Goal: Task Accomplishment & Management: Use online tool/utility

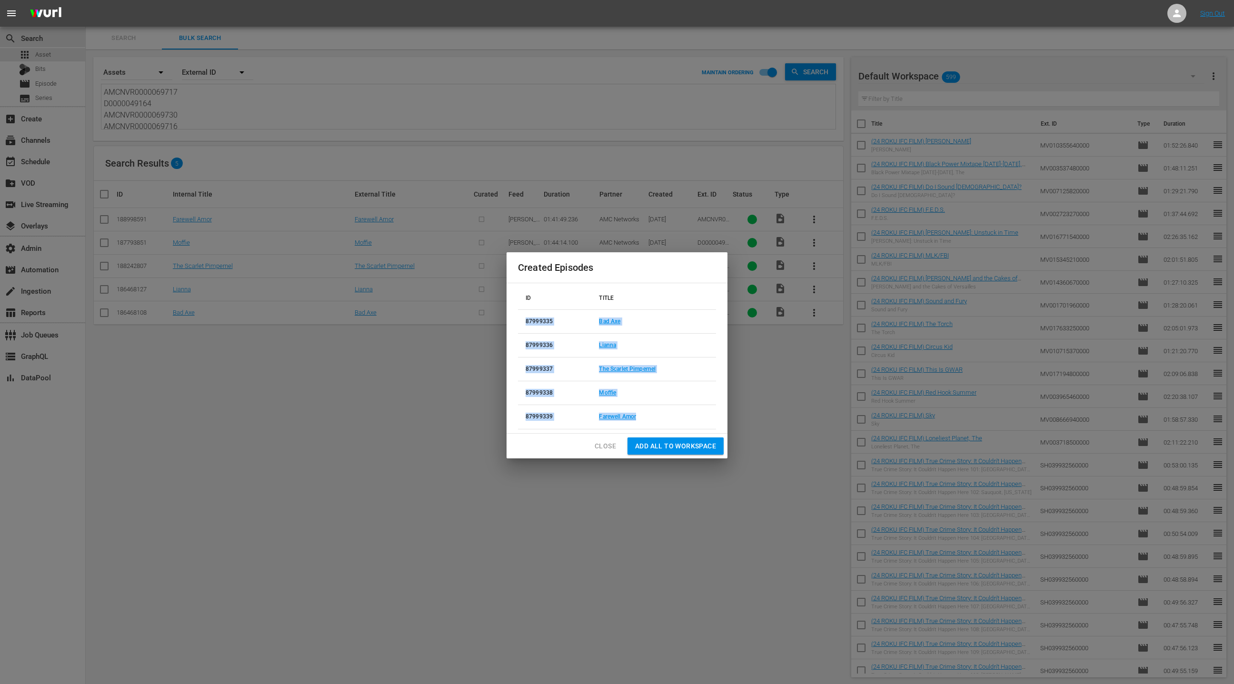
scroll to position [12, 0]
click at [605, 448] on span "Close" at bounding box center [605, 447] width 21 height 12
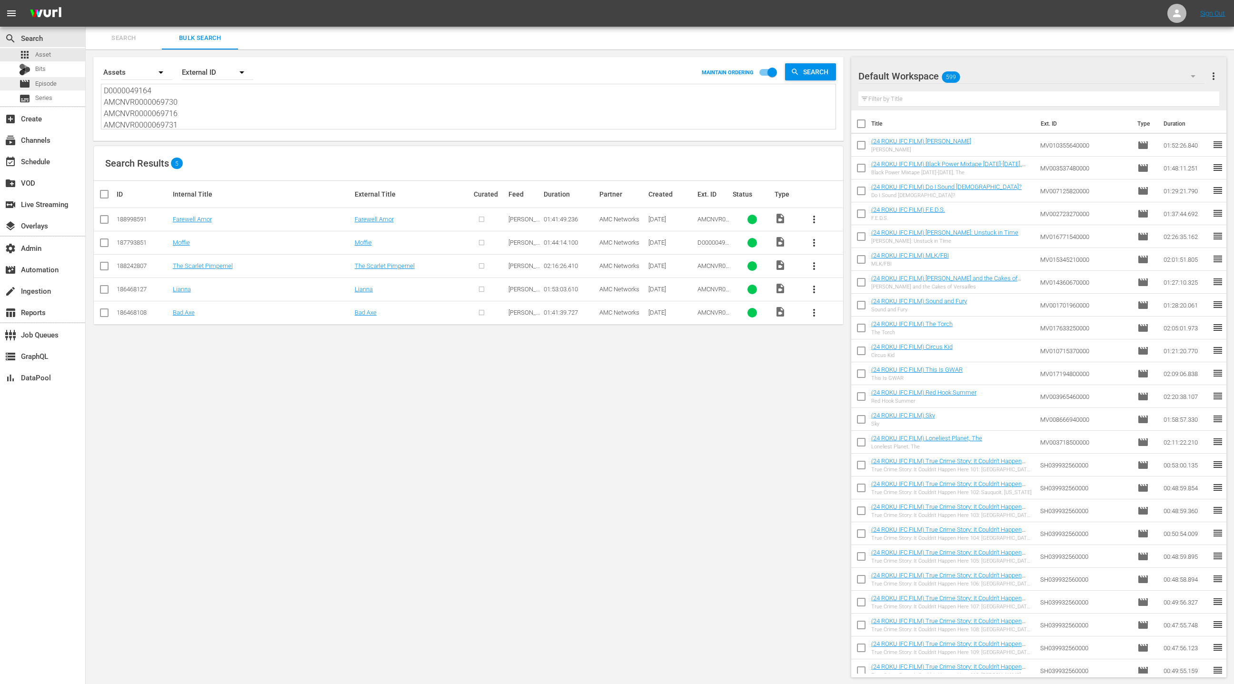
click at [62, 85] on div "movie Episode" at bounding box center [42, 83] width 85 height 13
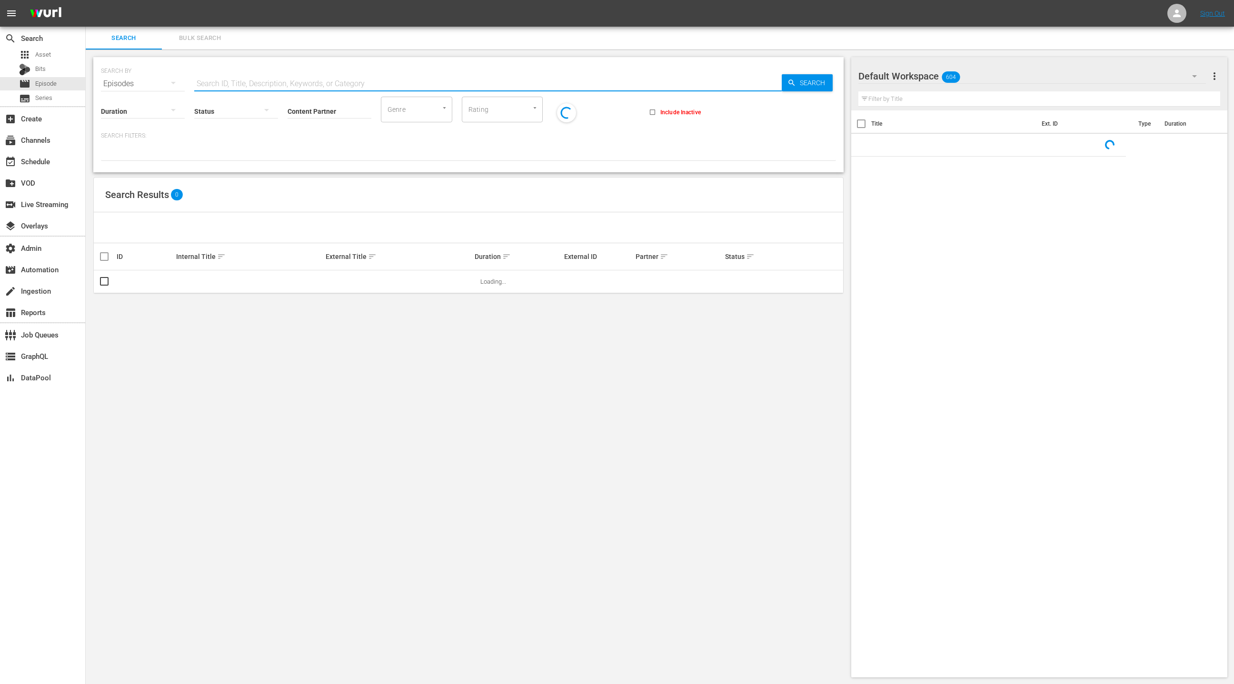
click at [210, 84] on input "text" at bounding box center [488, 83] width 588 height 23
paste input "50914755"
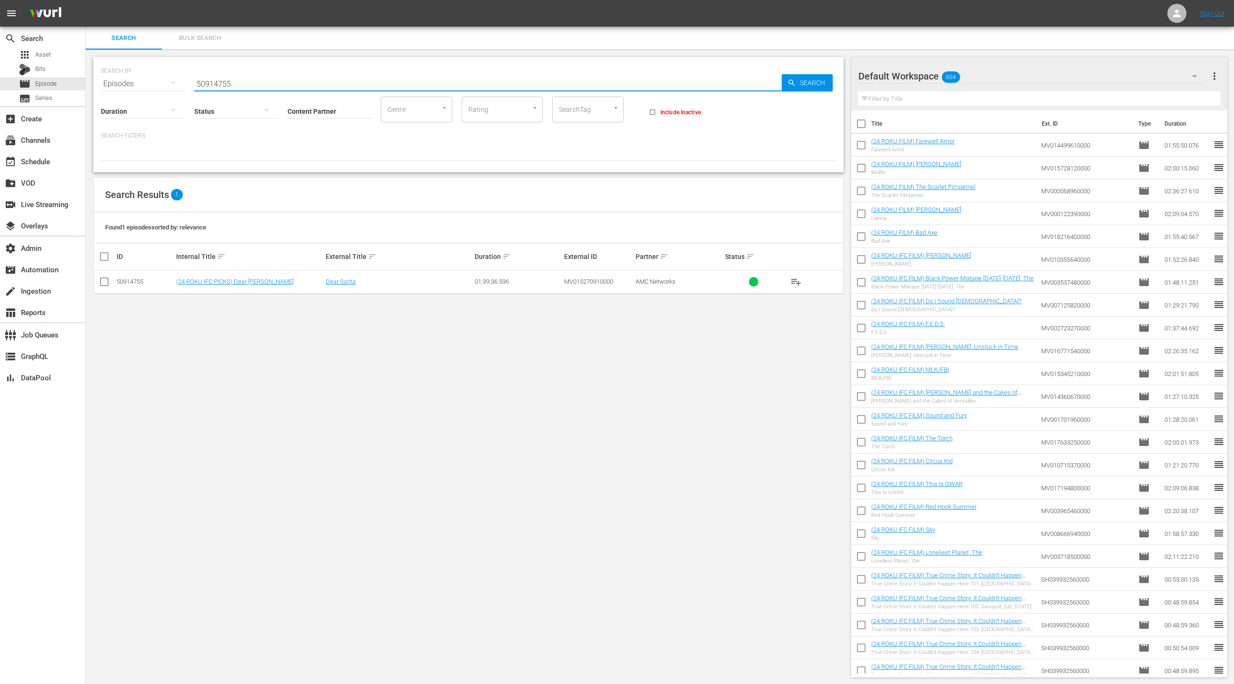
click at [217, 78] on input "50914755" at bounding box center [488, 83] width 588 height 23
paste input "IFCENT_SF30386"
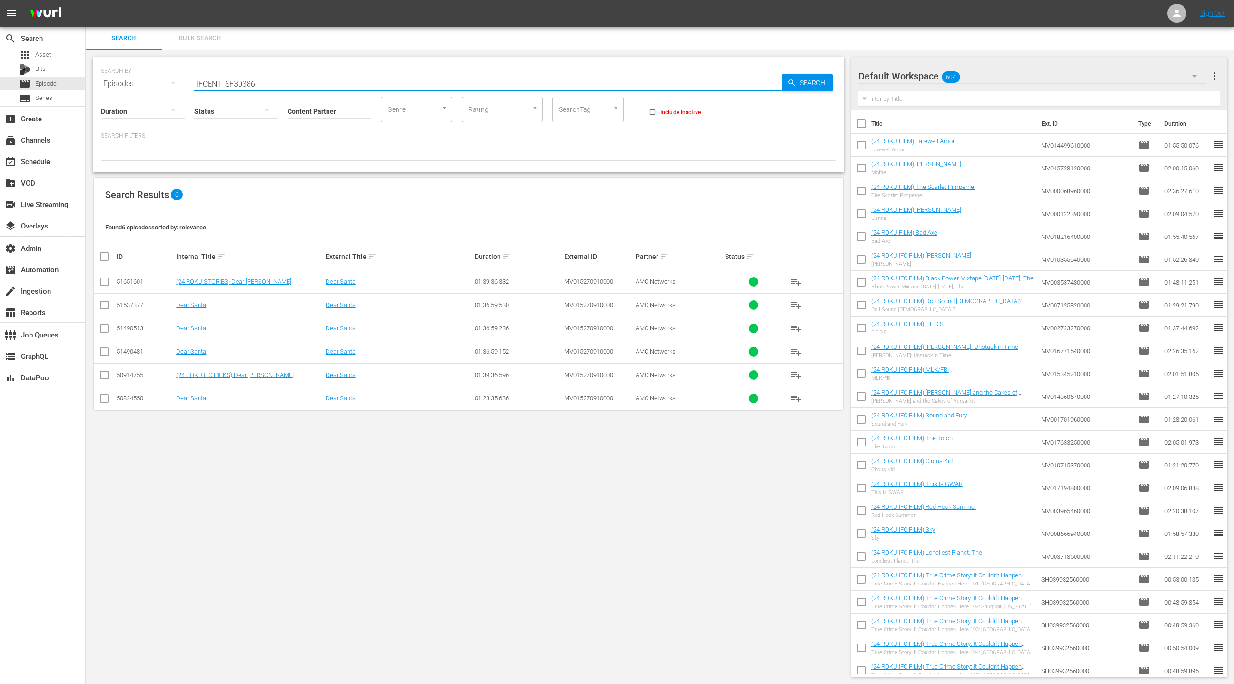
click at [211, 83] on input "IFCENT_SF30386" at bounding box center [488, 83] width 588 height 23
drag, startPoint x: 212, startPoint y: 83, endPoint x: 273, endPoint y: 86, distance: 61.5
click at [273, 86] on input "IFCENT_SF30386" at bounding box center [488, 83] width 588 height 23
paste input "140"
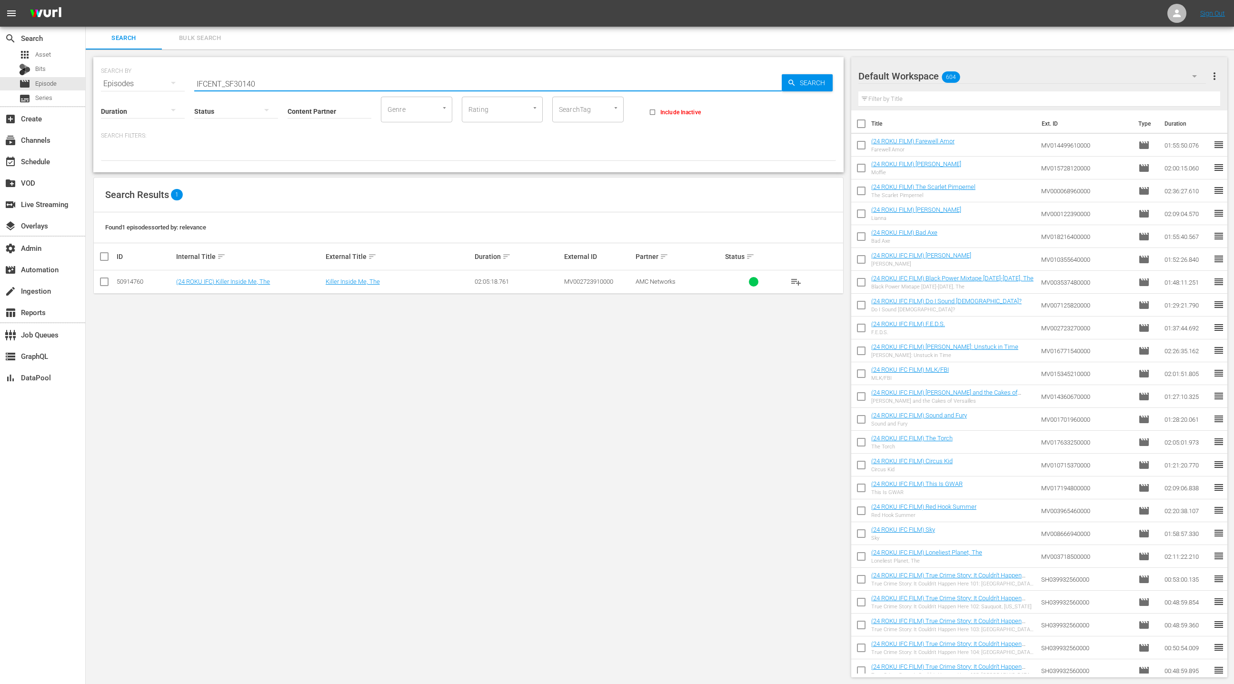
type input "IFCENT_SF30140"
click at [134, 283] on div "50914760" at bounding box center [145, 281] width 57 height 7
copy div "50914760"
click at [1181, 11] on icon at bounding box center [1177, 13] width 11 height 11
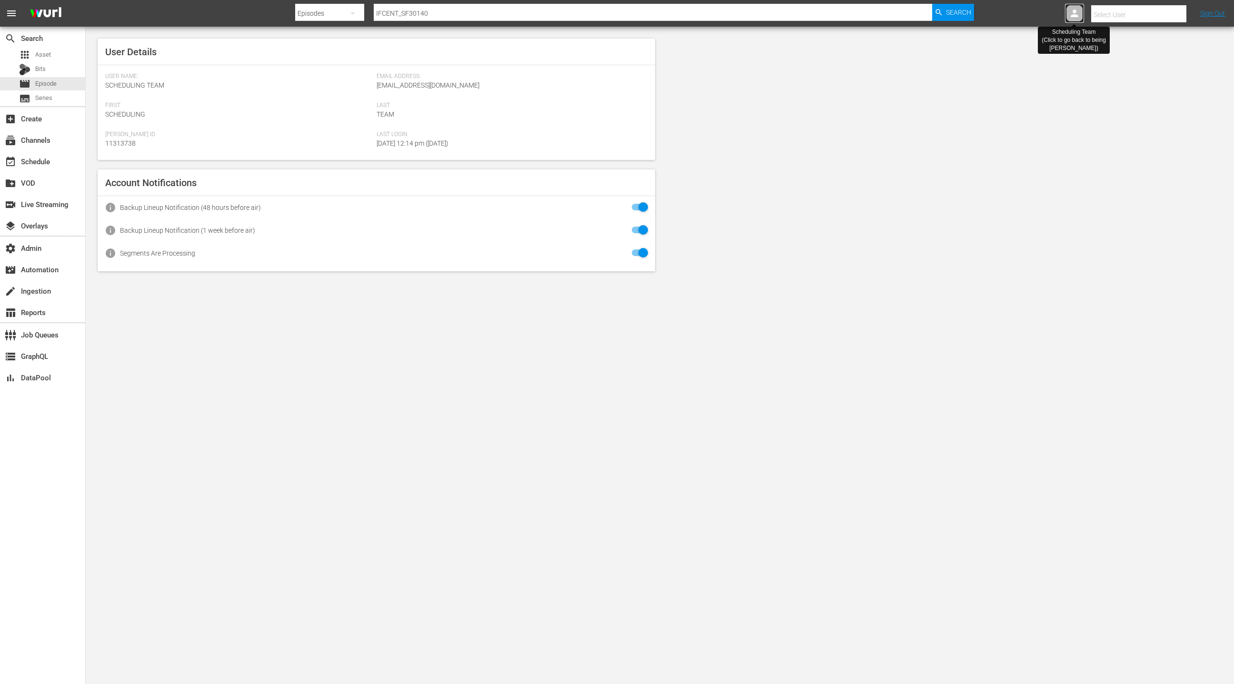
click at [1069, 13] on icon at bounding box center [1074, 13] width 11 height 11
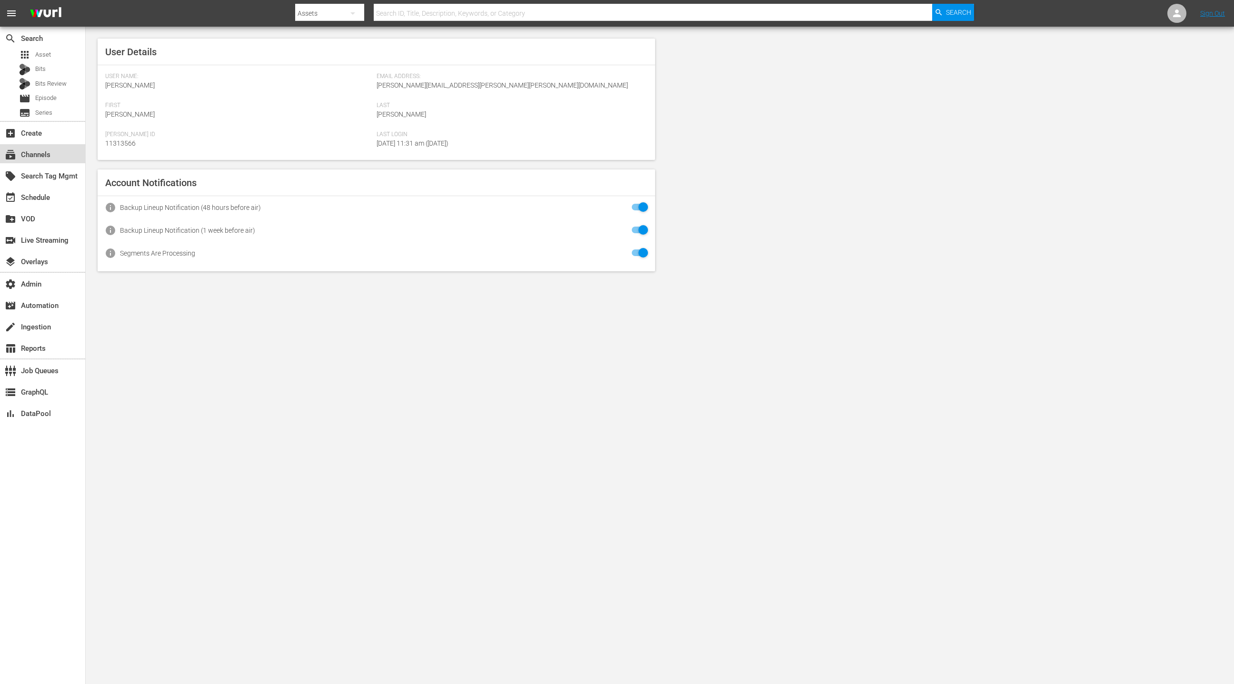
click at [59, 154] on div "subscriptions Channels" at bounding box center [42, 153] width 85 height 19
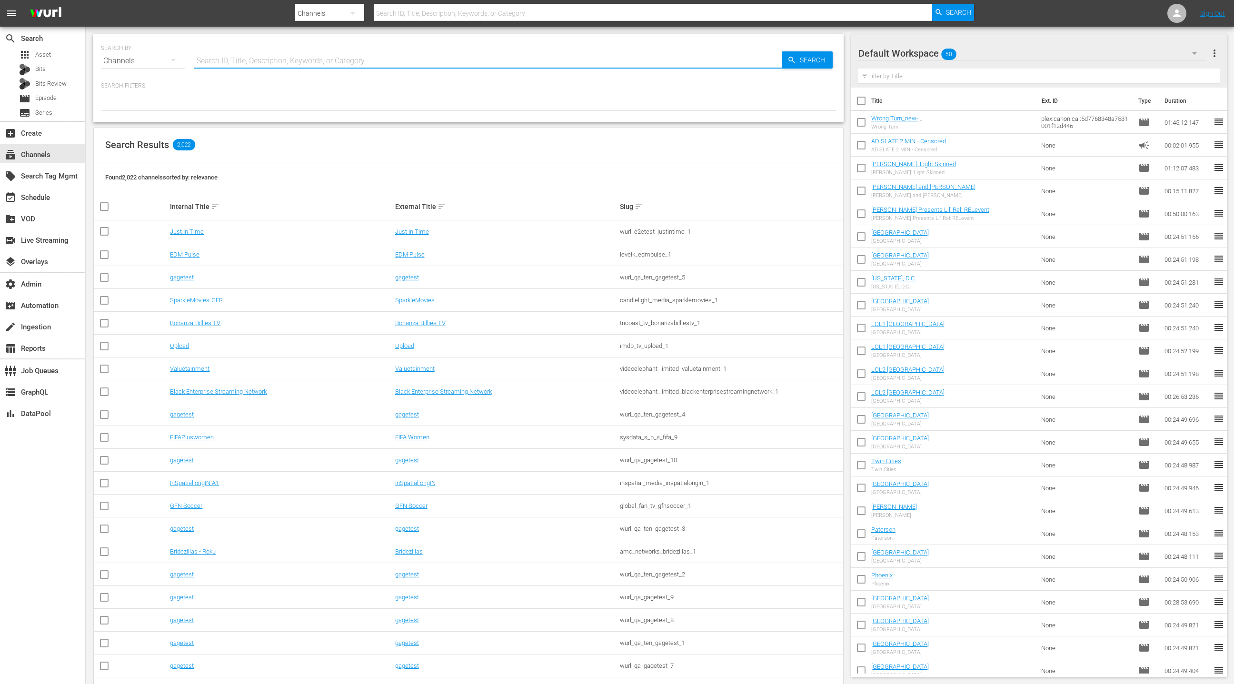
click at [233, 62] on input "text" at bounding box center [488, 61] width 588 height 23
click at [220, 61] on input "text" at bounding box center [488, 61] width 588 height 23
type input "ifc films"
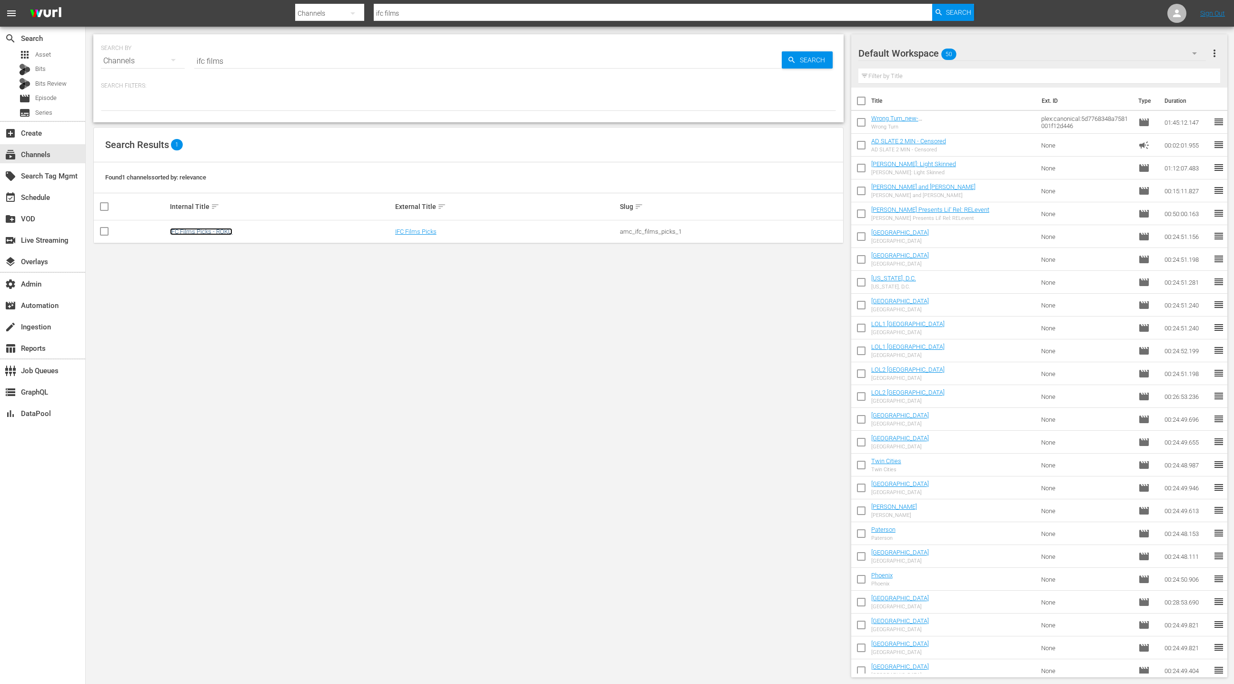
click at [223, 230] on link "IFC Films Picks - ROKU" at bounding box center [201, 231] width 62 height 7
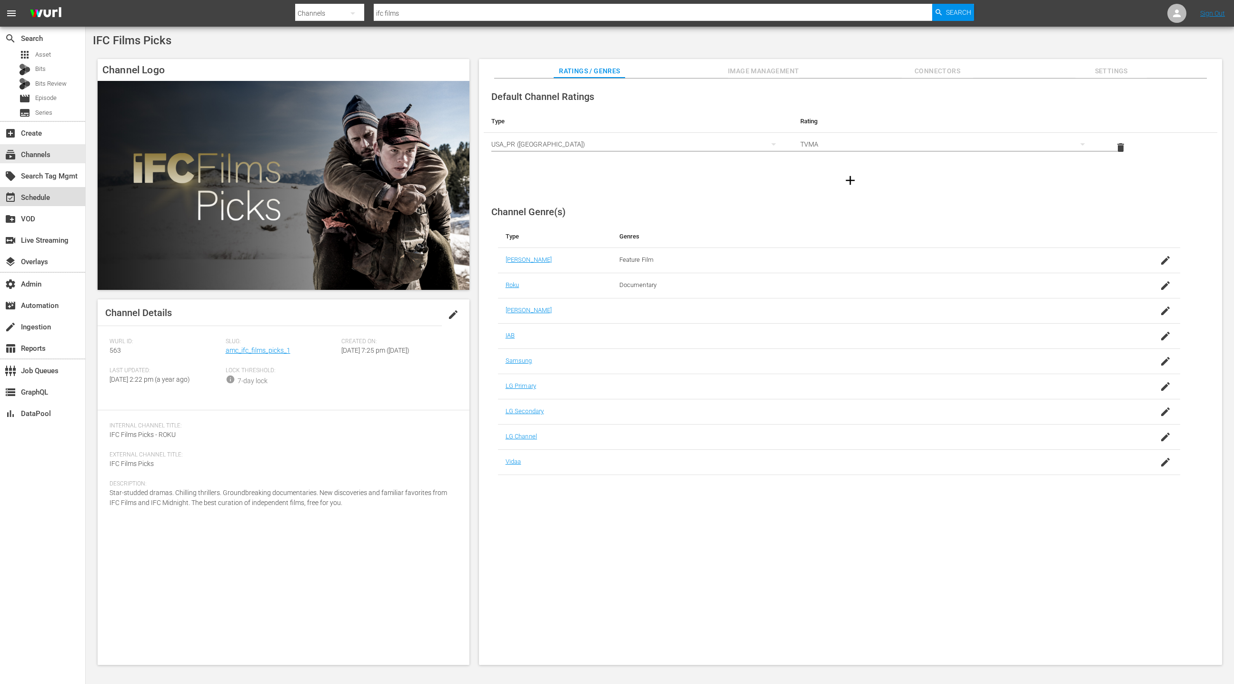
click at [54, 194] on div "event_available Schedule" at bounding box center [42, 196] width 85 height 19
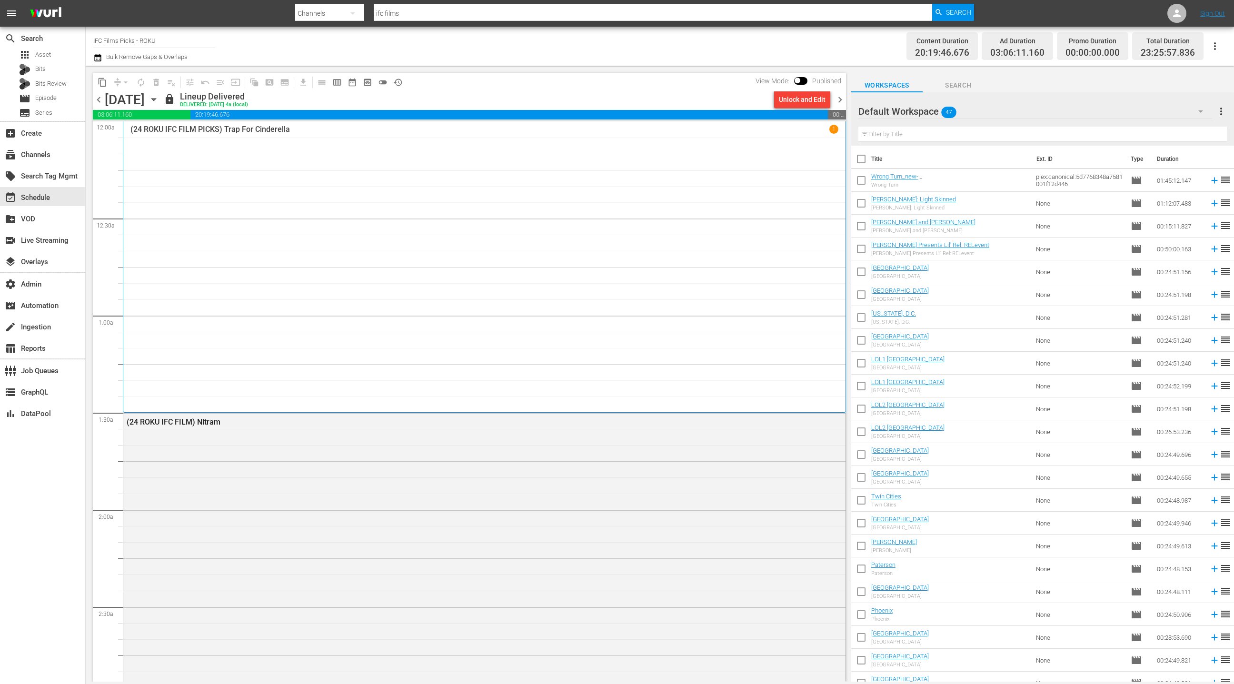
click at [159, 100] on icon "button" at bounding box center [154, 99] width 10 height 10
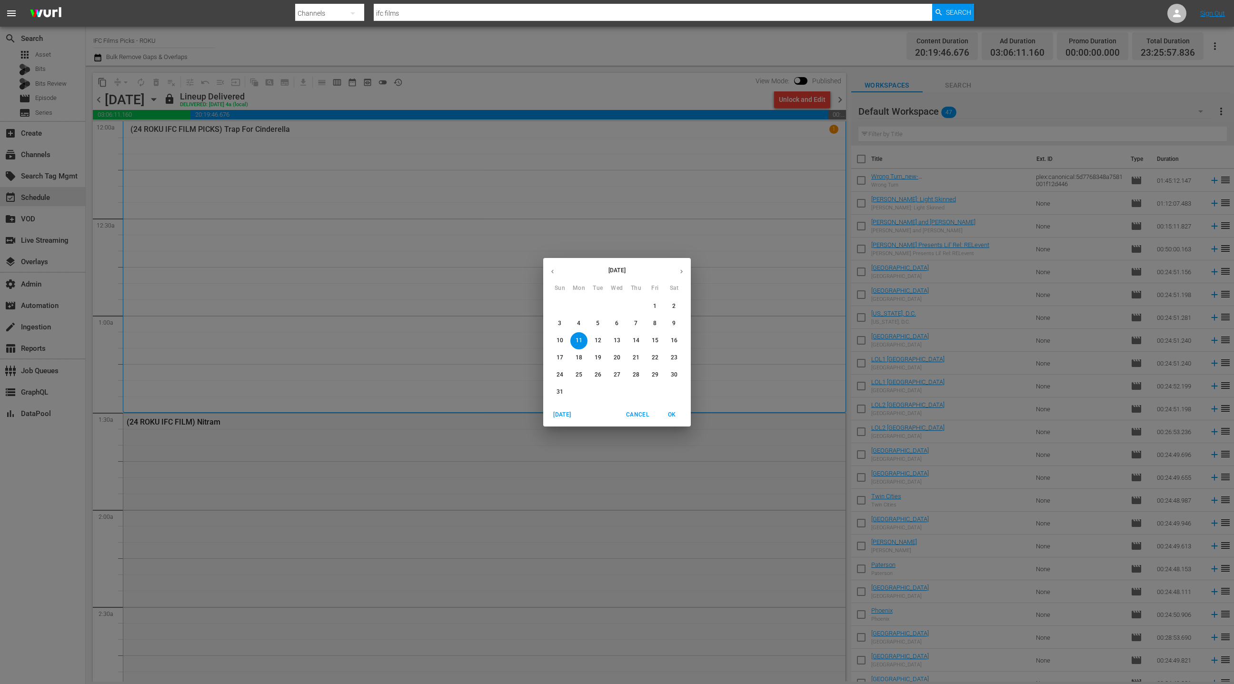
click at [687, 276] on button "button" at bounding box center [681, 271] width 19 height 19
click at [583, 308] on span "1" at bounding box center [579, 306] width 17 height 8
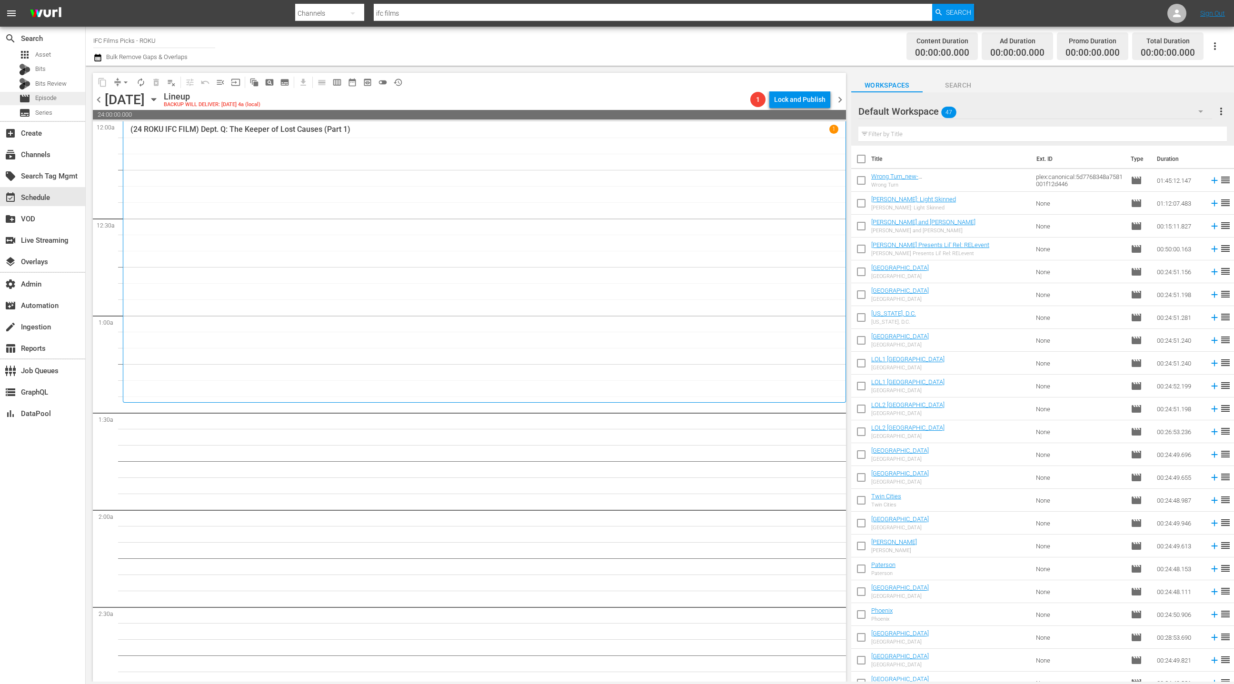
click at [65, 95] on div "movie Episode" at bounding box center [42, 98] width 85 height 13
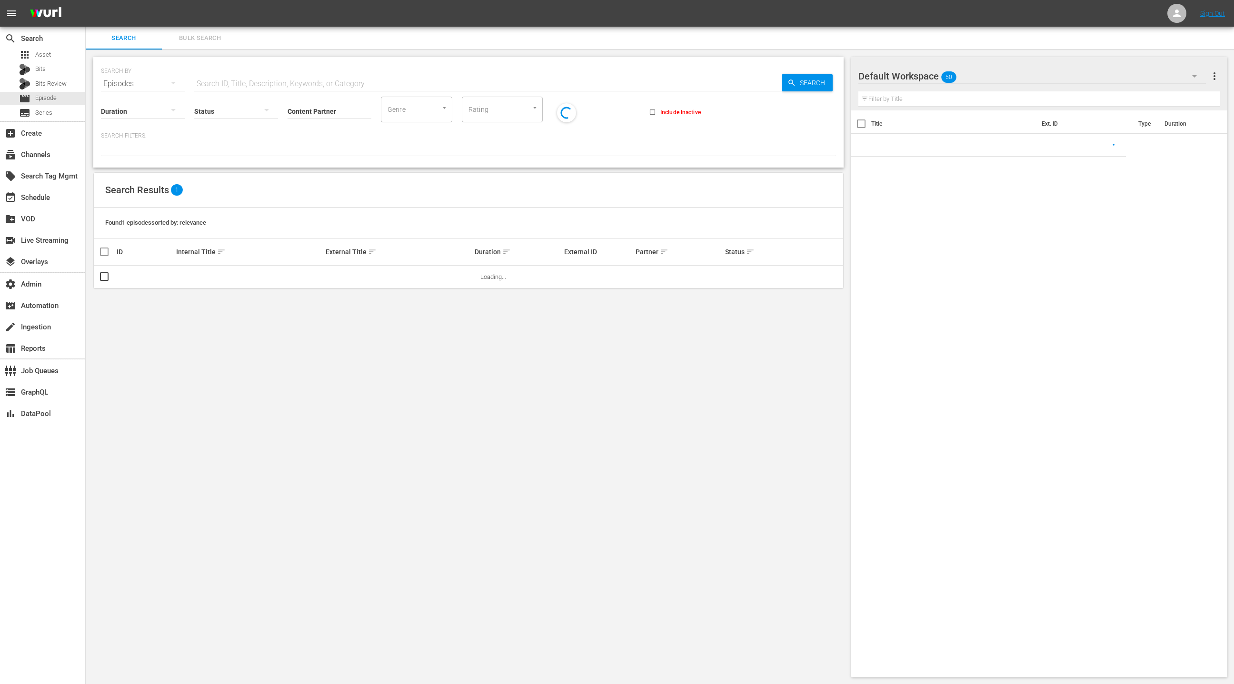
click at [191, 37] on span "Bulk Search" at bounding box center [200, 38] width 65 height 11
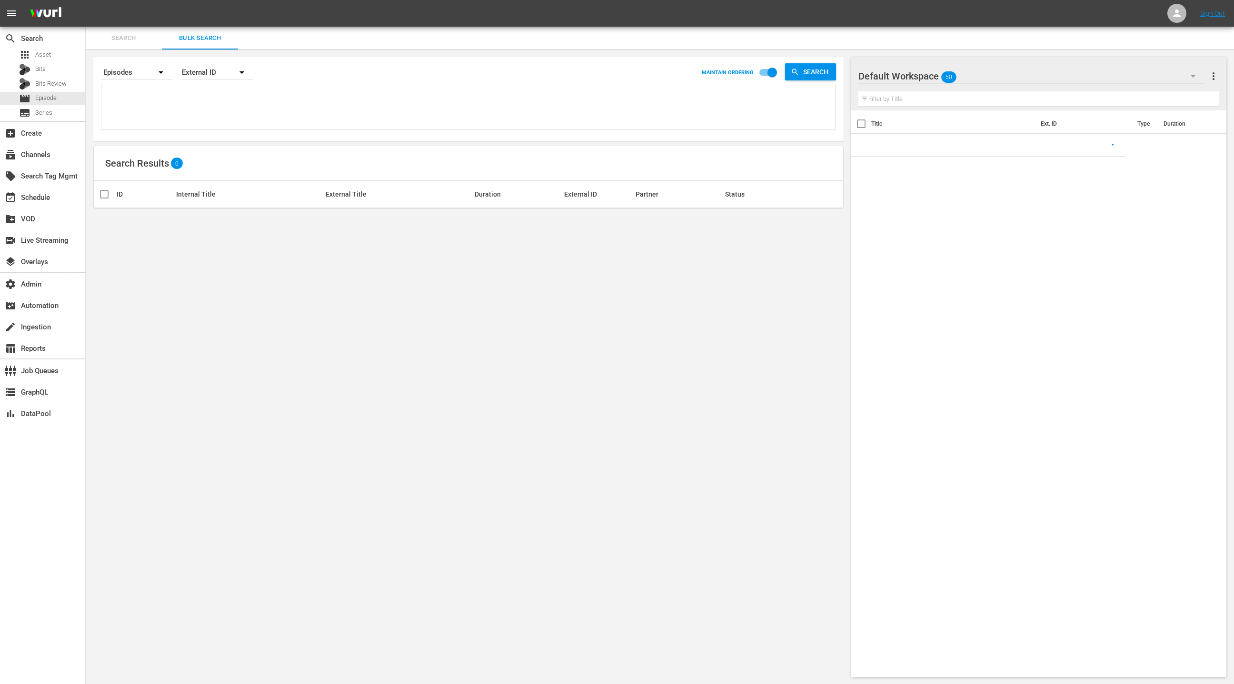
click at [191, 119] on textarea at bounding box center [470, 108] width 732 height 43
paste textarea "50914753 17191563 49995257 49995259 32450177 78571575 74905283 72026473 5091475…"
type textarea "50914753 17191563 49995257 49995259 32450177 78571575 74905283 72026473 5091475…"
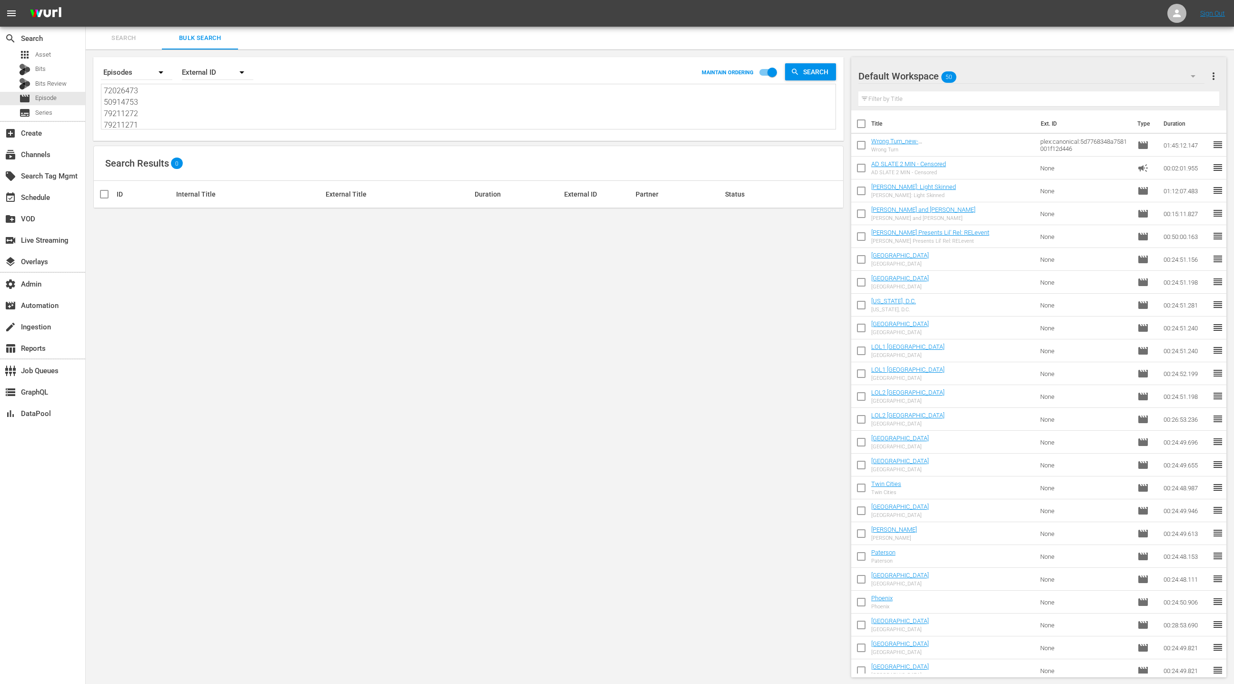
type textarea "50914753 17191563 49995257 49995259 32450177 78571575 74905283 72026473 5091475…"
click at [199, 76] on div "External ID" at bounding box center [217, 72] width 71 height 27
click at [211, 116] on div "[PERSON_NAME] ID" at bounding box center [221, 114] width 57 height 15
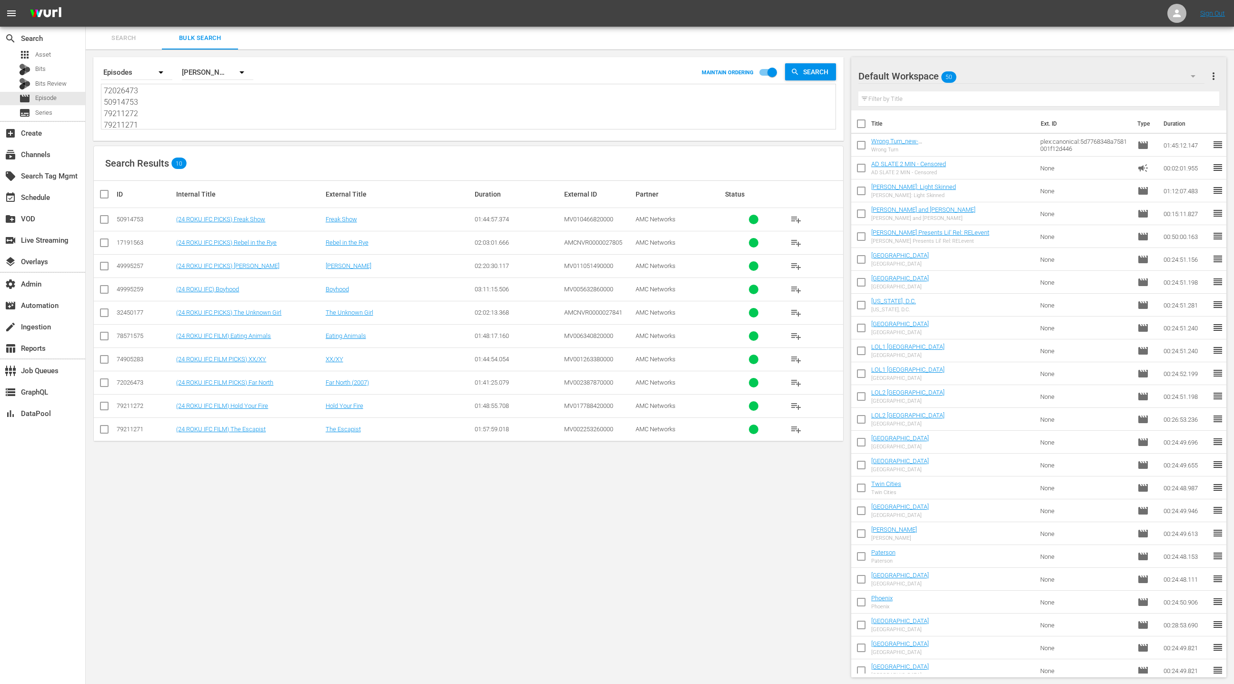
click at [1154, 84] on div "Default Workspace 50" at bounding box center [1032, 76] width 347 height 27
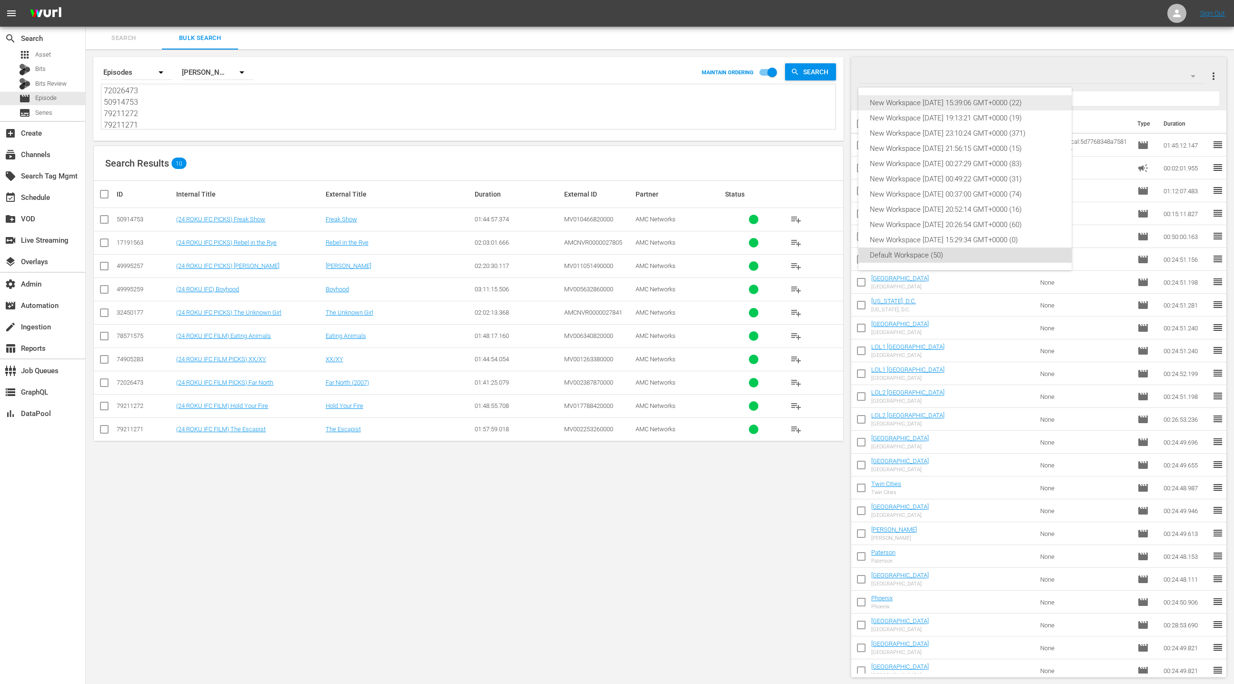
click at [1047, 99] on div "New Workspace [DATE] 15:39:06 GMT+0000 (22)" at bounding box center [965, 102] width 190 height 15
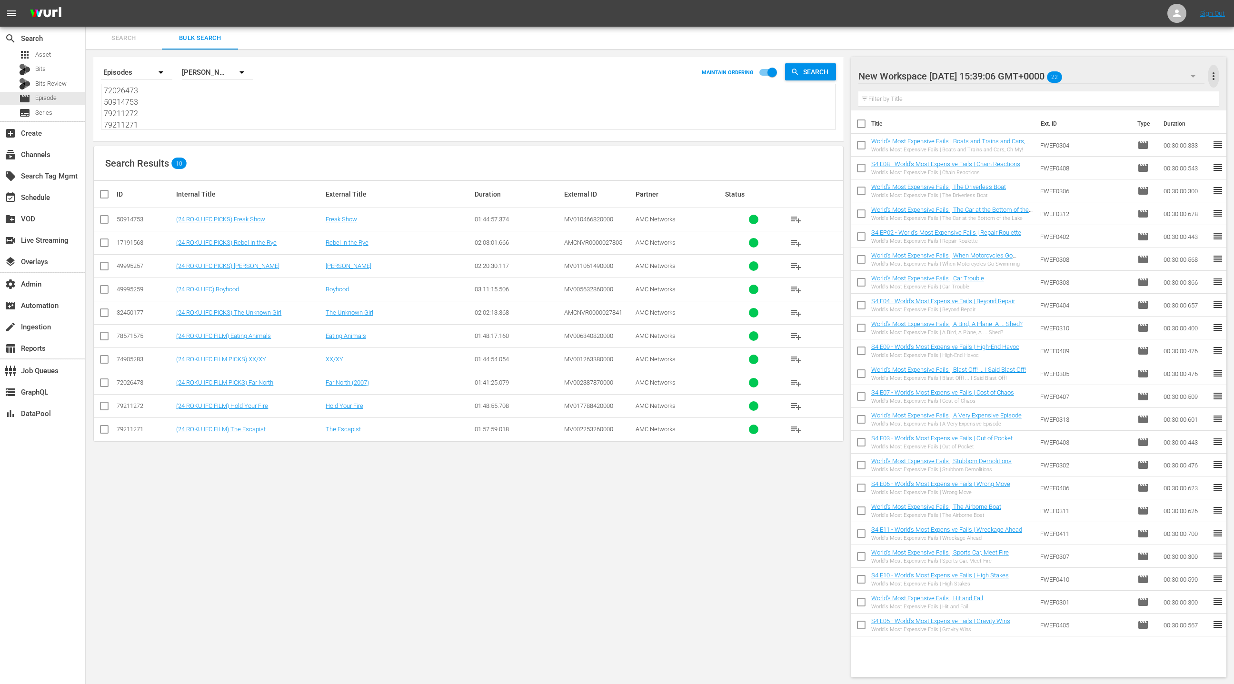
click at [1215, 81] on span "more_vert" at bounding box center [1213, 75] width 11 height 11
drag, startPoint x: 1133, startPoint y: 93, endPoint x: 1092, endPoint y: 121, distance: 50.5
click at [1133, 94] on div "Clear All Workspace Items" at bounding box center [1152, 94] width 112 height 17
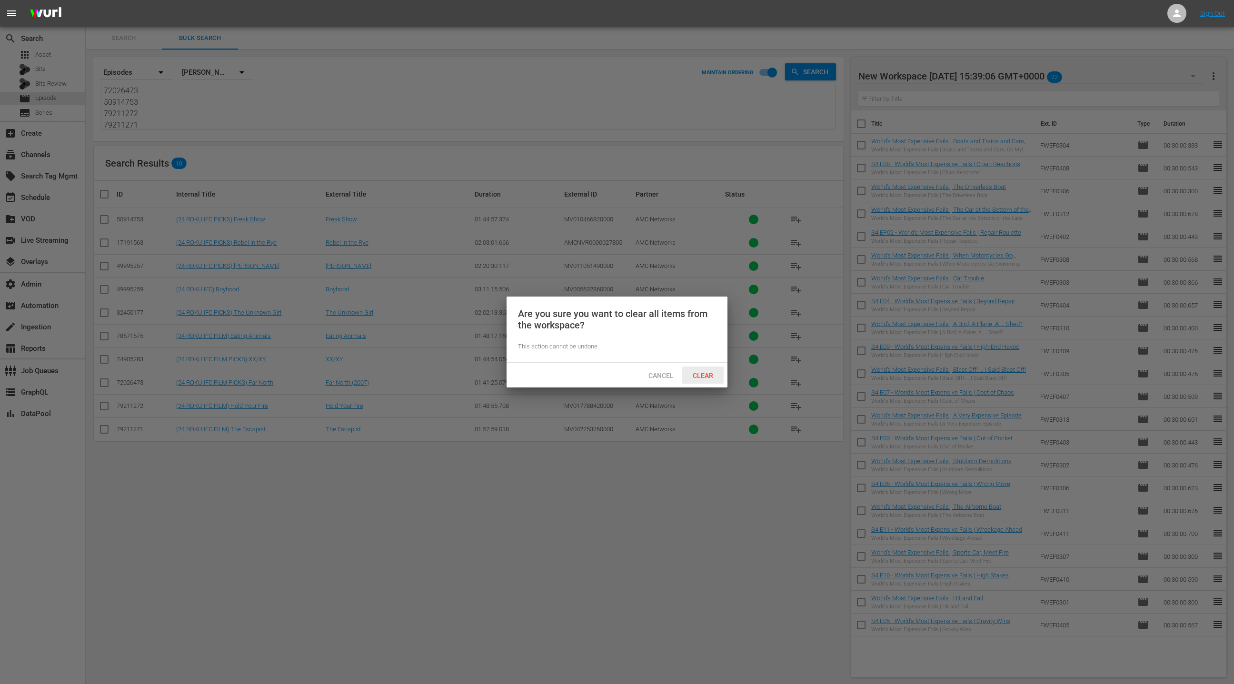
click at [712, 374] on div "Clear" at bounding box center [703, 376] width 42 height 18
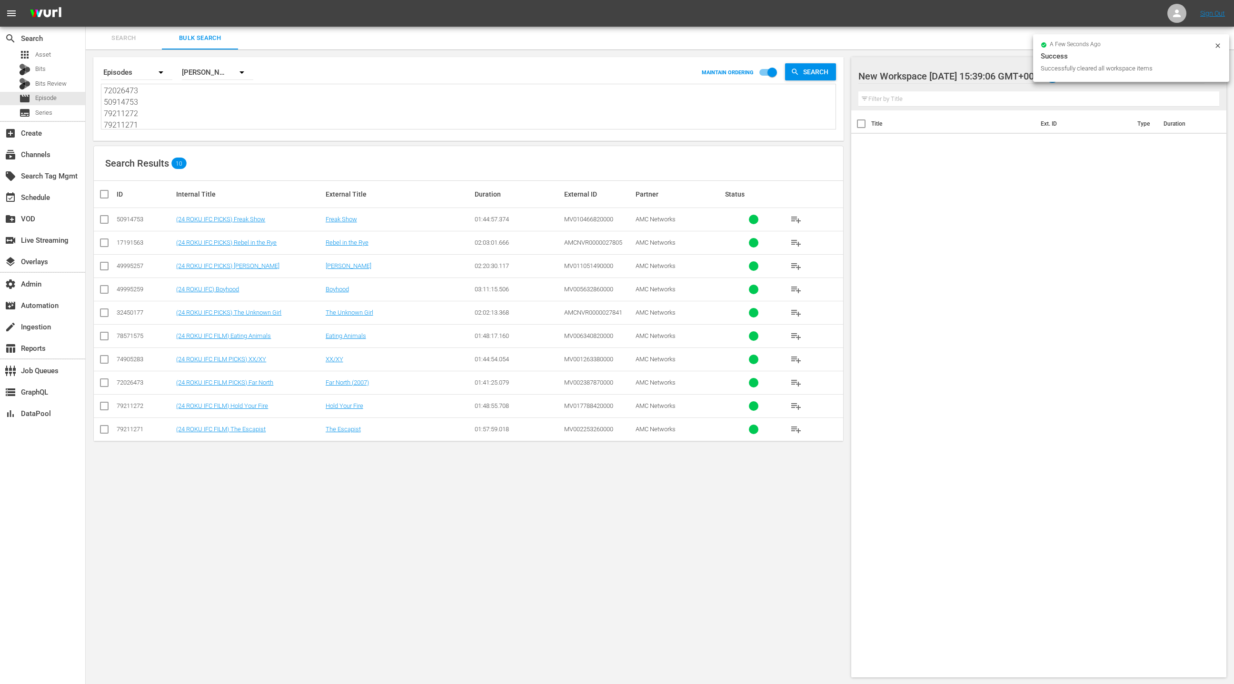
click at [102, 193] on input "checkbox" at bounding box center [108, 194] width 19 height 11
checkbox input "true"
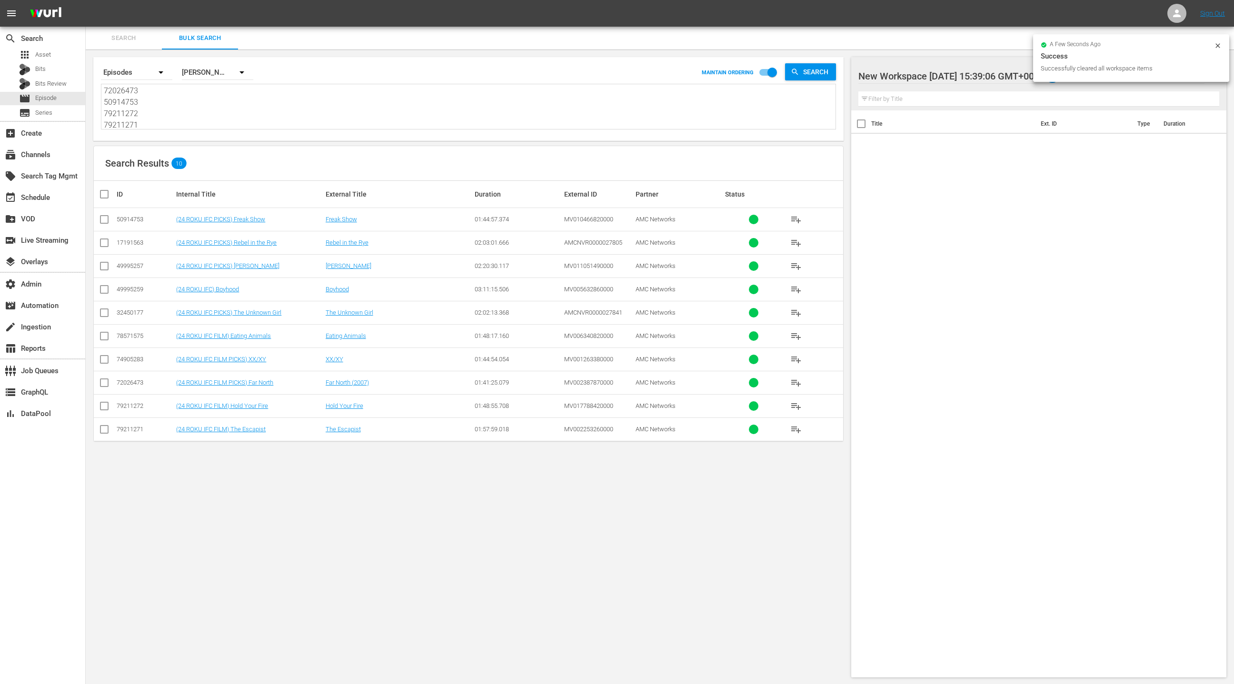
checkbox input "true"
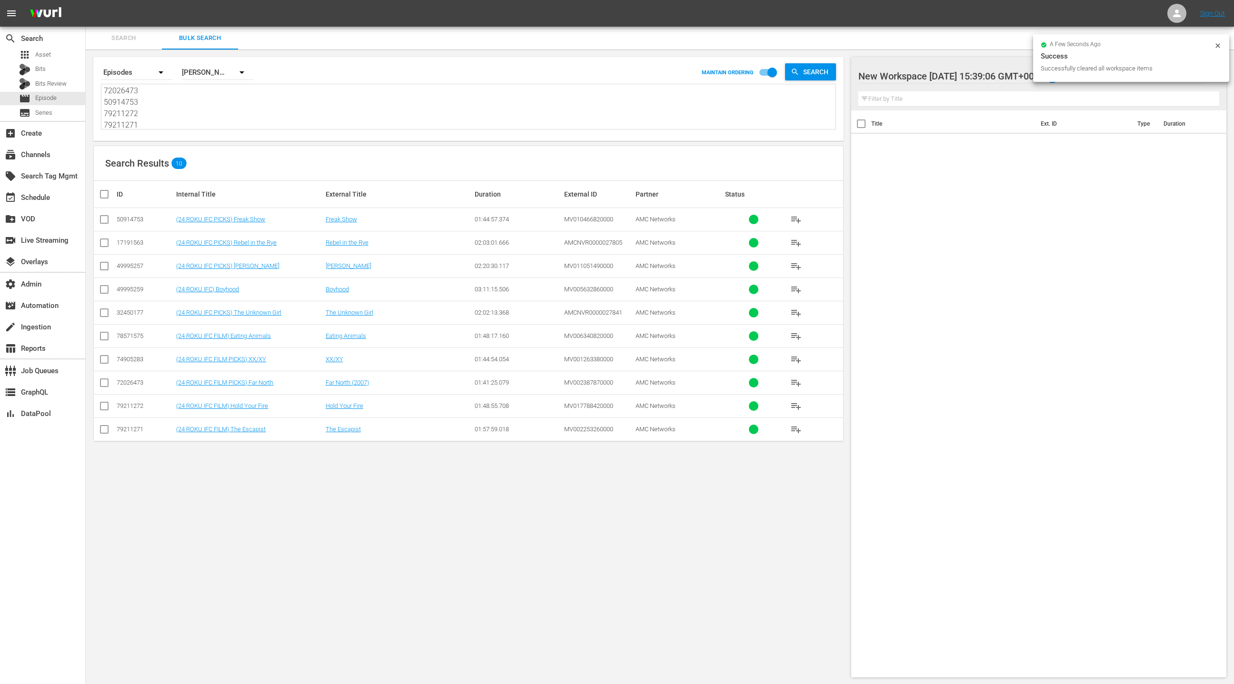
checkbox input "true"
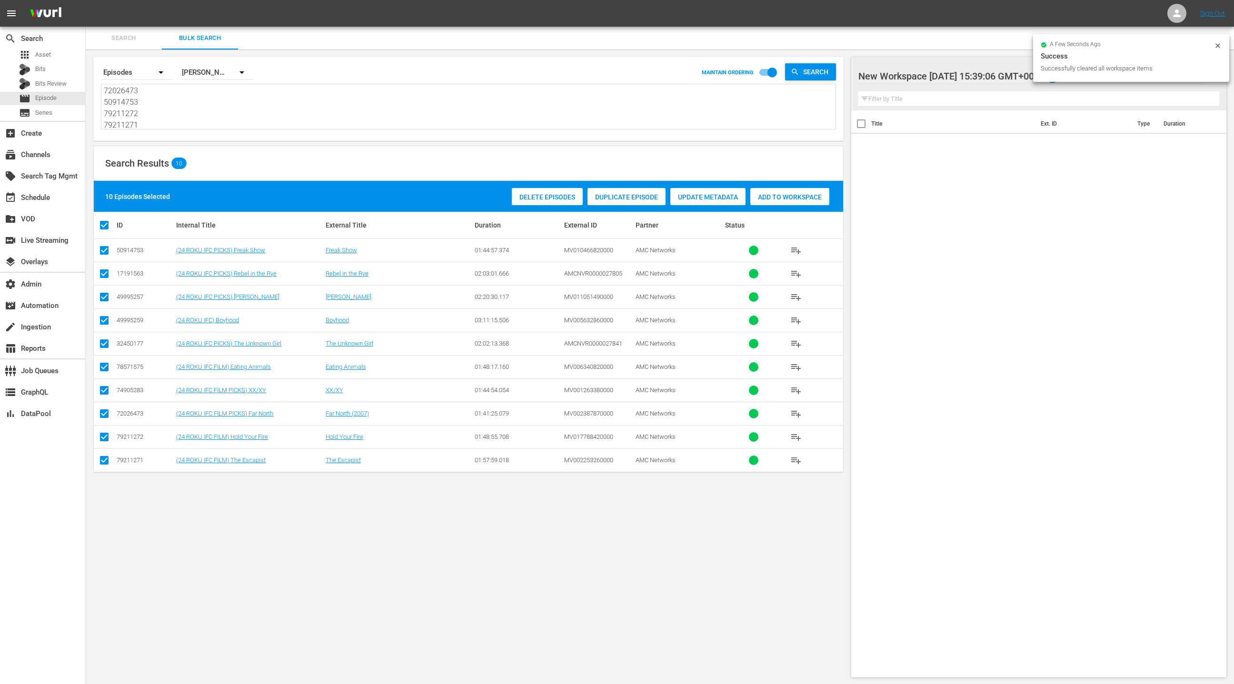
click at [765, 200] on span "Add to Workspace" at bounding box center [790, 197] width 79 height 8
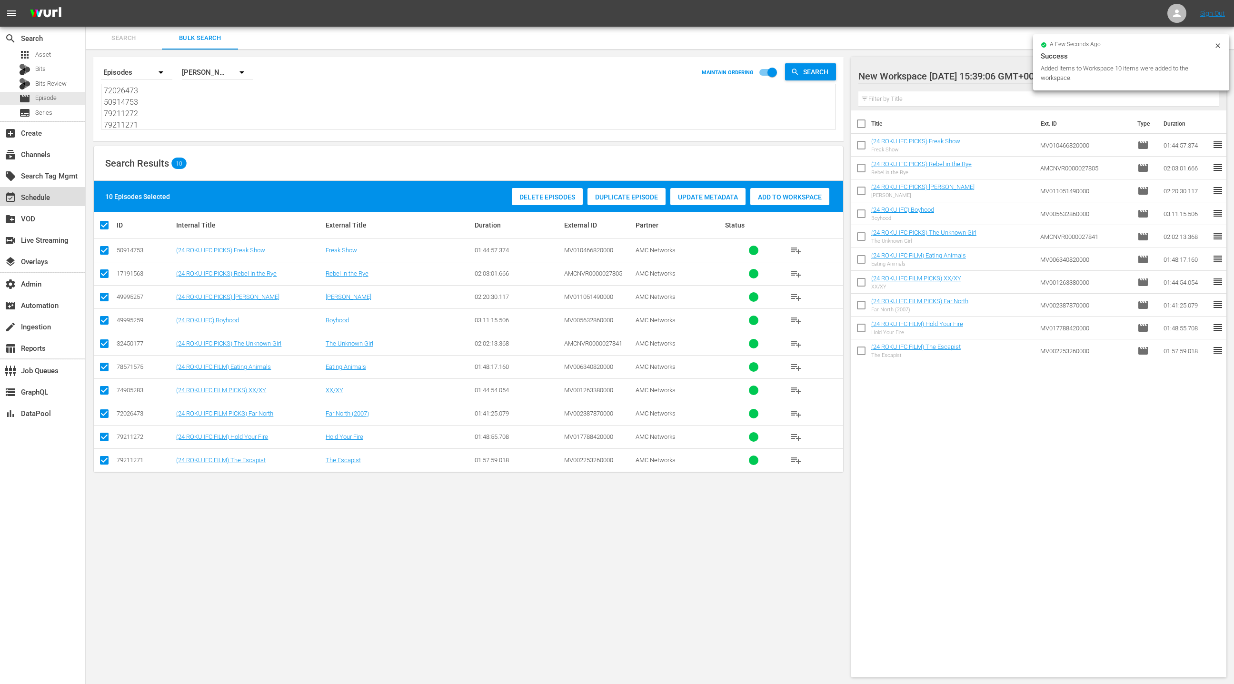
click at [55, 197] on div "event_available Schedule" at bounding box center [42, 196] width 85 height 19
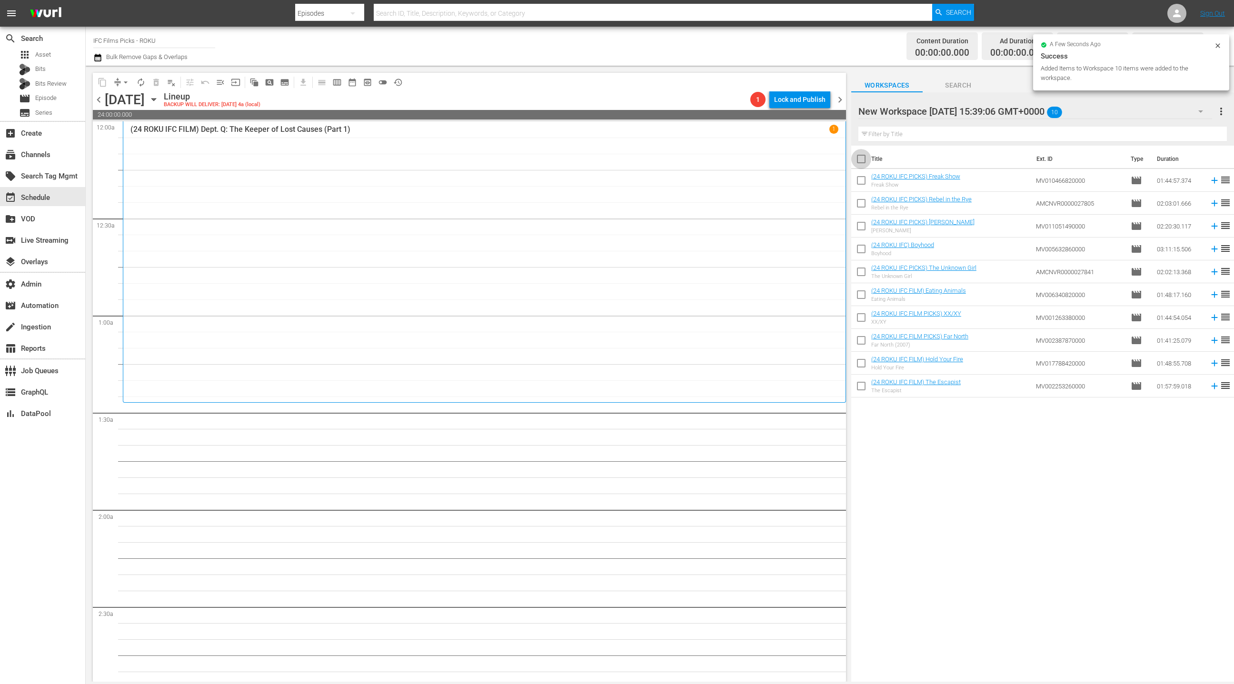
click at [861, 160] on input "checkbox" at bounding box center [861, 161] width 20 height 20
checkbox input "true"
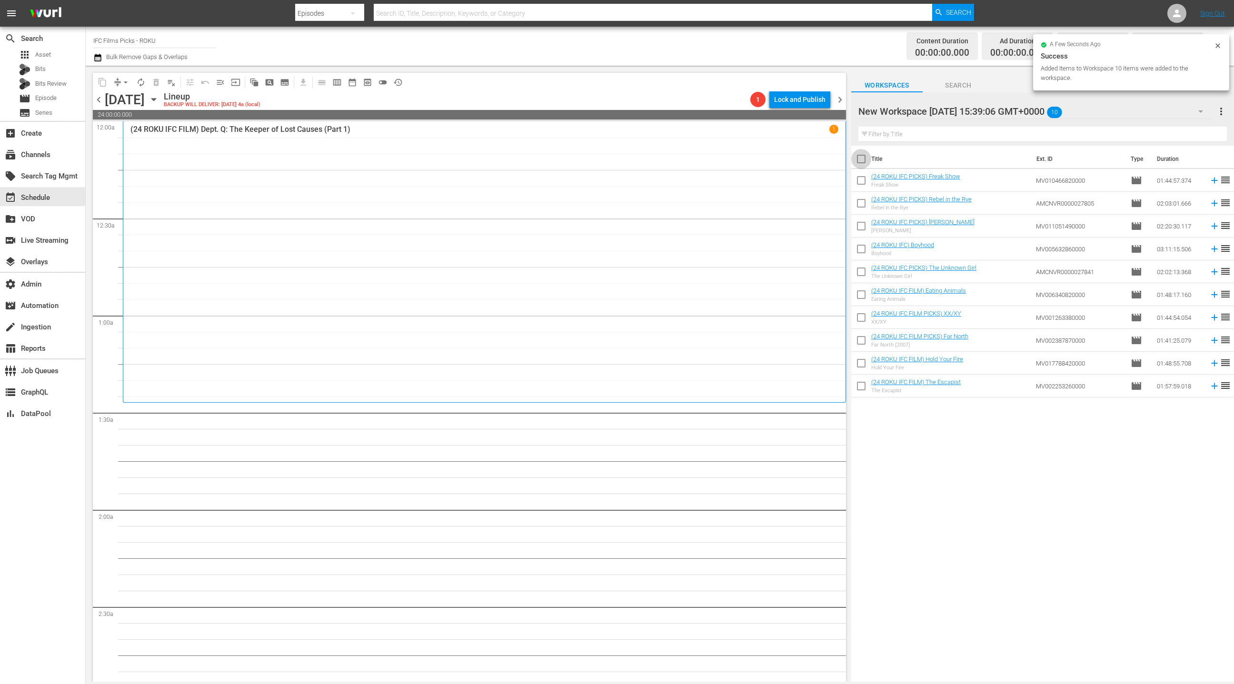
checkbox input "true"
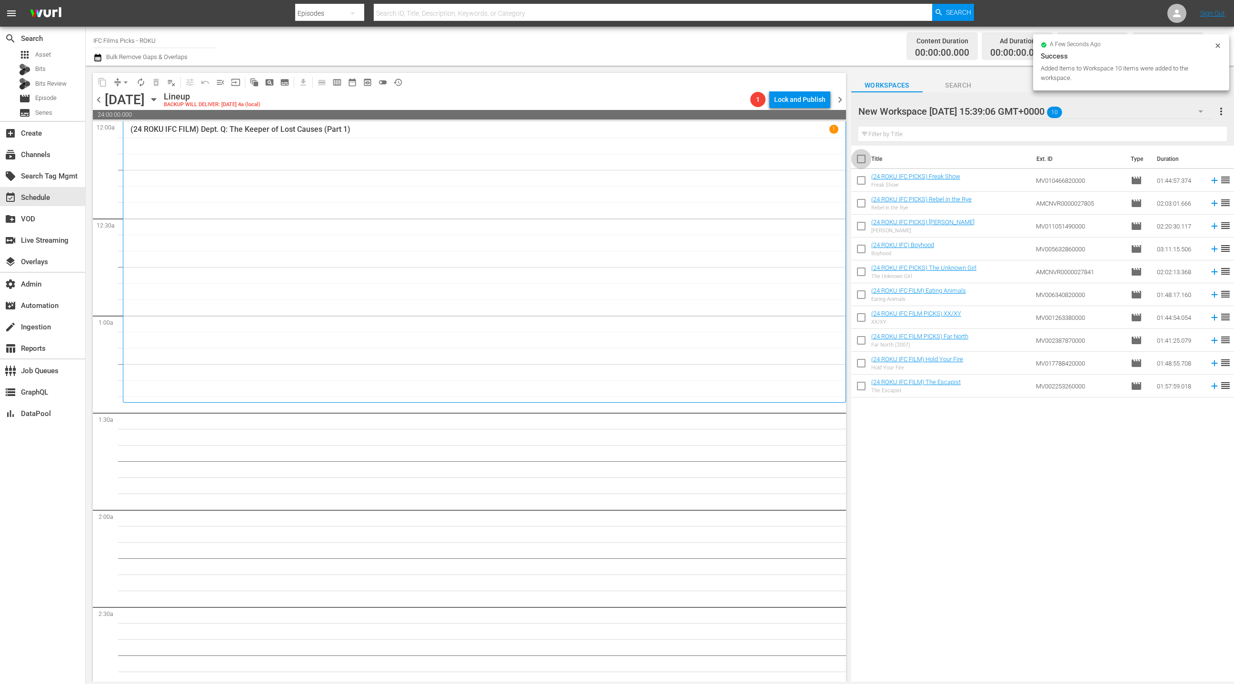
checkbox input "true"
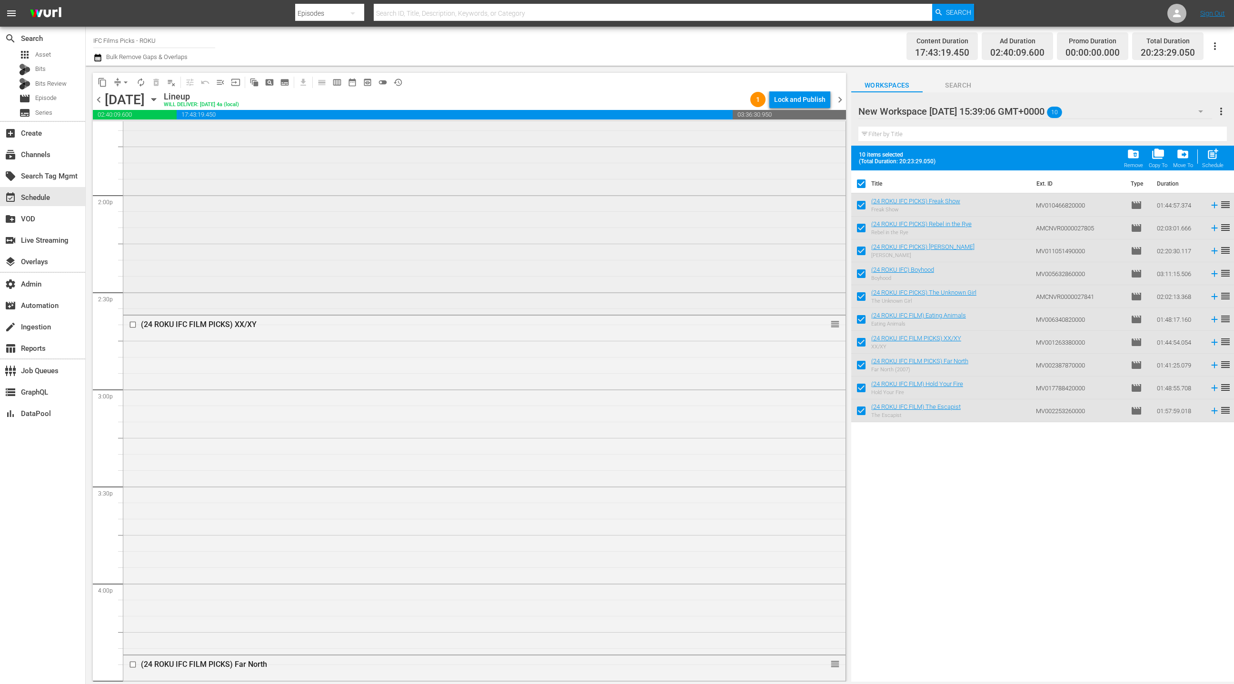
scroll to position [2680, 0]
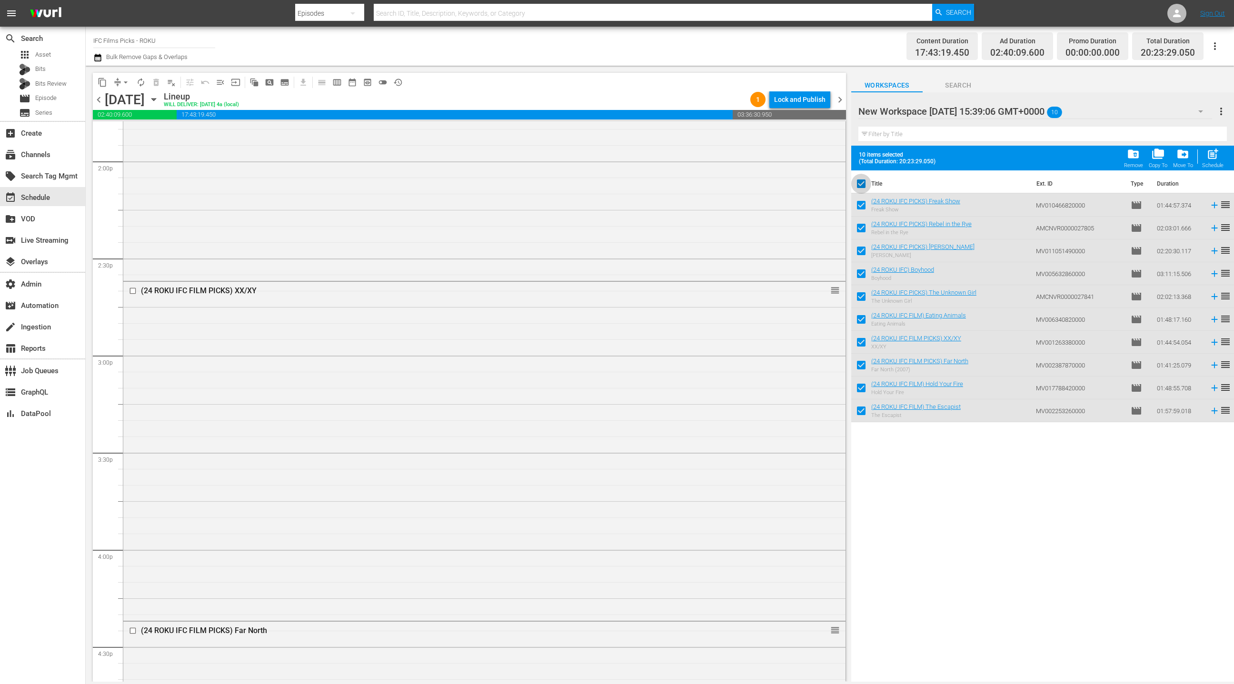
click at [859, 185] on input "checkbox" at bounding box center [861, 186] width 20 height 20
checkbox input "false"
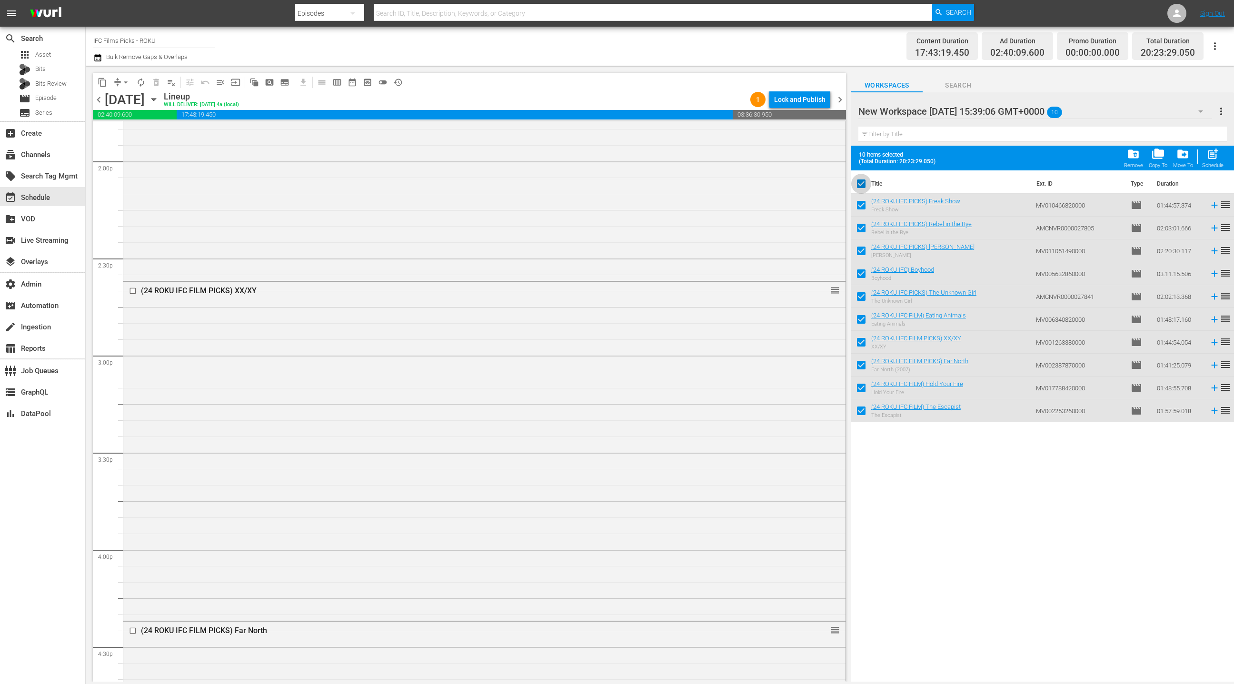
checkbox input "false"
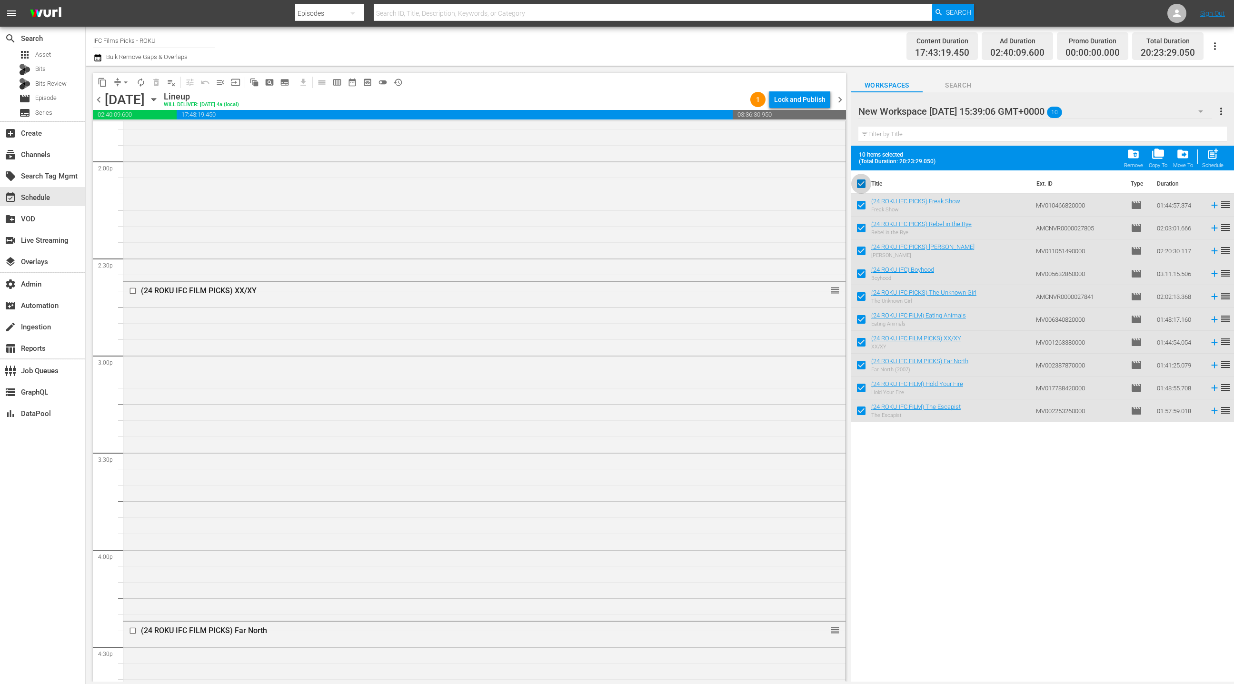
checkbox input "false"
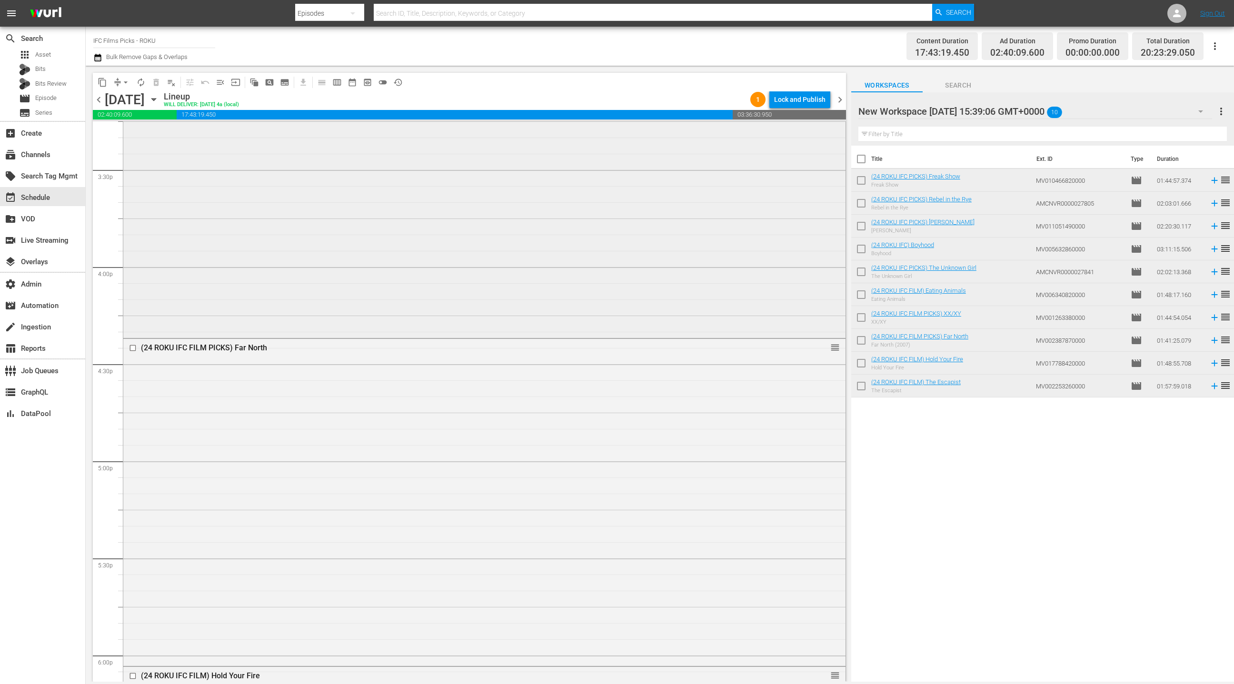
scroll to position [3003, 0]
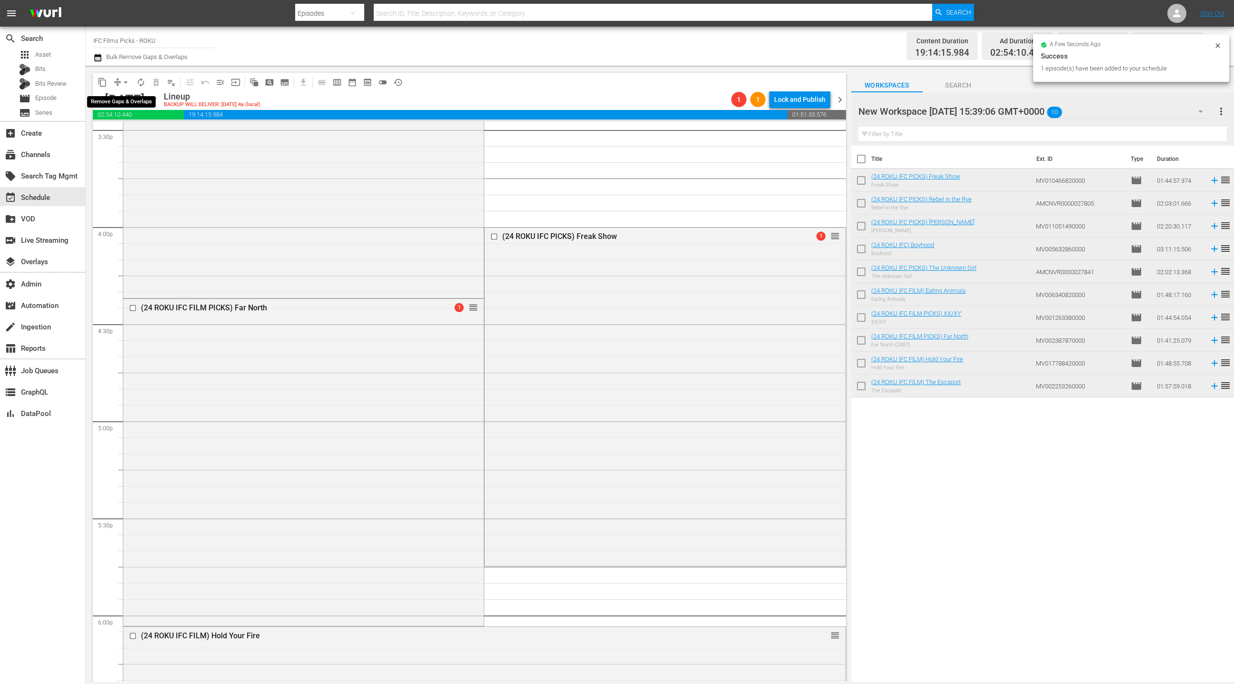
click at [123, 81] on span "arrow_drop_down" at bounding box center [126, 83] width 10 height 10
click at [137, 134] on li "Align to End of Previous Day" at bounding box center [126, 133] width 100 height 16
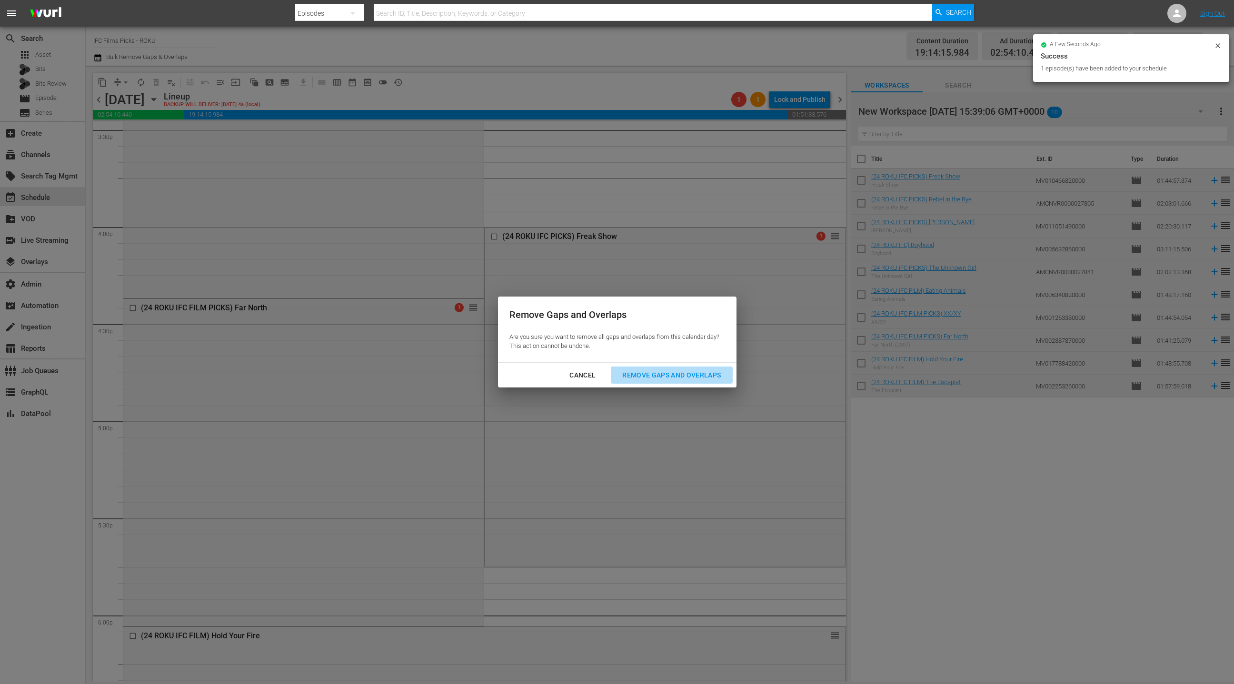
drag, startPoint x: 663, startPoint y: 377, endPoint x: 662, endPoint y: 367, distance: 10.0
click at [663, 375] on div "Remove Gaps and Overlaps" at bounding box center [672, 376] width 114 height 12
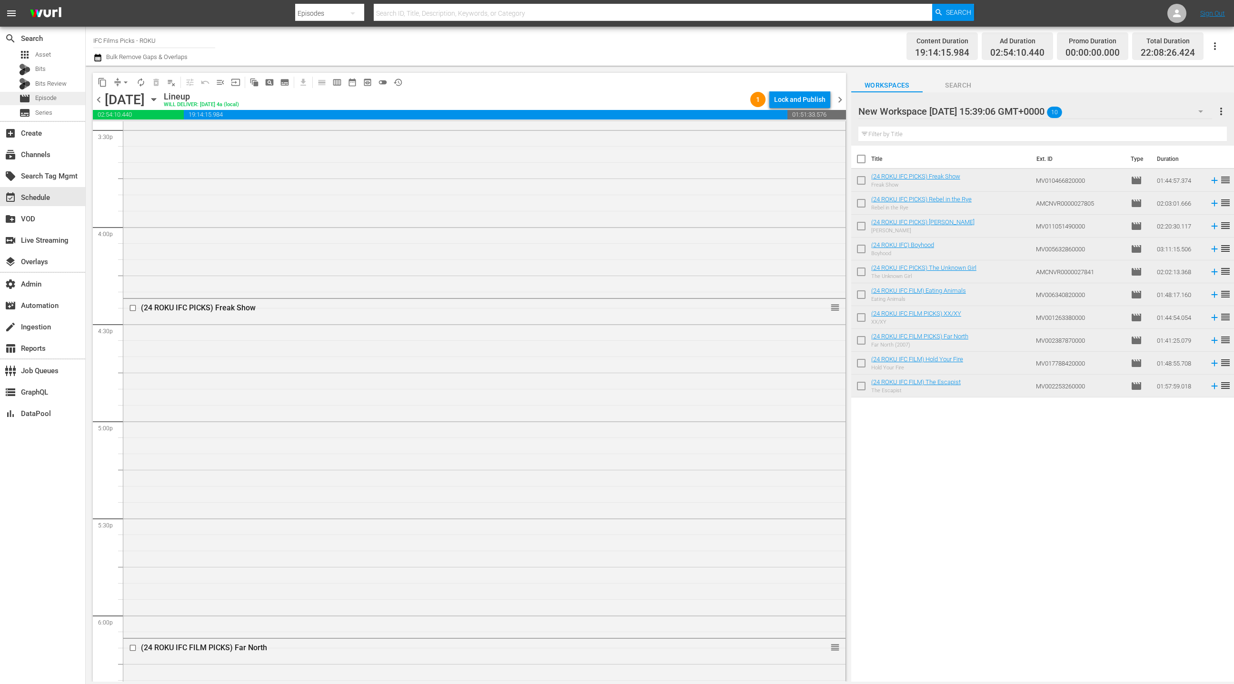
click at [58, 101] on div "movie Episode" at bounding box center [42, 98] width 85 height 13
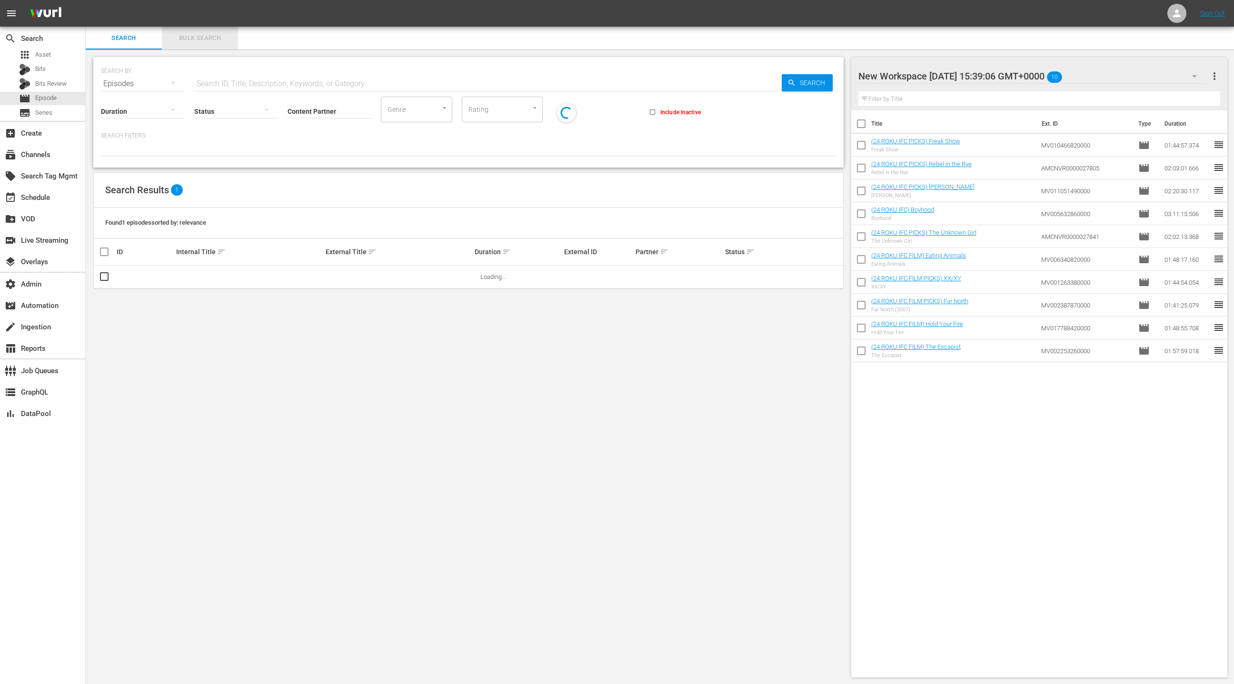
click at [187, 43] on button "Bulk Search" at bounding box center [200, 38] width 76 height 23
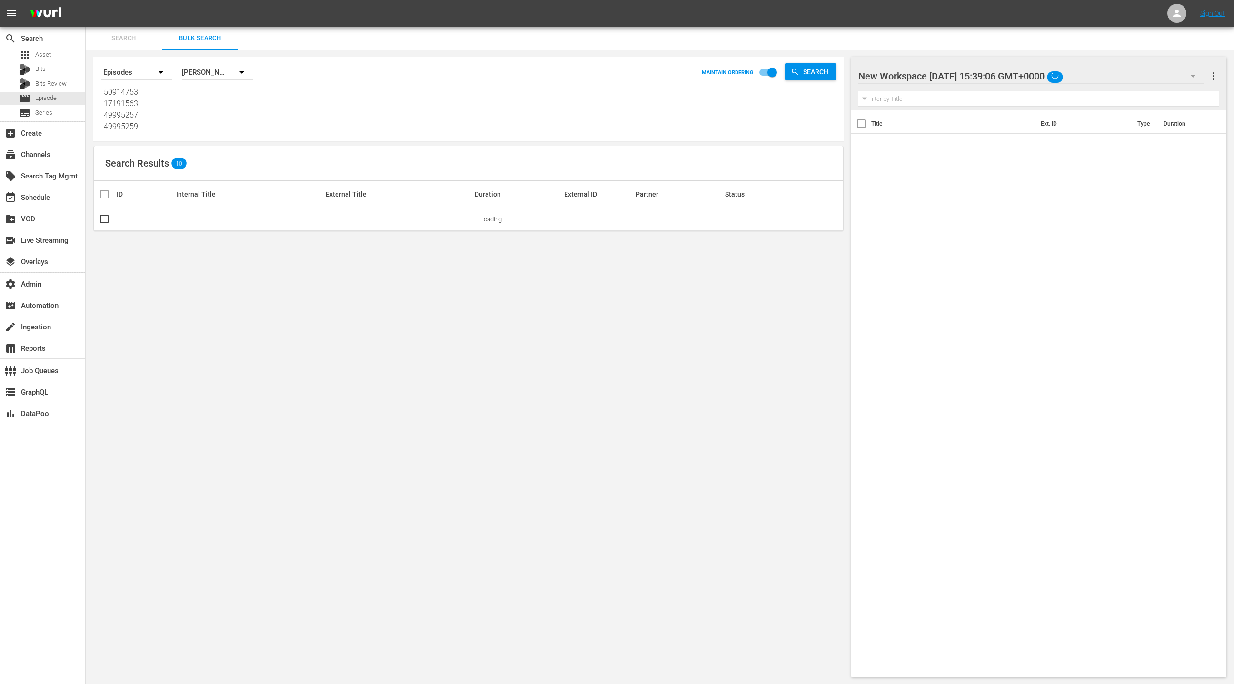
click at [199, 105] on textarea "50914753 17191563 49995257 49995259 32450177 78571575 74905283 72026473 5091475…" at bounding box center [470, 108] width 732 height 43
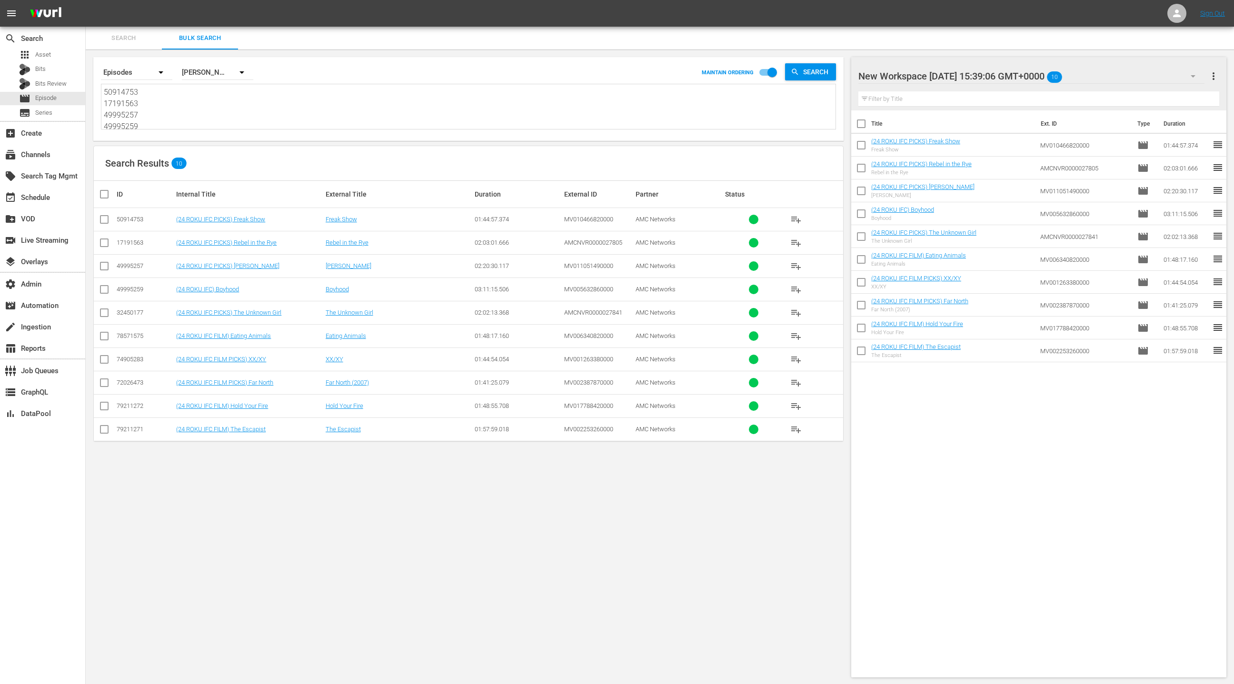
paste textarea "CITIZEN GANGSTER NO MAN OF [DEMOGRAPHIC_DATA] [DEMOGRAPHIC_DATA], THE ENEMIES O…"
type textarea "CITIZEN GANGSTER NO MAN OF [DEMOGRAPHIC_DATA] [DEMOGRAPHIC_DATA], THE ENEMIES O…"
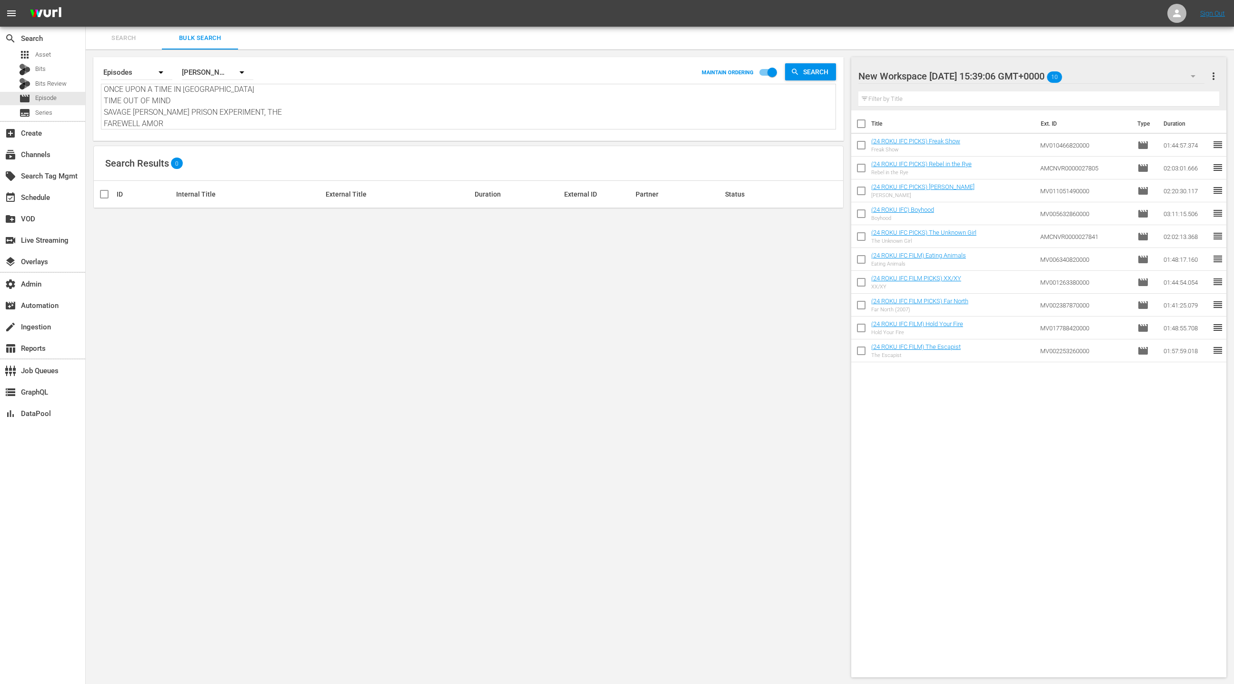
type textarea "CITIZEN GANGSTER NO MAN OF [DEMOGRAPHIC_DATA] [DEMOGRAPHIC_DATA], THE ENEMIES O…"
click at [1217, 79] on span "more_vert" at bounding box center [1213, 75] width 11 height 11
drag, startPoint x: 1133, startPoint y: 98, endPoint x: 1058, endPoint y: 117, distance: 77.5
click at [1133, 98] on div "Clear All Workspace Items" at bounding box center [1152, 94] width 112 height 17
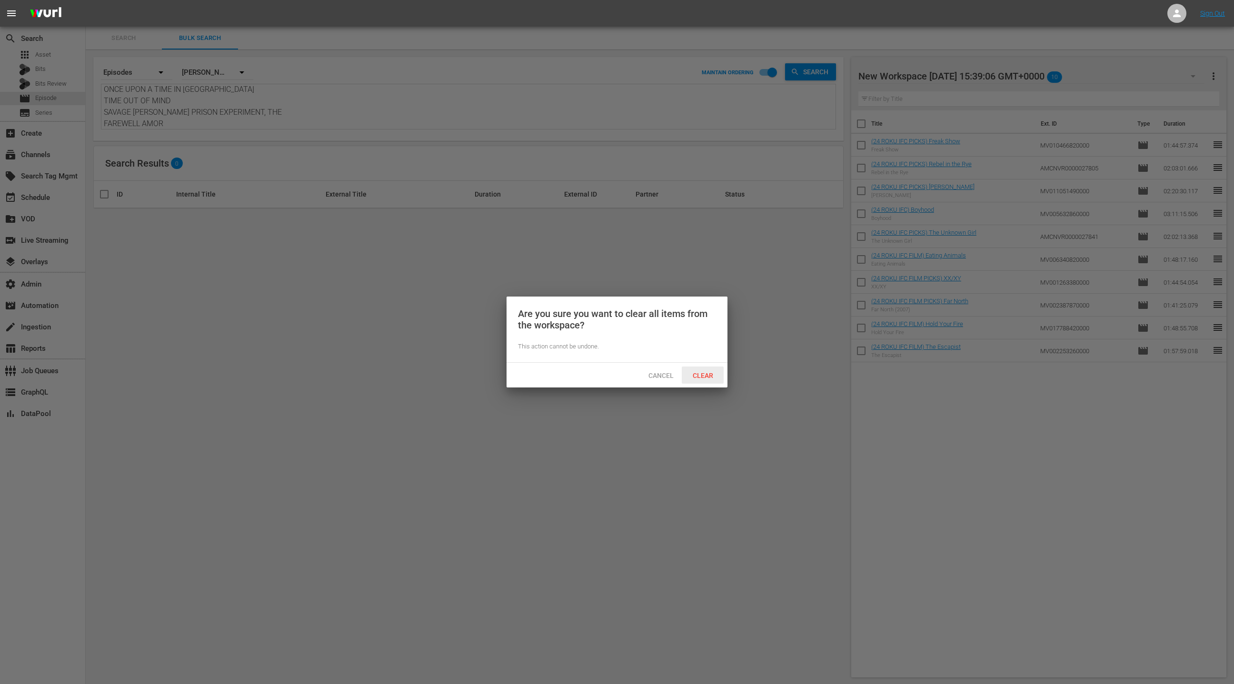
drag, startPoint x: 706, startPoint y: 375, endPoint x: 694, endPoint y: 344, distance: 32.7
click at [705, 375] on span "Clear" at bounding box center [703, 376] width 36 height 8
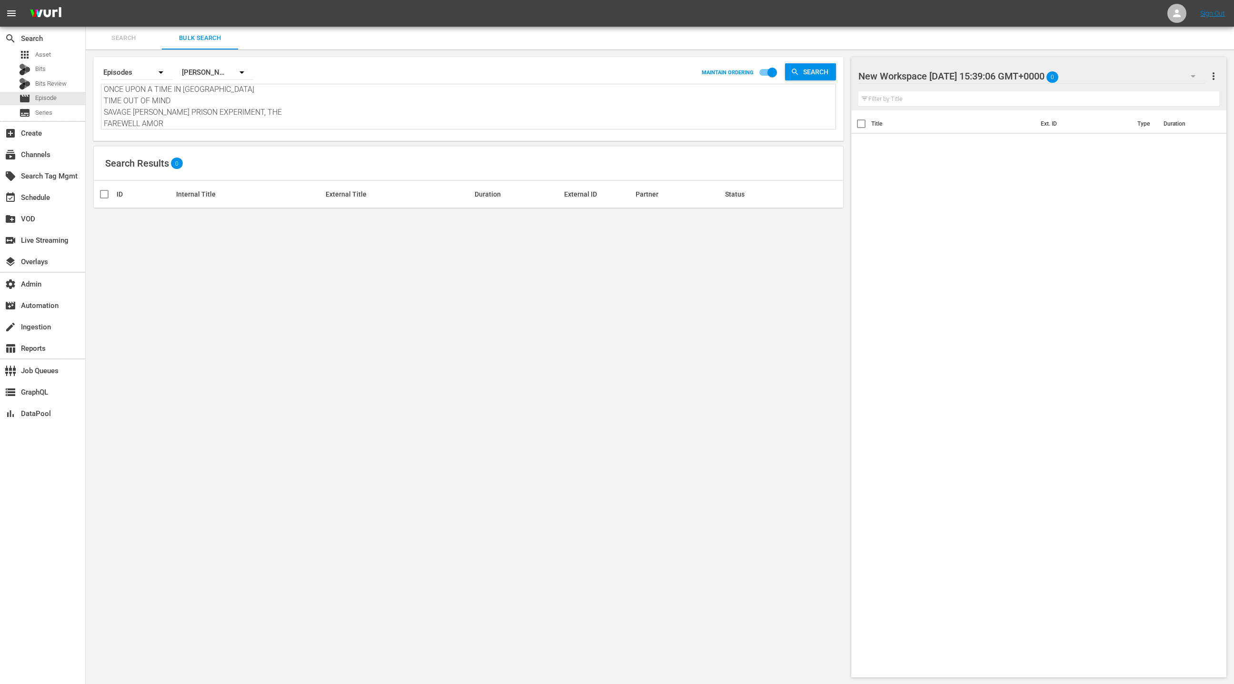
click at [278, 115] on textarea "CITIZEN GANGSTER NO MAN OF [DEMOGRAPHIC_DATA] [DEMOGRAPHIC_DATA], THE ENEMIES O…" at bounding box center [470, 107] width 732 height 43
paste textarea "79211224 79211269 57818724 79211268 27370694 74905287 27370711 20815268 2737071…"
type textarea "79211224 79211269 57818724 79211268 27370694 74905287 27370711 20815268 2737071…"
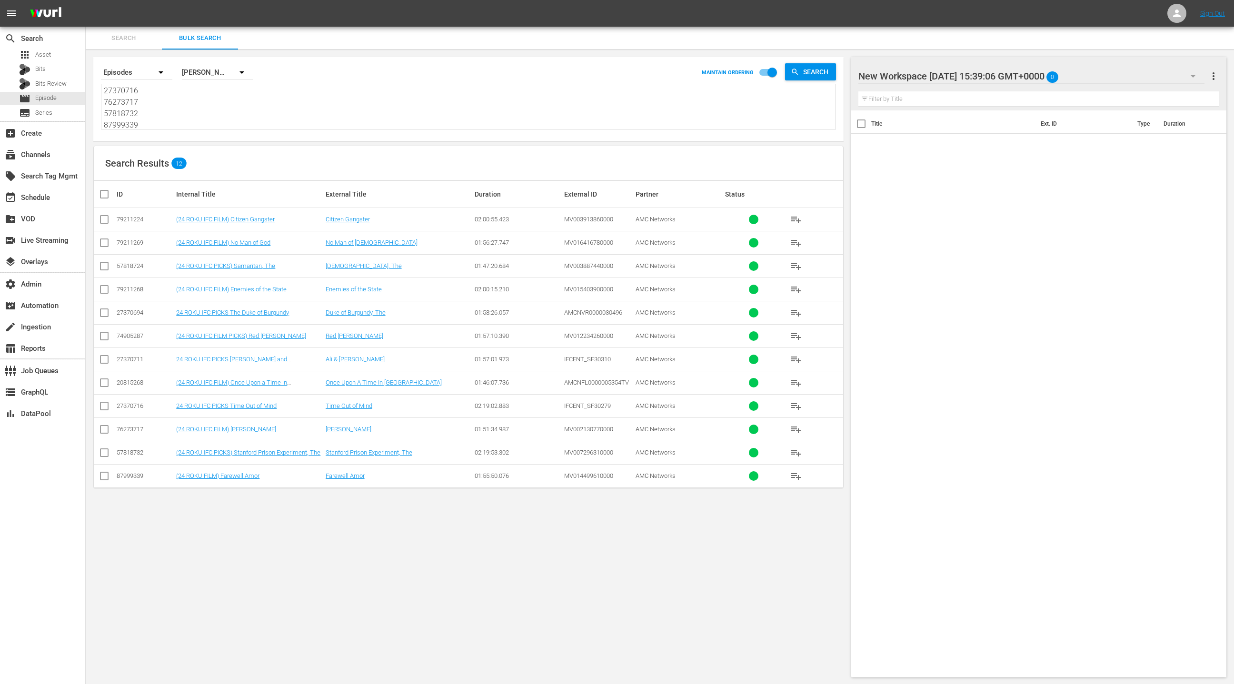
type textarea "79211224 79211269 57818724 79211268 27370694 74905287 27370711 20815268 2737071…"
click at [105, 193] on input "checkbox" at bounding box center [108, 194] width 19 height 11
checkbox input "true"
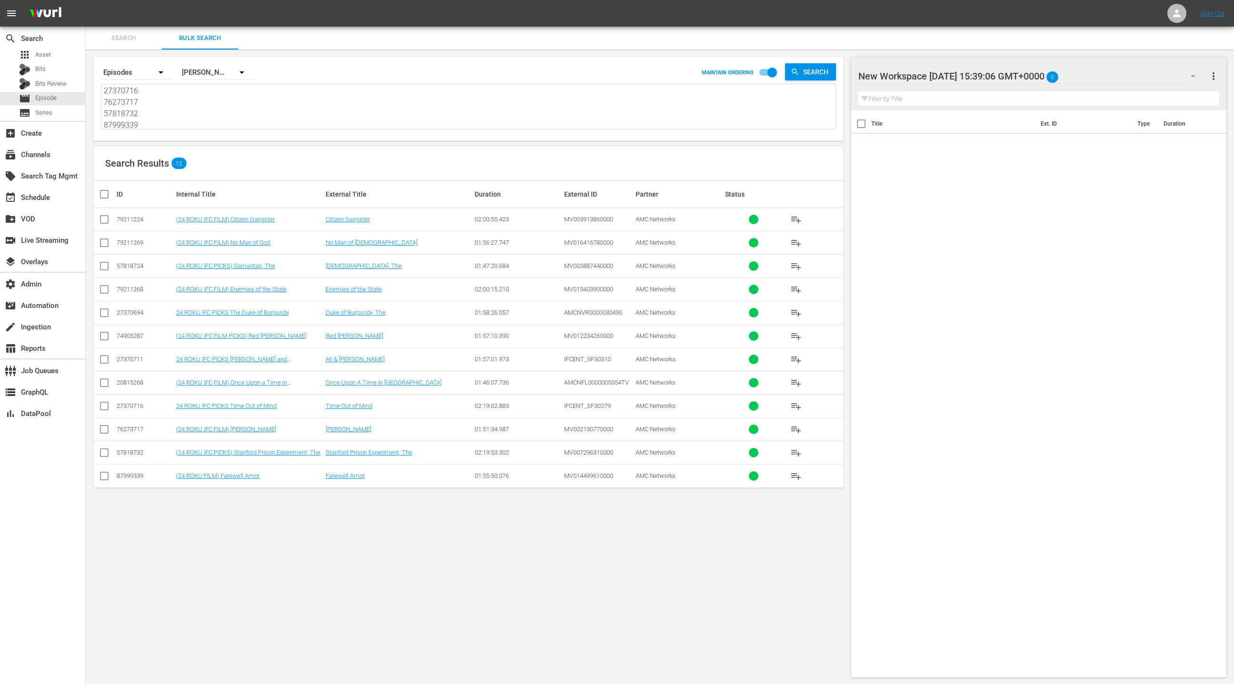
checkbox input "true"
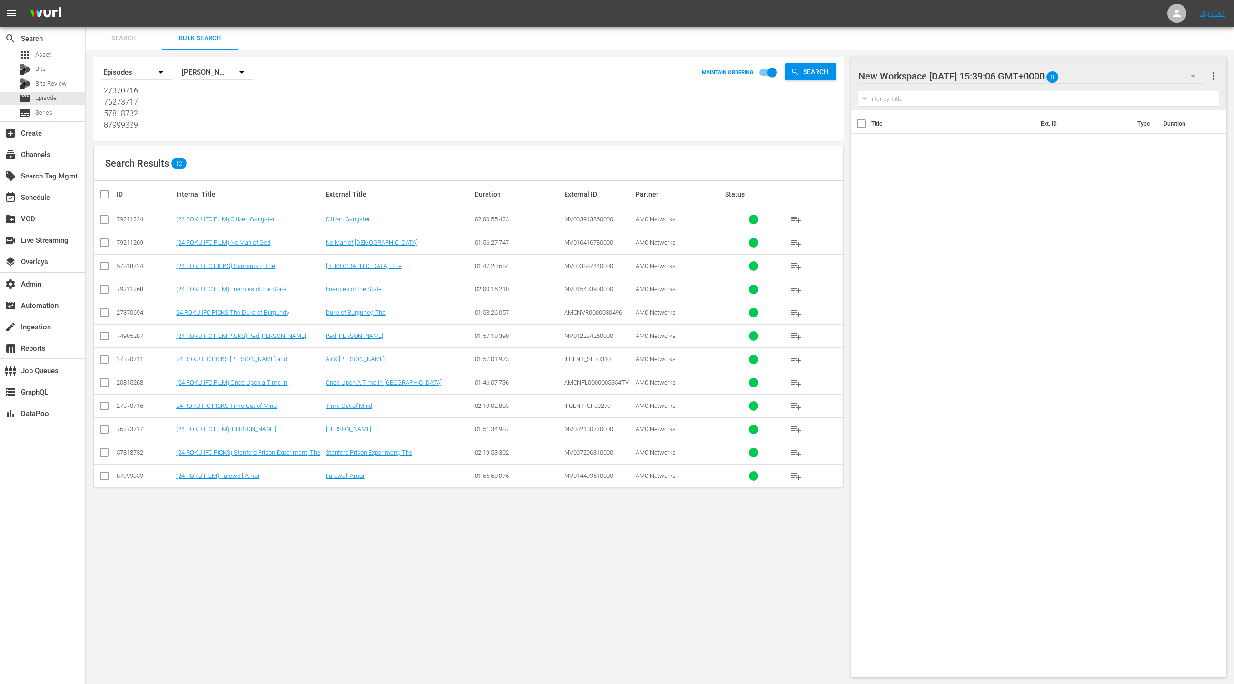
checkbox input "true"
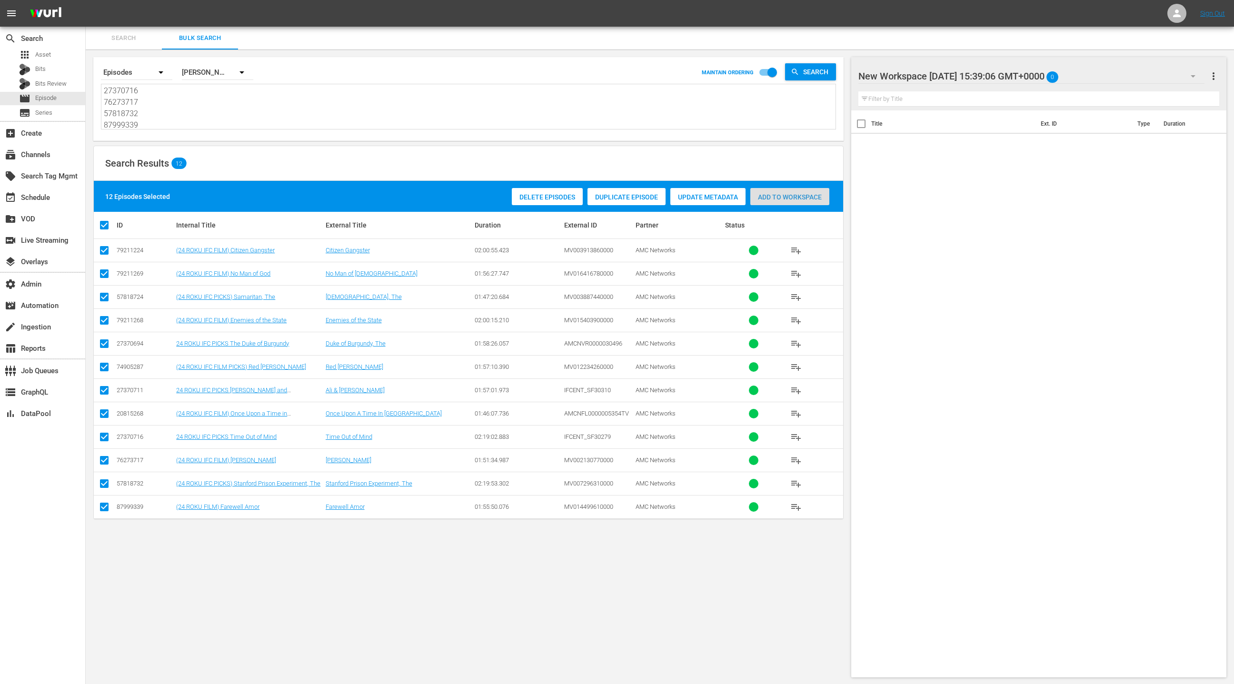
drag, startPoint x: 810, startPoint y: 200, endPoint x: 595, endPoint y: 4, distance: 291.3
click at [810, 200] on span "Add to Workspace" at bounding box center [790, 197] width 79 height 8
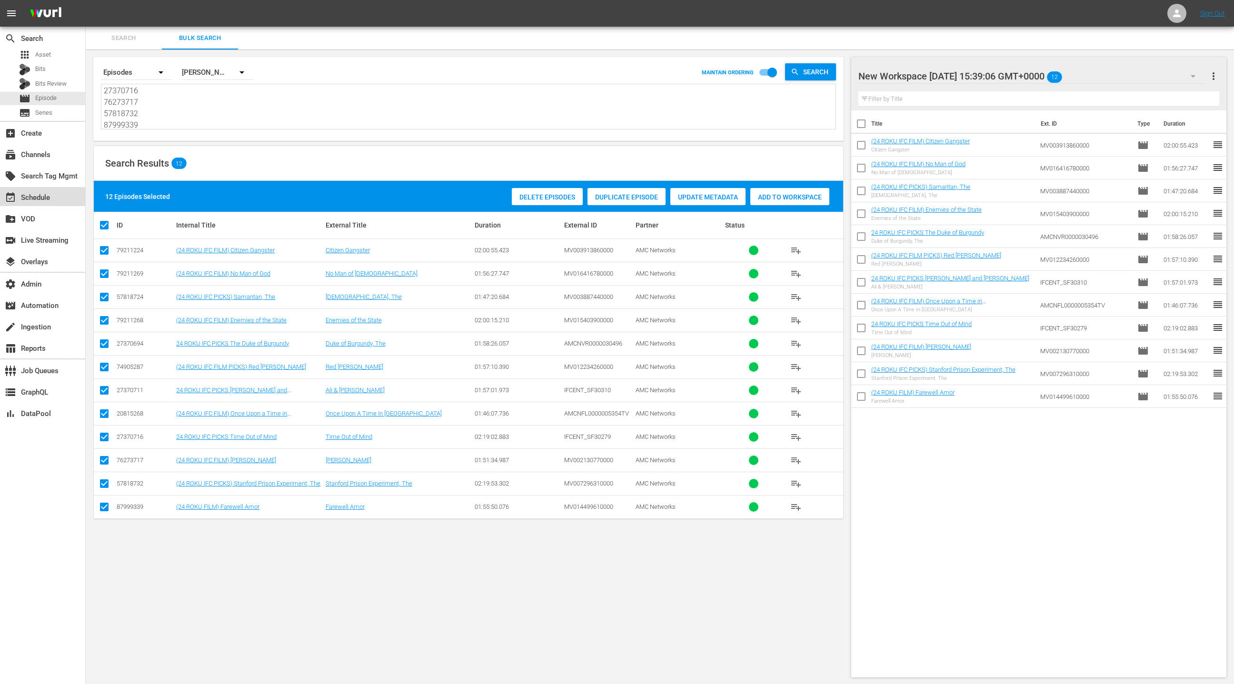
click at [57, 200] on div "event_available Schedule" at bounding box center [42, 196] width 85 height 19
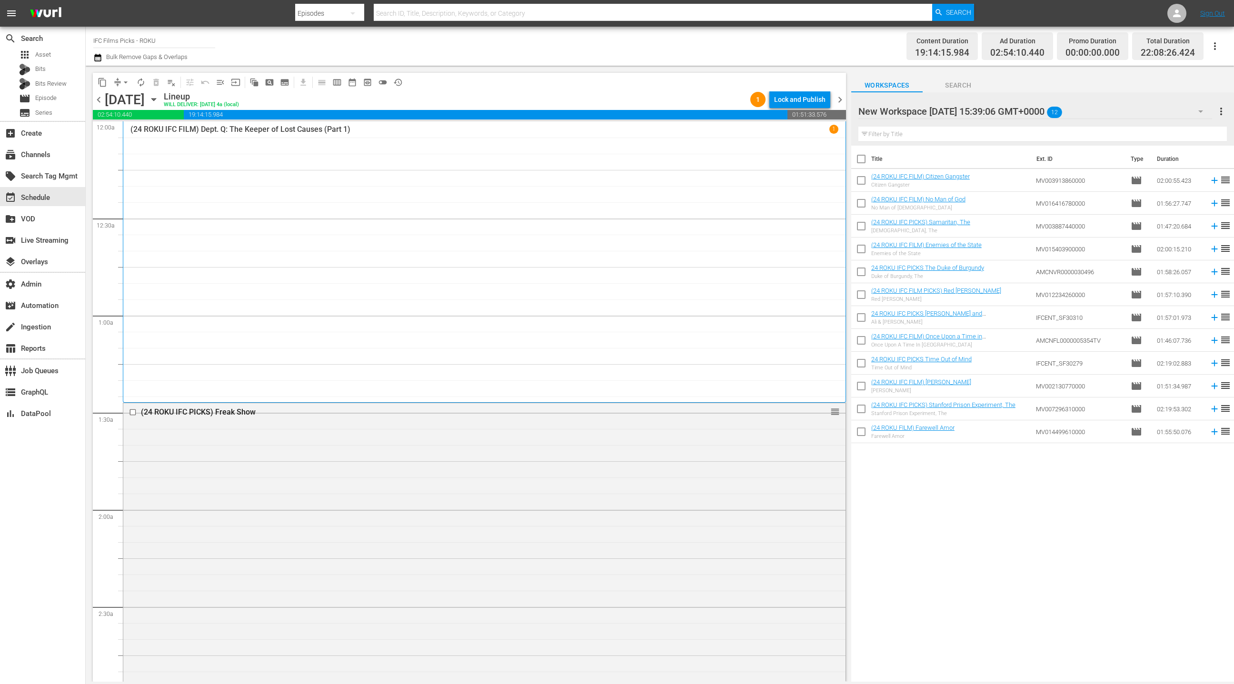
click at [863, 162] on input "checkbox" at bounding box center [861, 161] width 20 height 20
checkbox input "true"
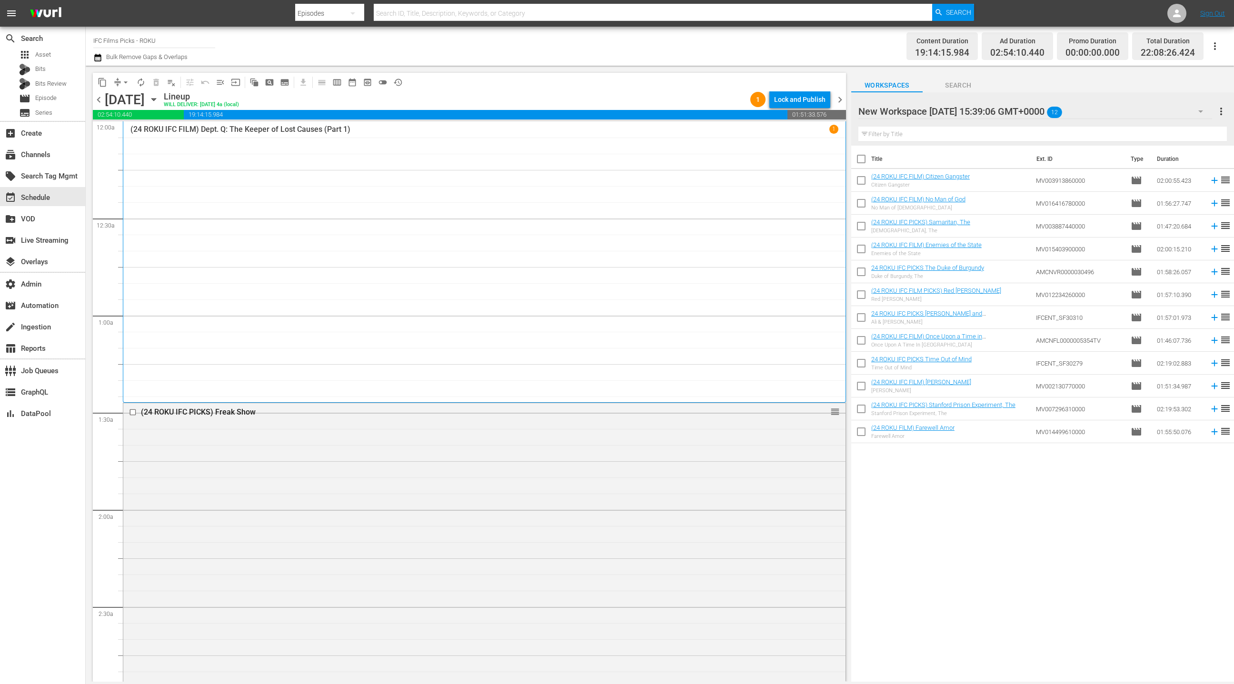
checkbox input "true"
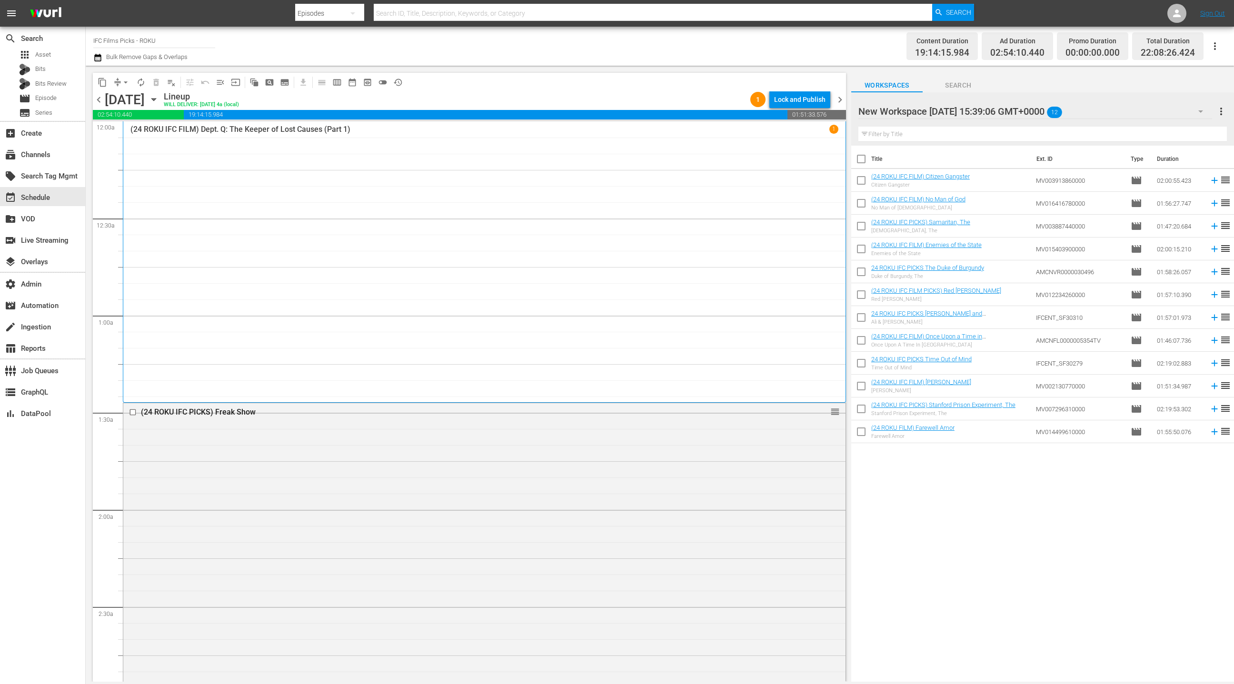
checkbox input "true"
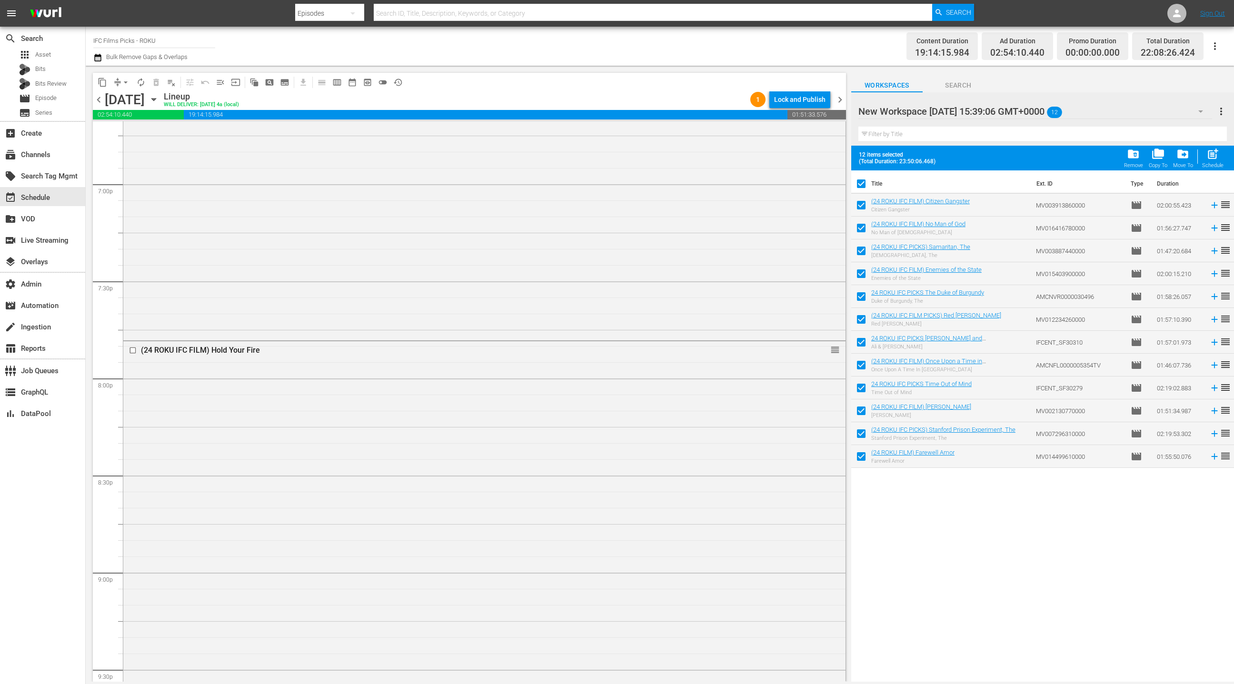
scroll to position [4102, 0]
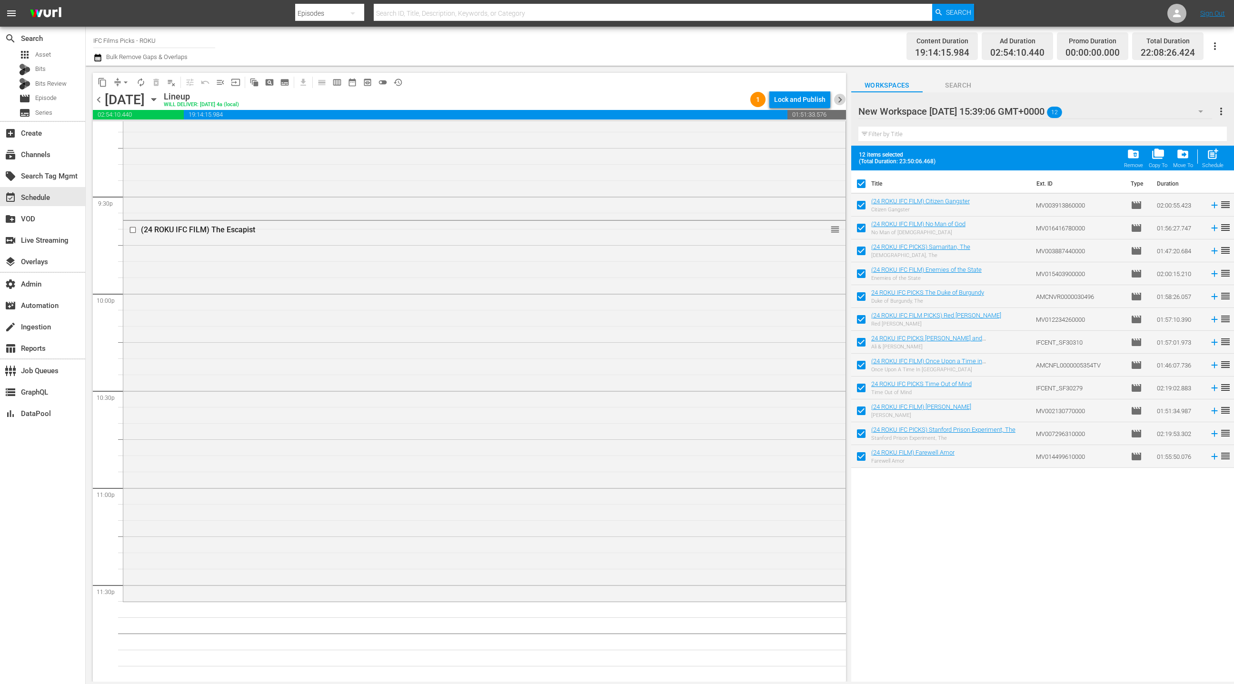
click at [839, 102] on span "chevron_right" at bounding box center [840, 100] width 12 height 12
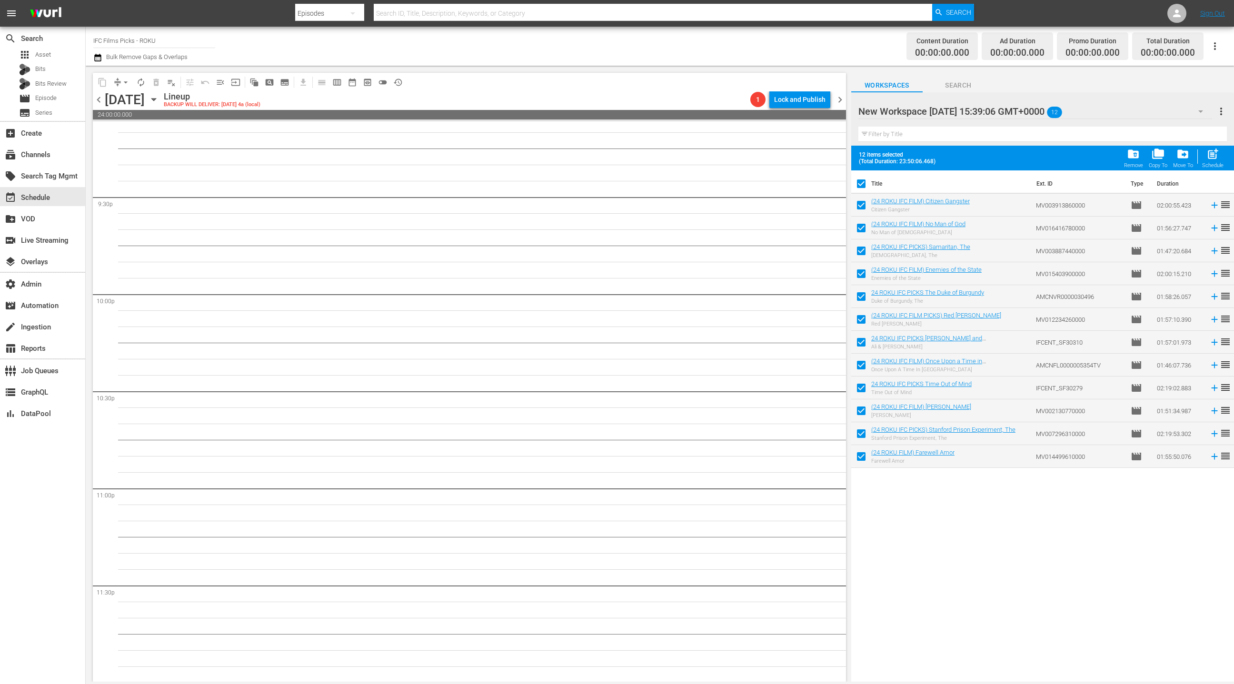
scroll to position [4102, 0]
click at [1207, 153] on span "post_add" at bounding box center [1213, 154] width 13 height 13
checkbox input "false"
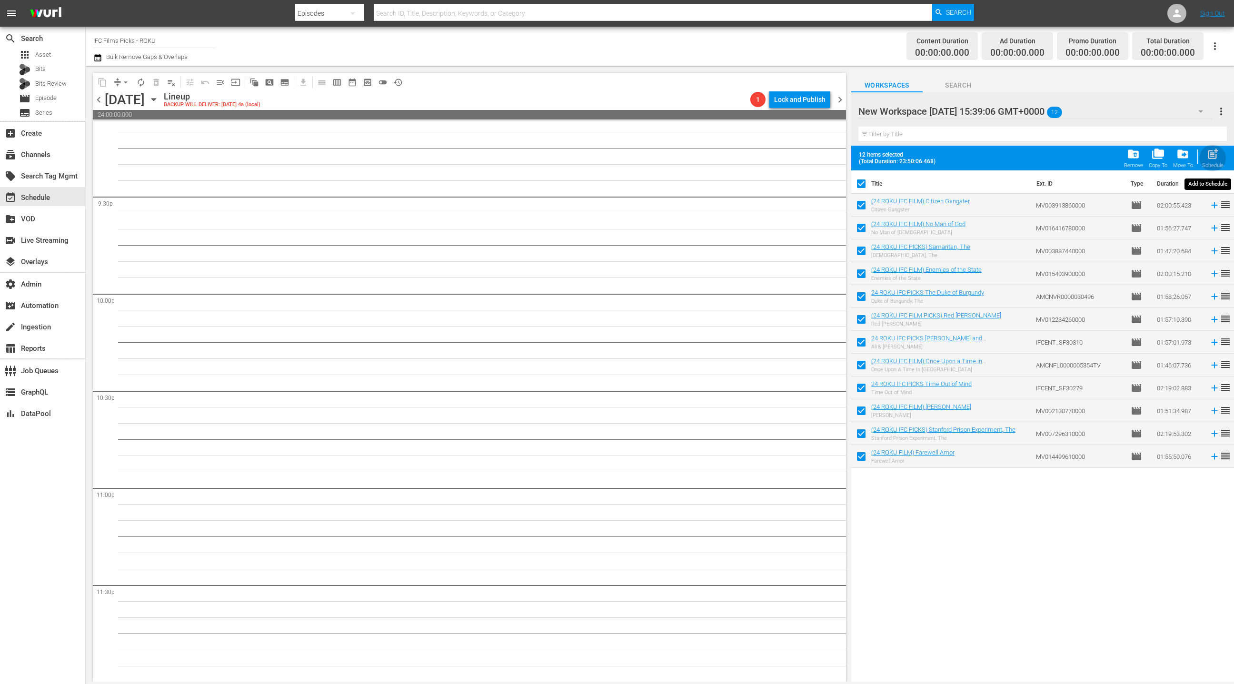
checkbox input "false"
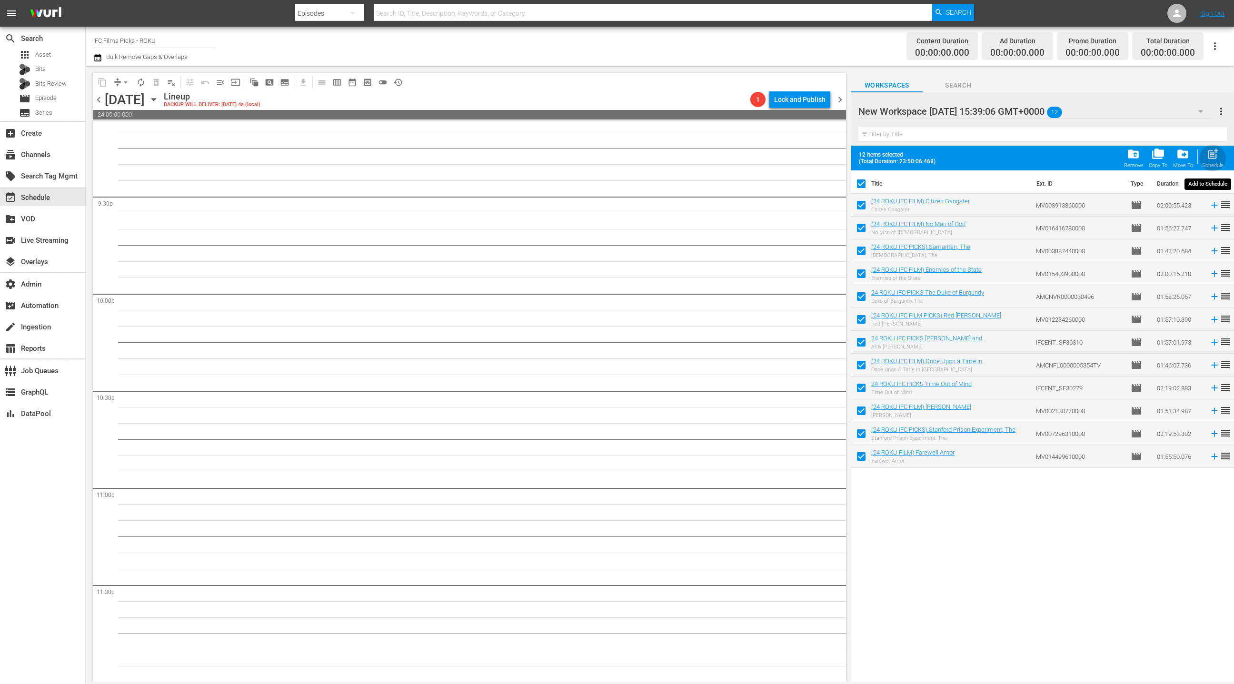
checkbox input "false"
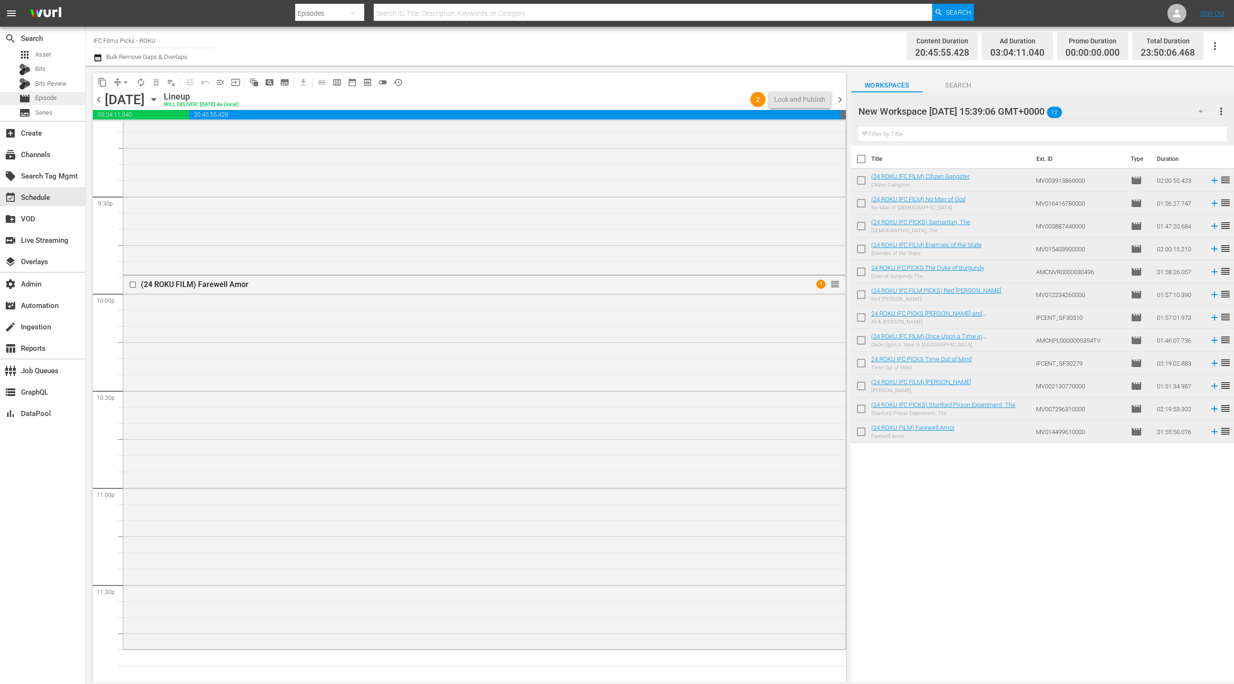
click at [62, 101] on div "movie Episode" at bounding box center [42, 98] width 85 height 13
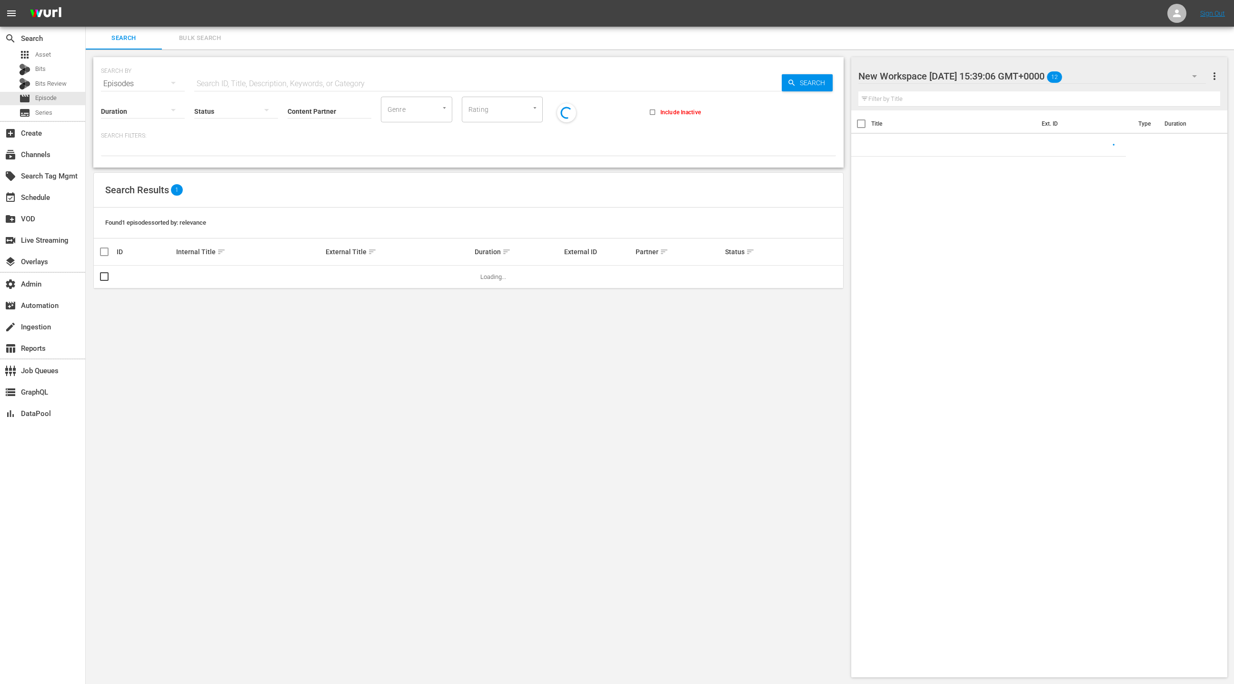
click at [197, 40] on span "Bulk Search" at bounding box center [200, 38] width 65 height 11
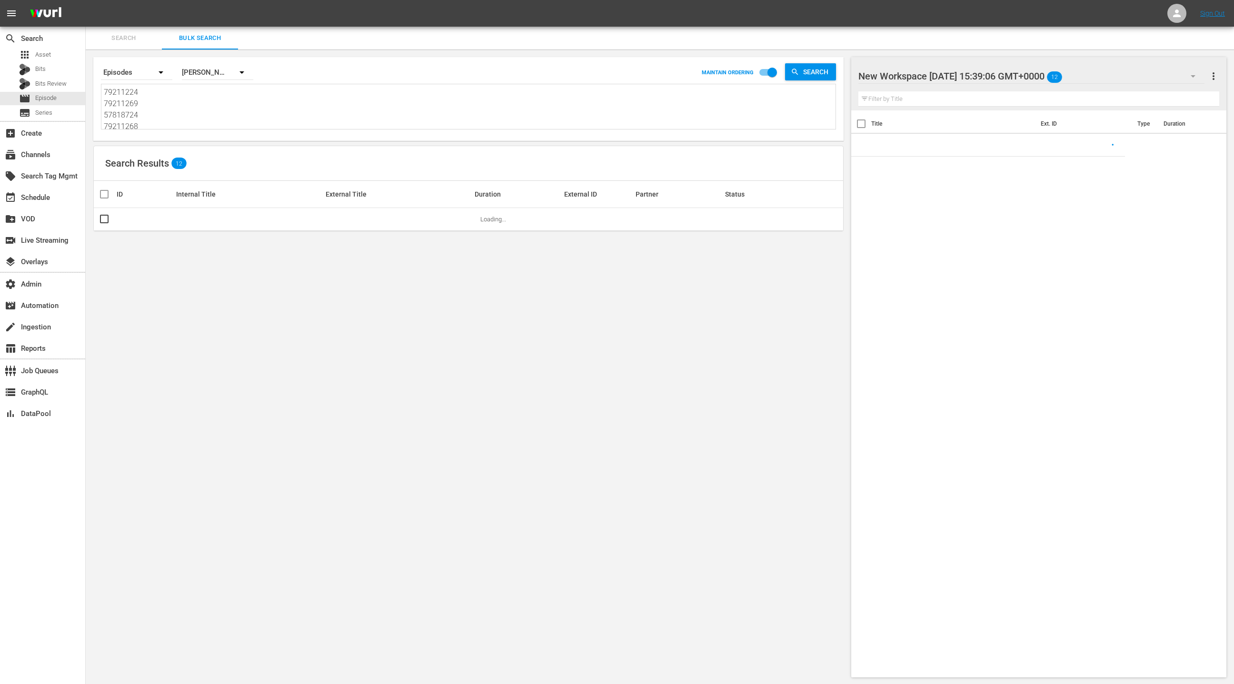
click at [194, 98] on textarea "79211224 79211269 57818724 79211268 27370694 74905287 27370711 20815268 2737071…" at bounding box center [470, 108] width 732 height 43
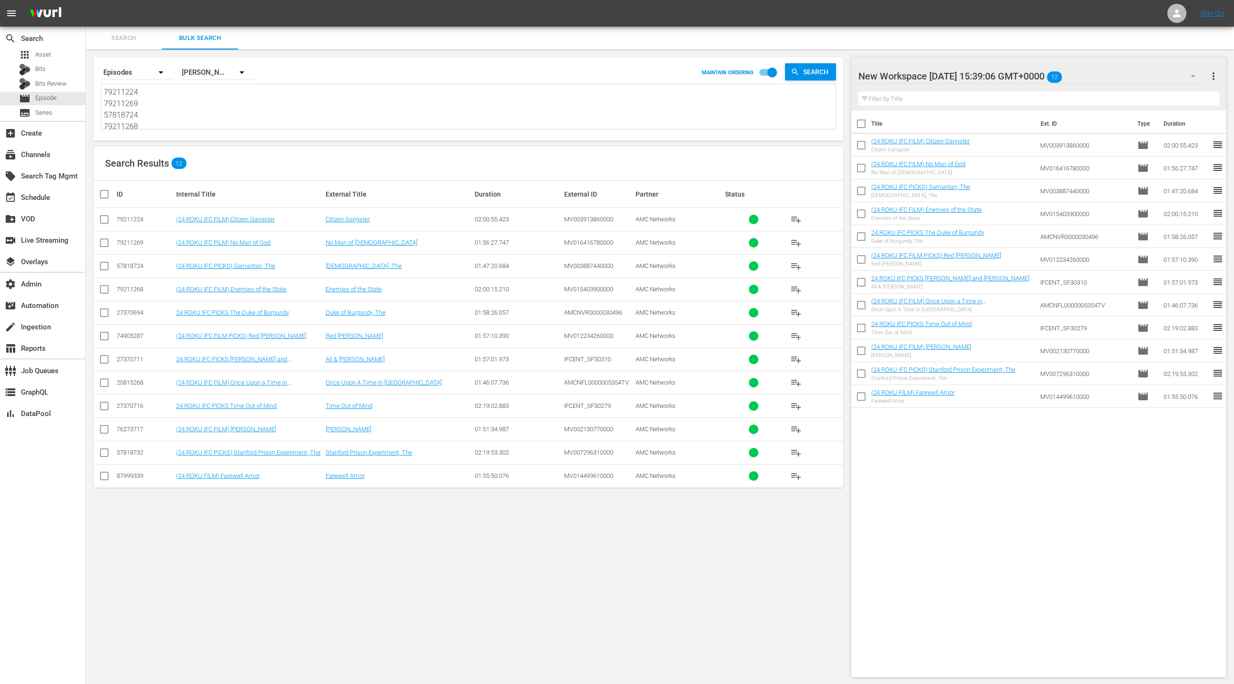
paste textarea "50914755 79211286 79211285 50914743 74905284 49995253 27270630 38794331 7627370…"
type textarea "50914755 79211286 79211285 50914743 74905284 49995253 27270630 38794331 7627370…"
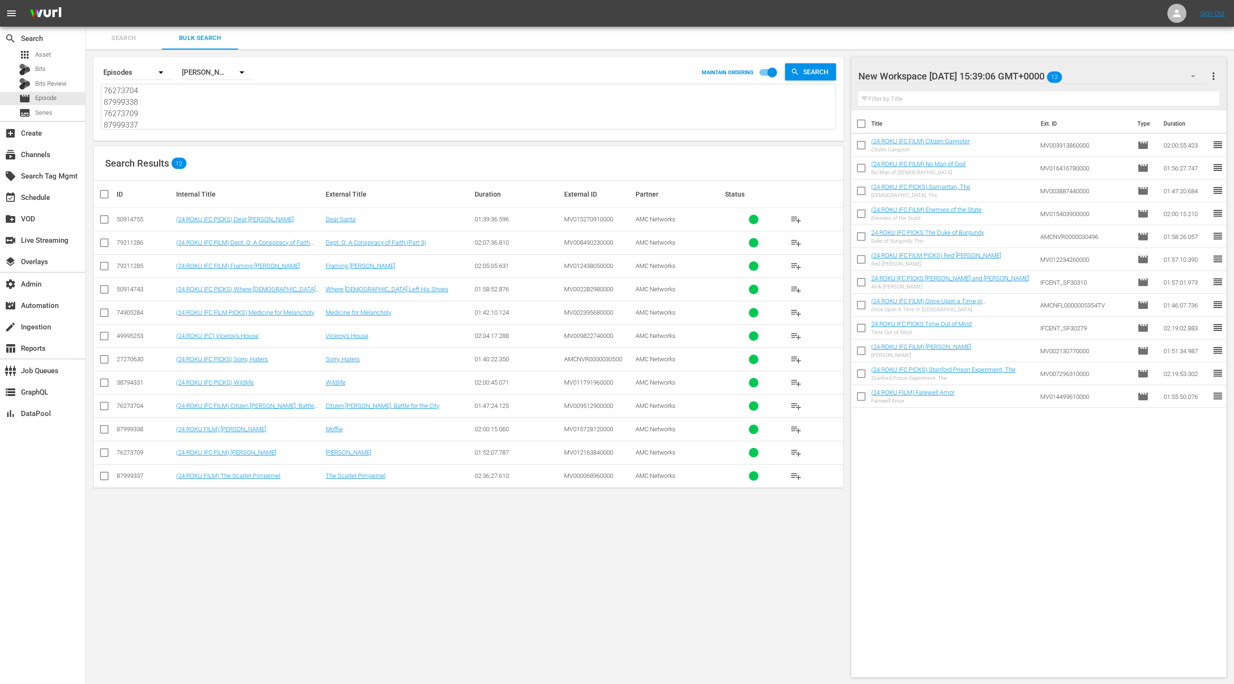
click at [1213, 80] on span "more_vert" at bounding box center [1213, 75] width 11 height 11
click at [1171, 94] on div "Clear All Workspace Items" at bounding box center [1152, 94] width 112 height 17
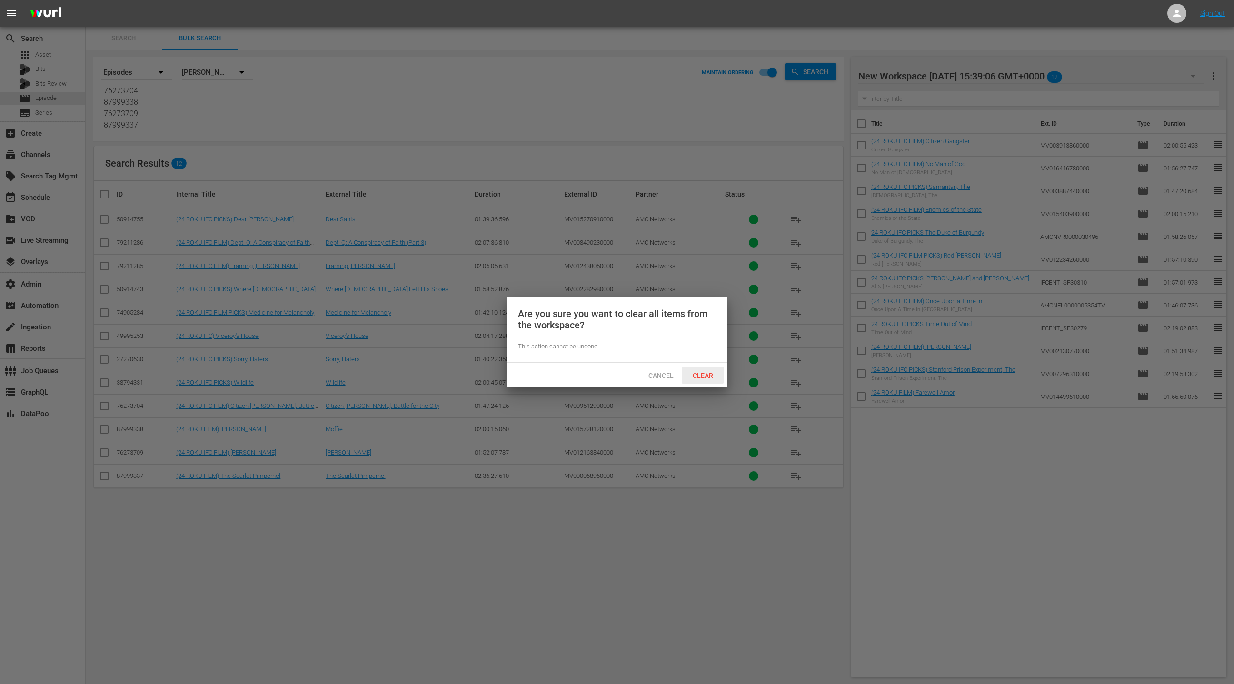
drag, startPoint x: 718, startPoint y: 373, endPoint x: 721, endPoint y: 367, distance: 6.4
click at [718, 372] on span "Clear" at bounding box center [703, 376] width 36 height 8
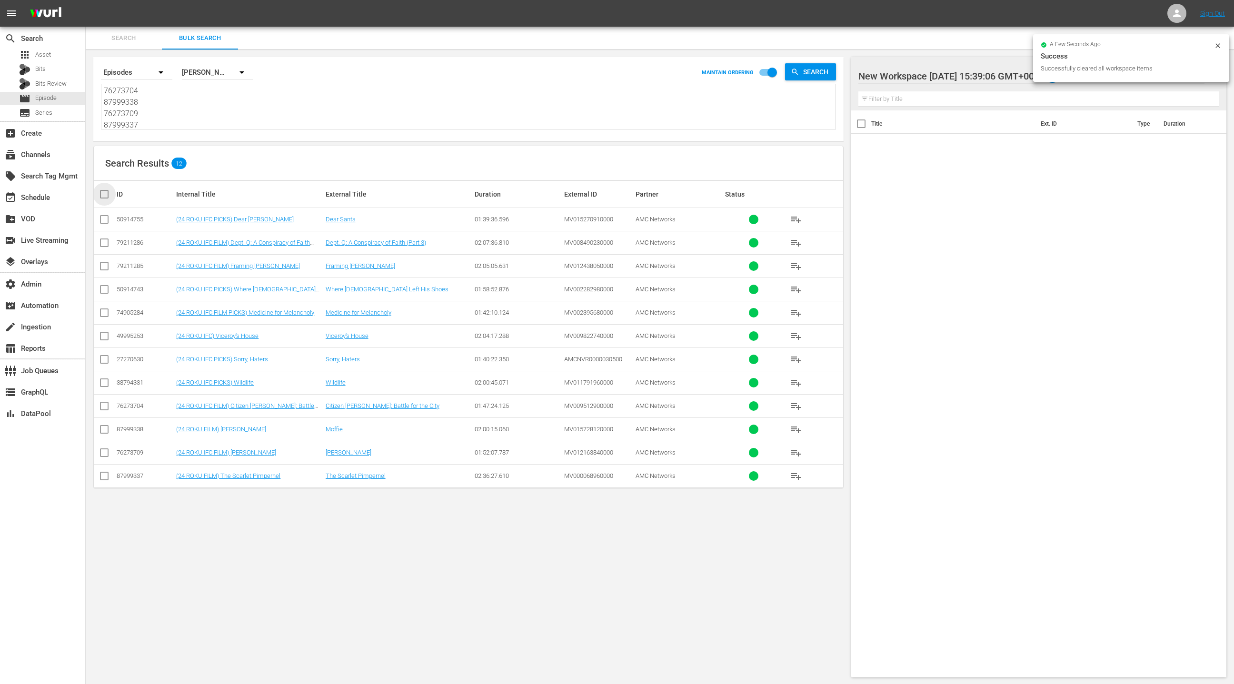
click at [110, 193] on input "checkbox" at bounding box center [108, 194] width 19 height 11
checkbox input "true"
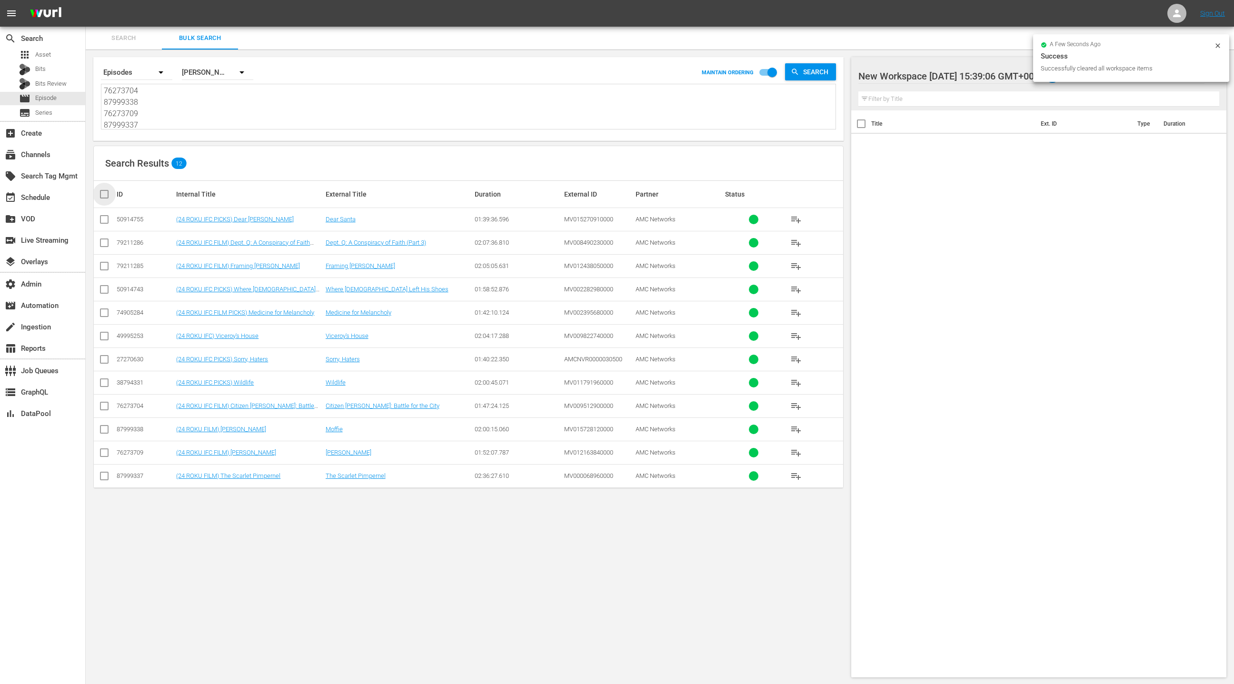
checkbox input "true"
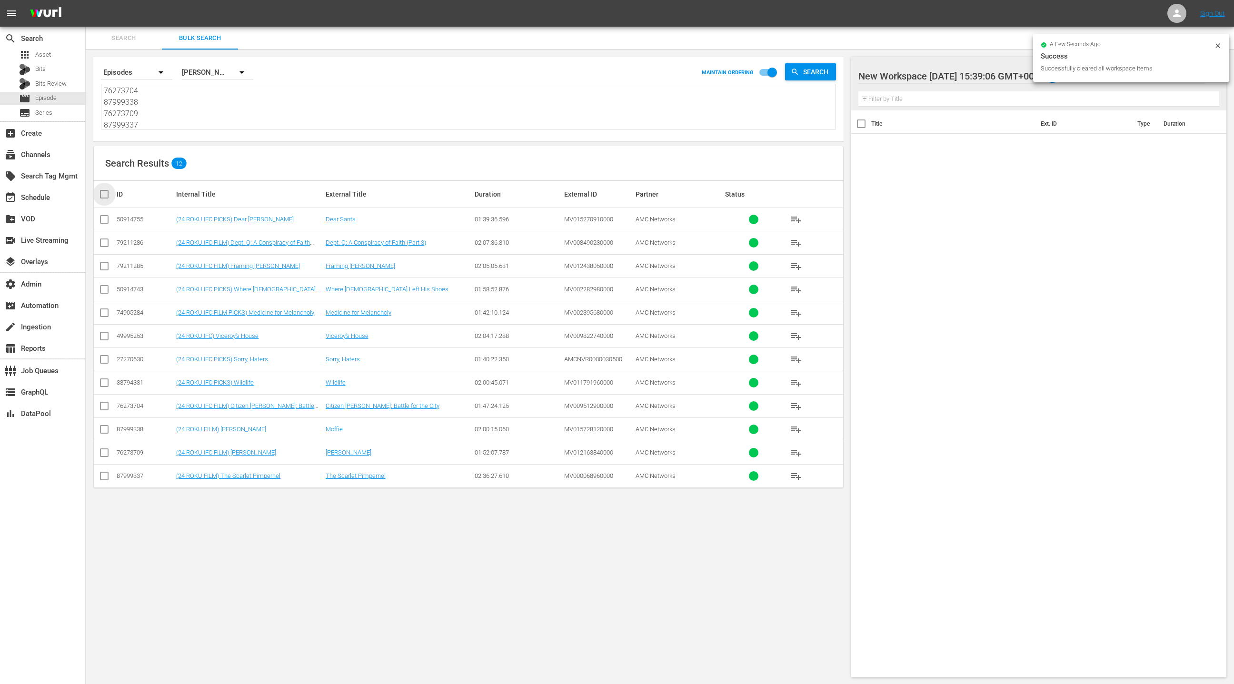
checkbox input "true"
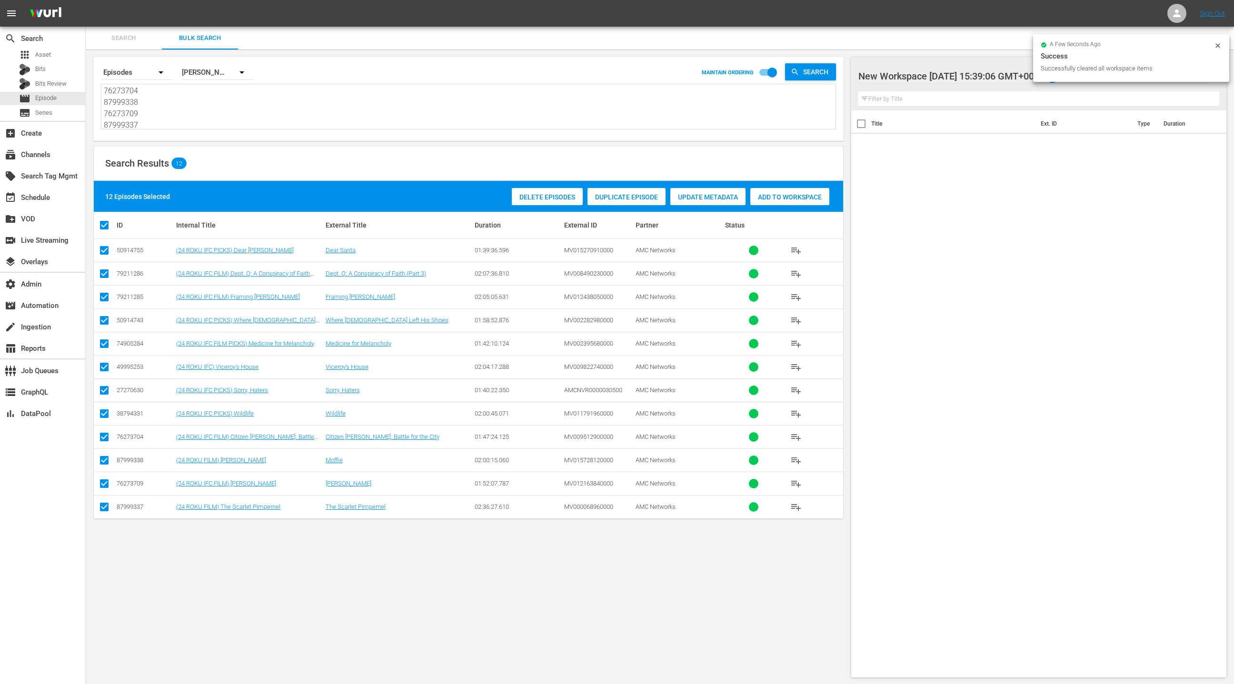
click at [802, 196] on span "Add to Workspace" at bounding box center [790, 197] width 79 height 8
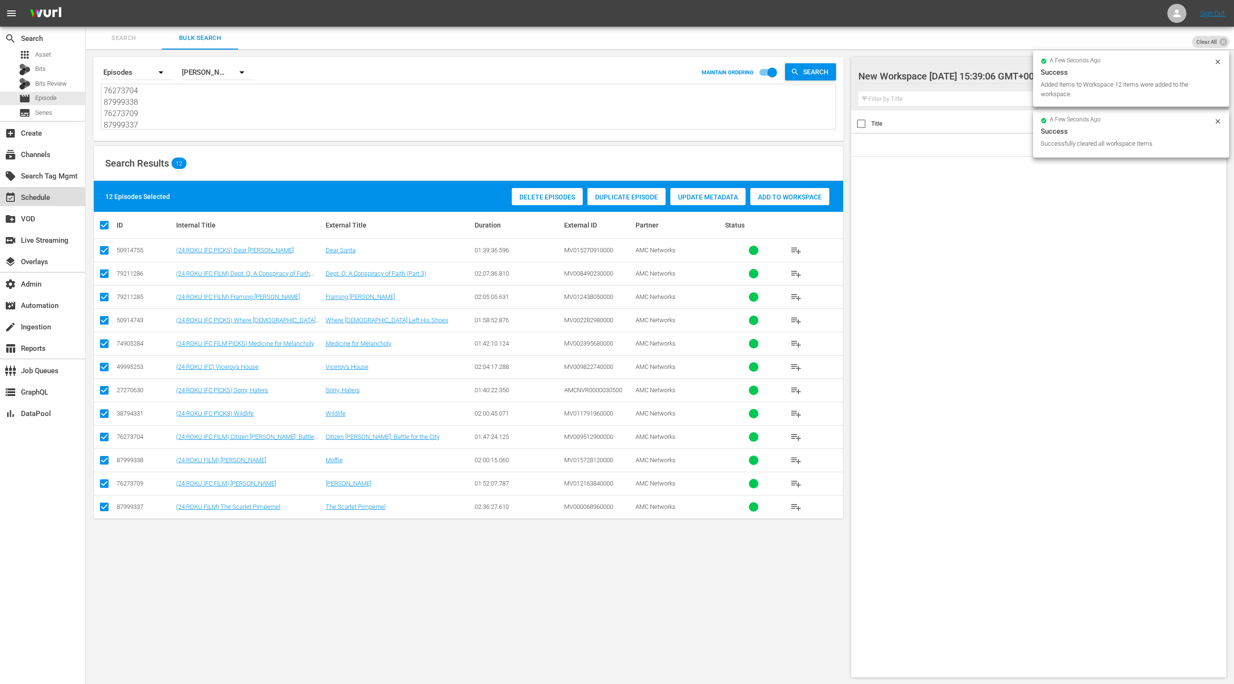
click at [54, 194] on div "event_available Schedule" at bounding box center [42, 196] width 85 height 19
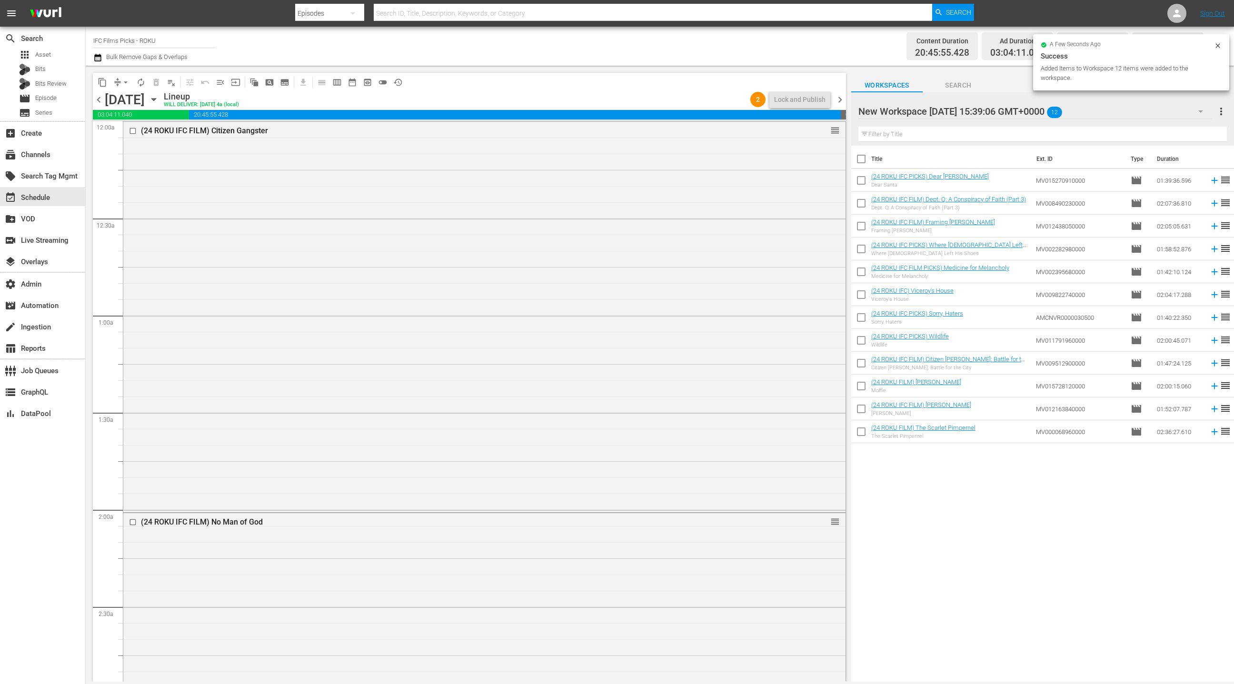
click at [843, 103] on span "chevron_right" at bounding box center [840, 100] width 12 height 12
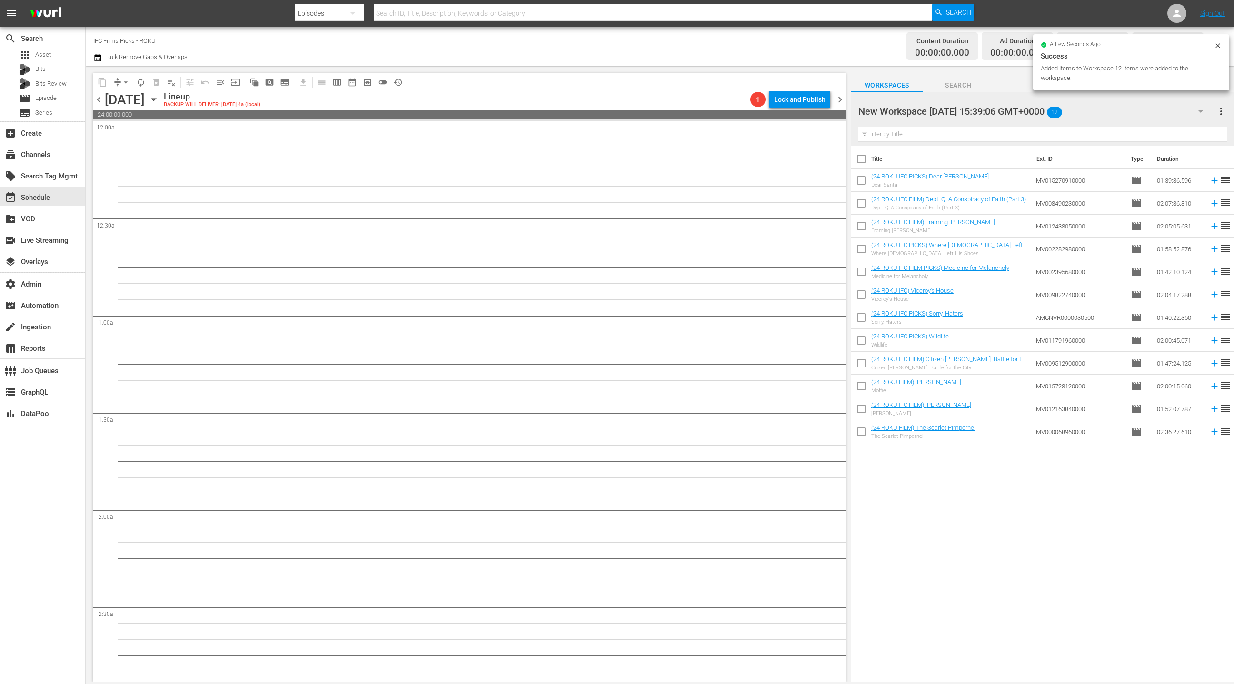
click at [866, 164] on input "checkbox" at bounding box center [861, 161] width 20 height 20
checkbox input "true"
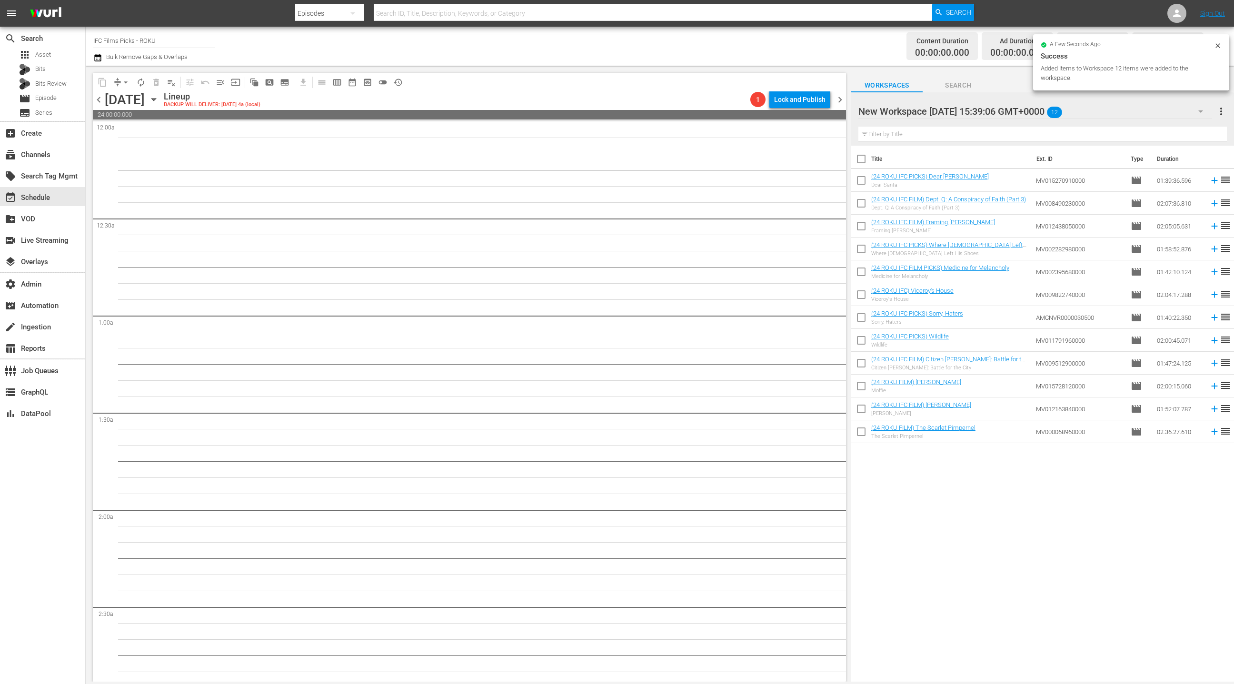
checkbox input "true"
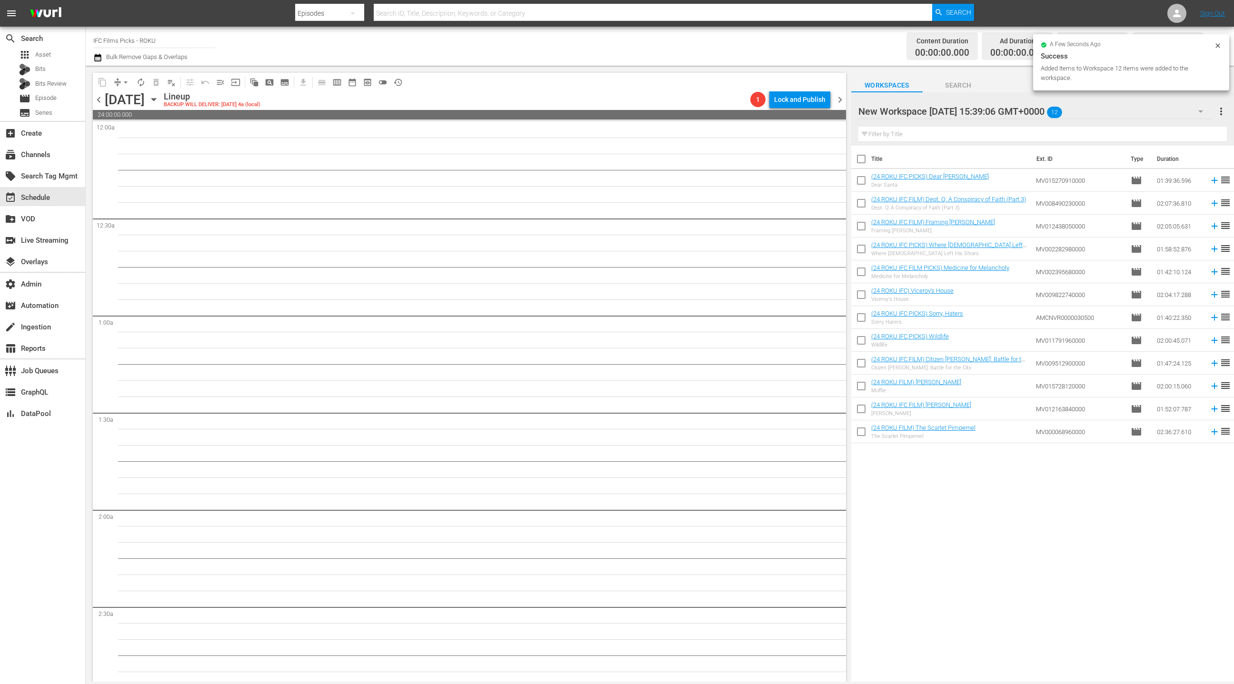
checkbox input "true"
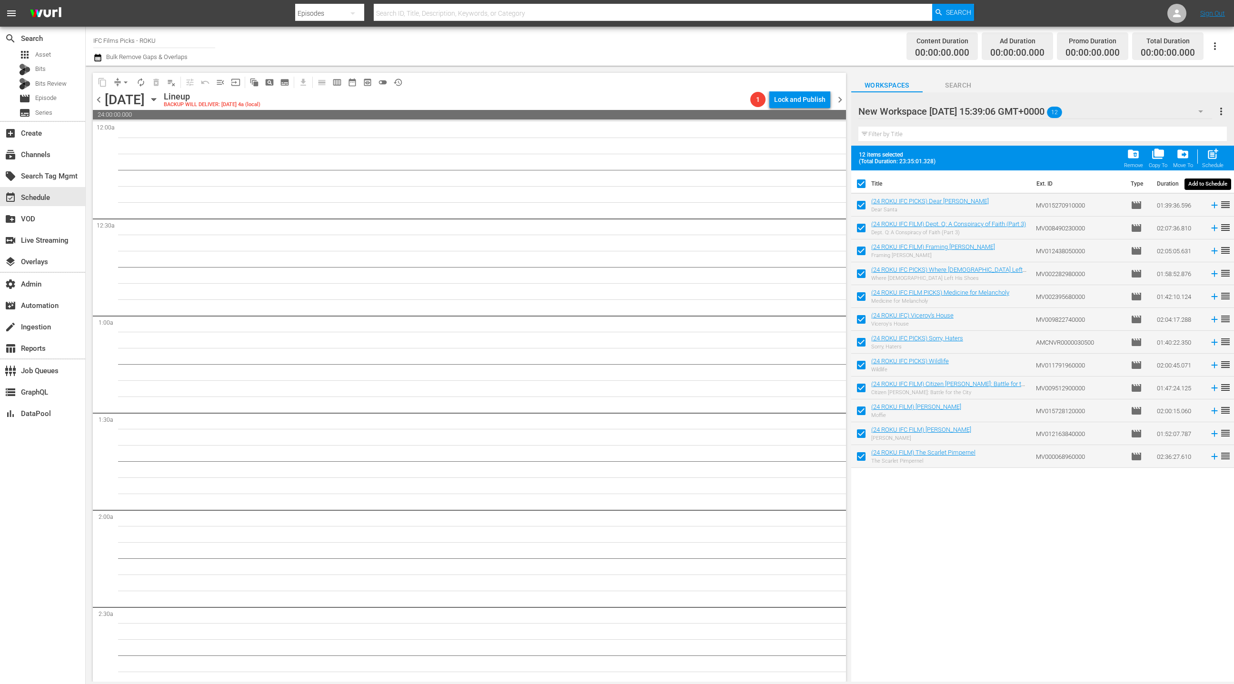
drag, startPoint x: 1215, startPoint y: 161, endPoint x: 1007, endPoint y: 130, distance: 210.4
click at [1215, 161] on div "post_add Schedule" at bounding box center [1212, 158] width 21 height 21
checkbox input "false"
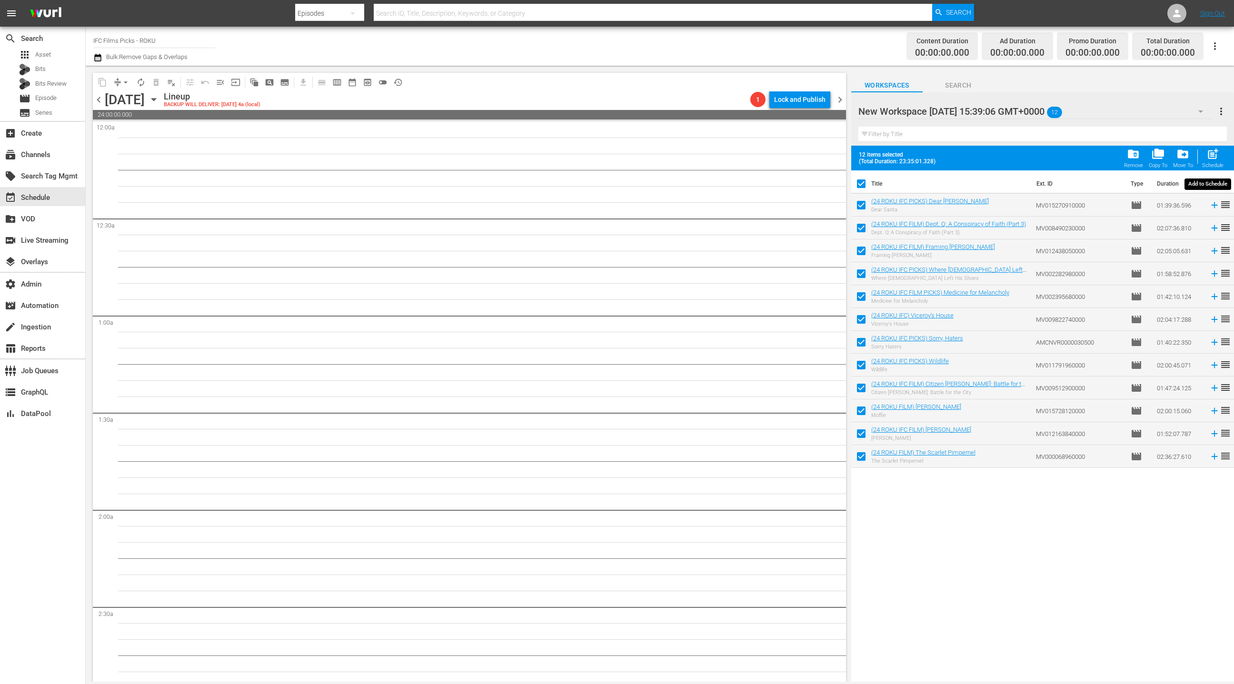
checkbox input "false"
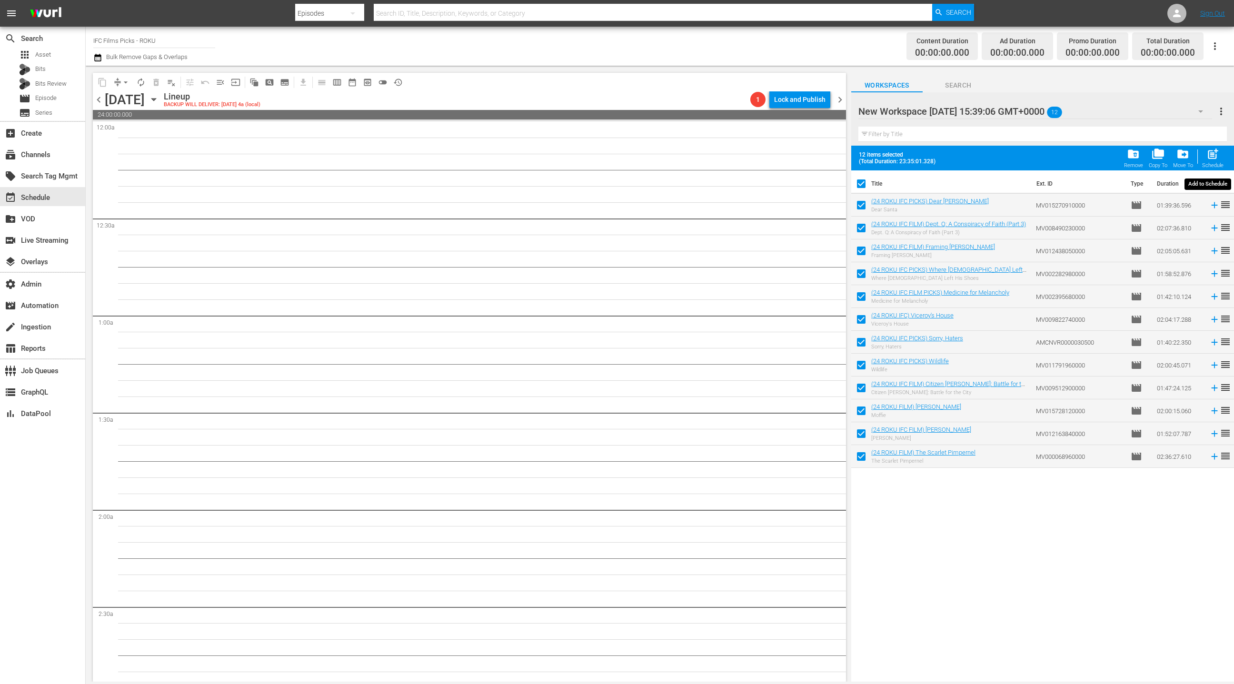
checkbox input "false"
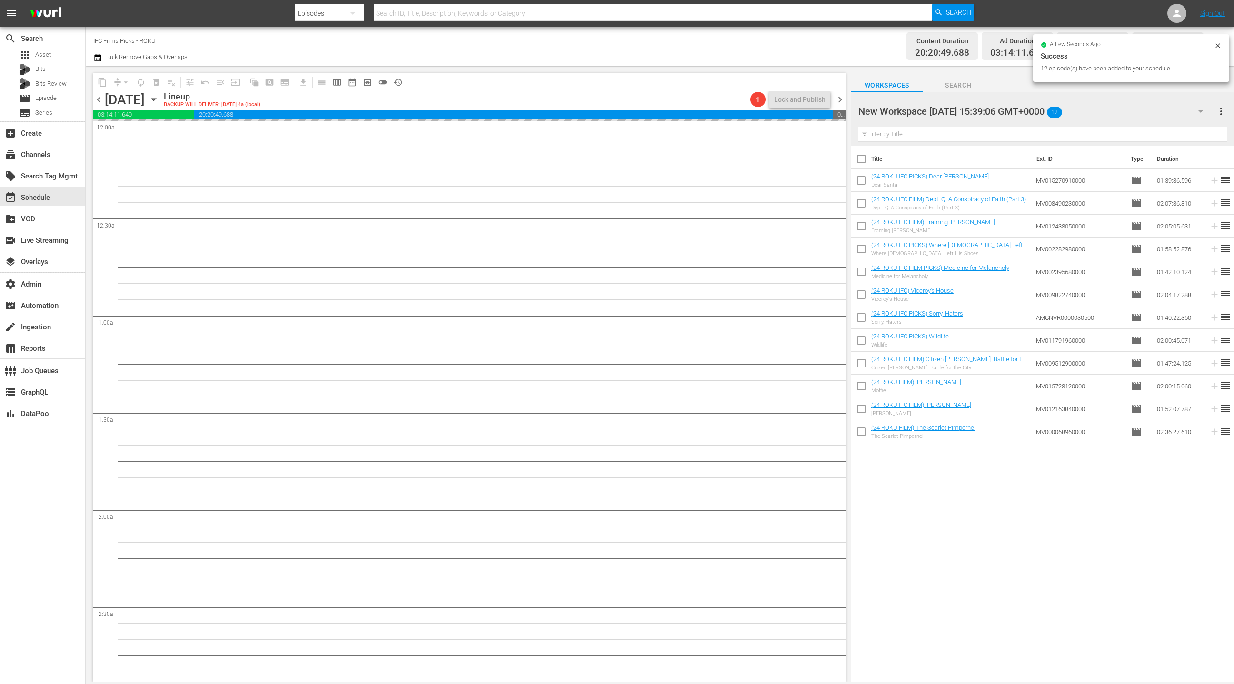
click at [99, 60] on icon "button" at bounding box center [97, 57] width 9 height 11
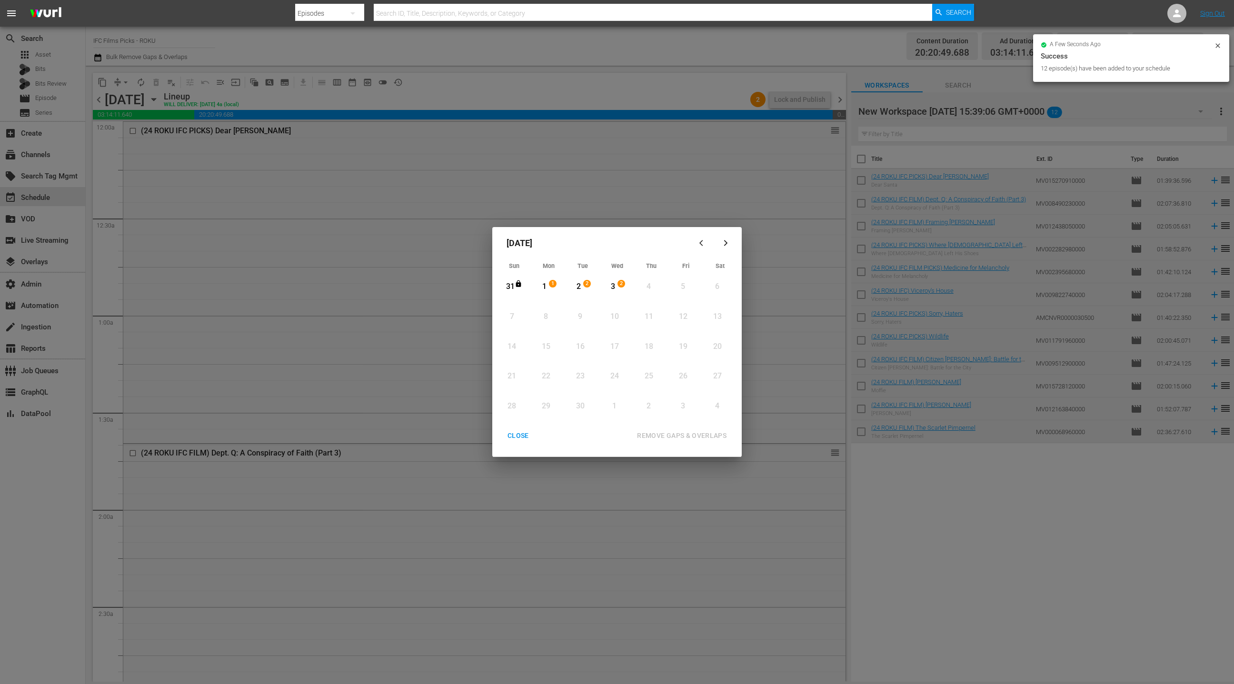
click at [549, 287] on div "1" at bounding box center [545, 286] width 12 height 11
drag, startPoint x: 615, startPoint y: 287, endPoint x: 617, endPoint y: 326, distance: 39.1
click at [615, 287] on div "3" at bounding box center [613, 286] width 12 height 11
click at [671, 439] on div "REMOVE GAPS & OVERLAPS" at bounding box center [682, 436] width 105 height 12
click at [521, 435] on div "CLOSE" at bounding box center [518, 436] width 37 height 12
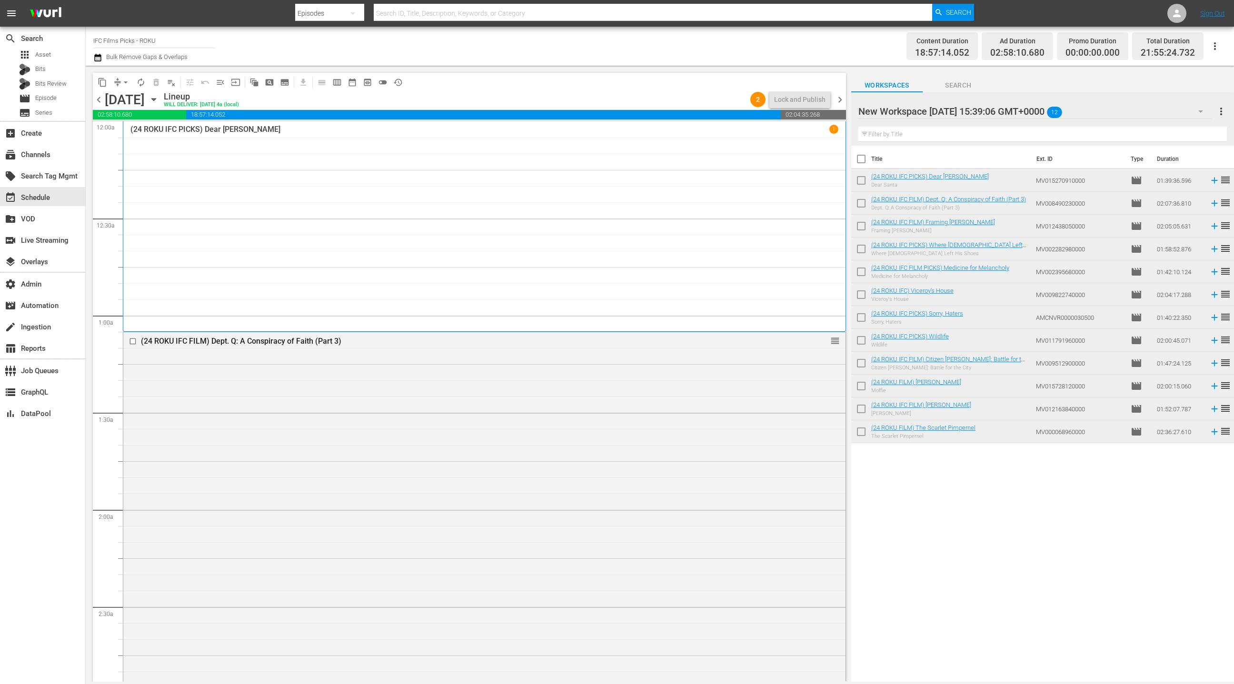
click at [95, 101] on span "chevron_left" at bounding box center [99, 100] width 12 height 12
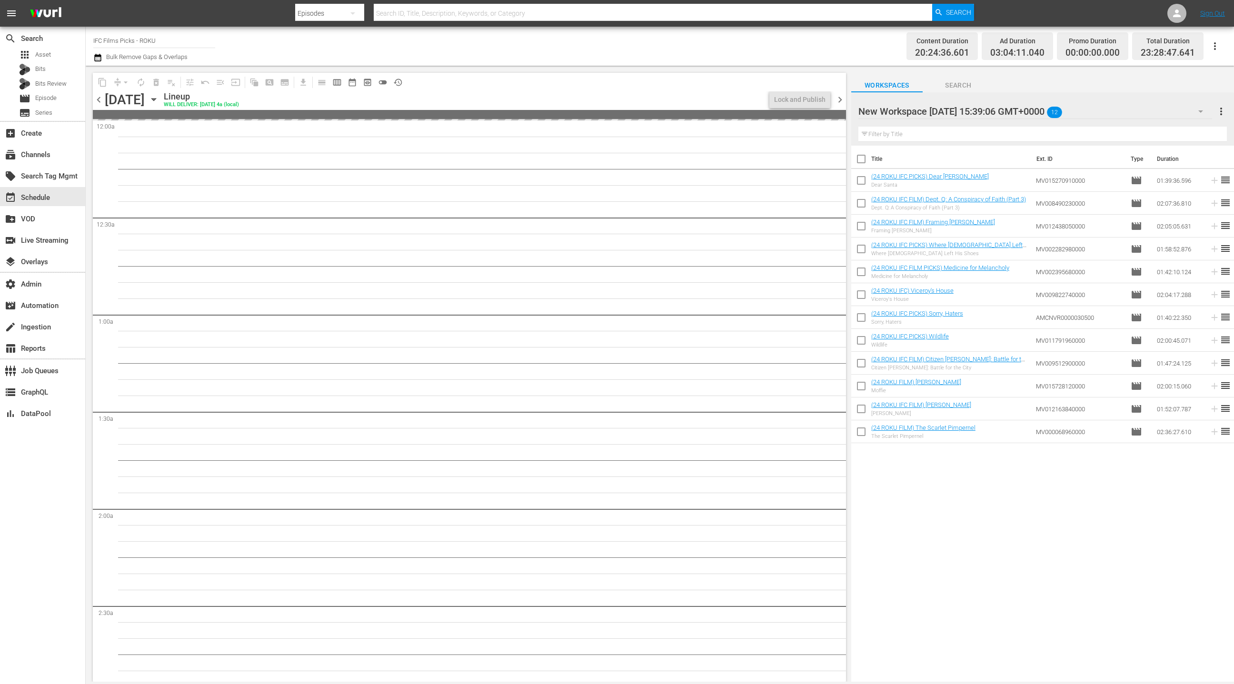
click at [95, 101] on span "chevron_left" at bounding box center [99, 100] width 12 height 12
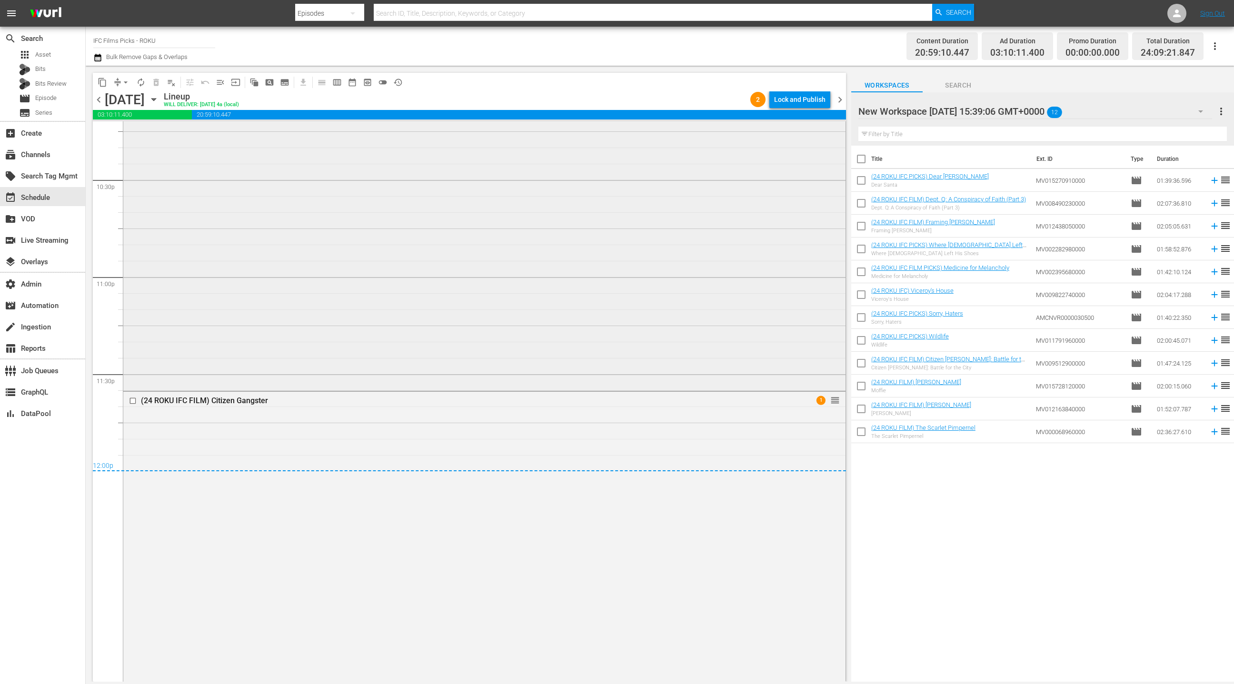
scroll to position [4414, 0]
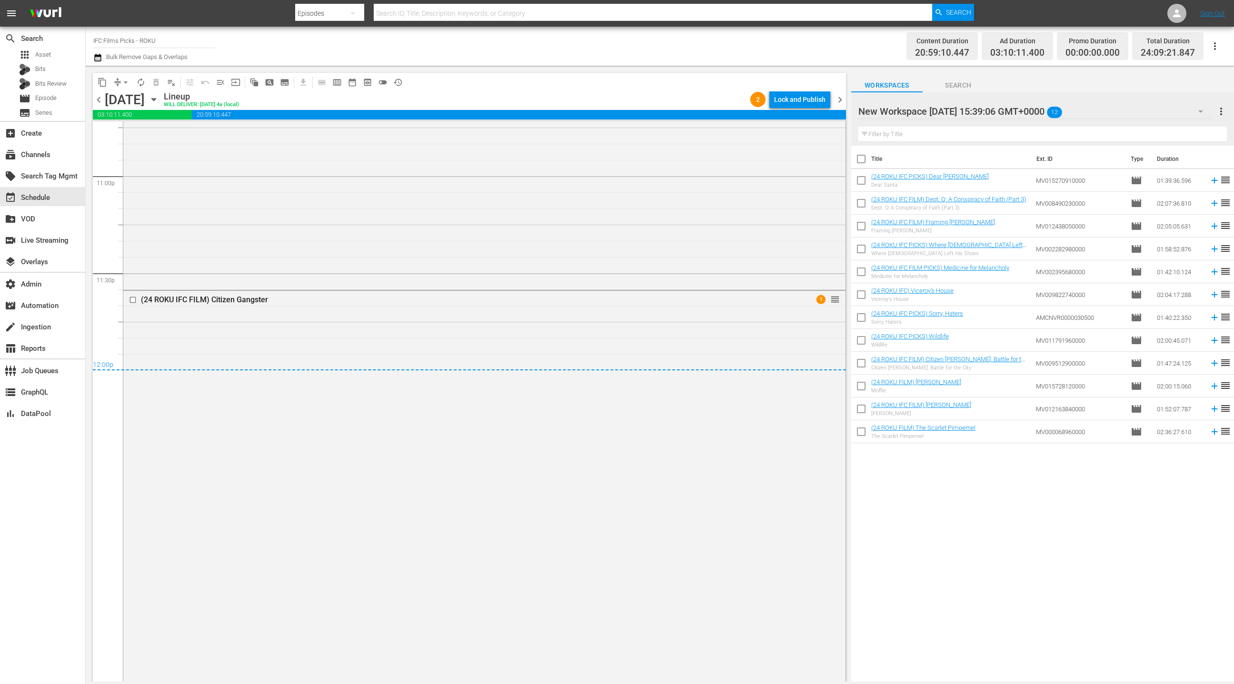
click at [840, 102] on span "chevron_right" at bounding box center [840, 100] width 12 height 12
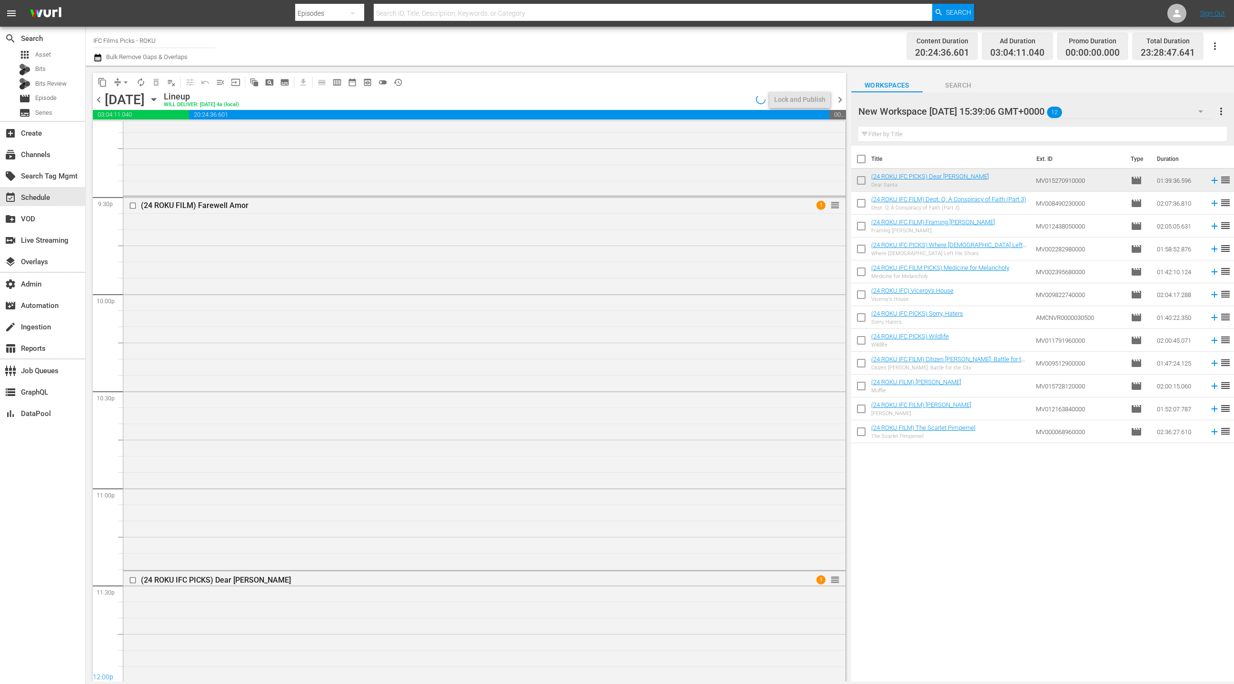
scroll to position [4313, 0]
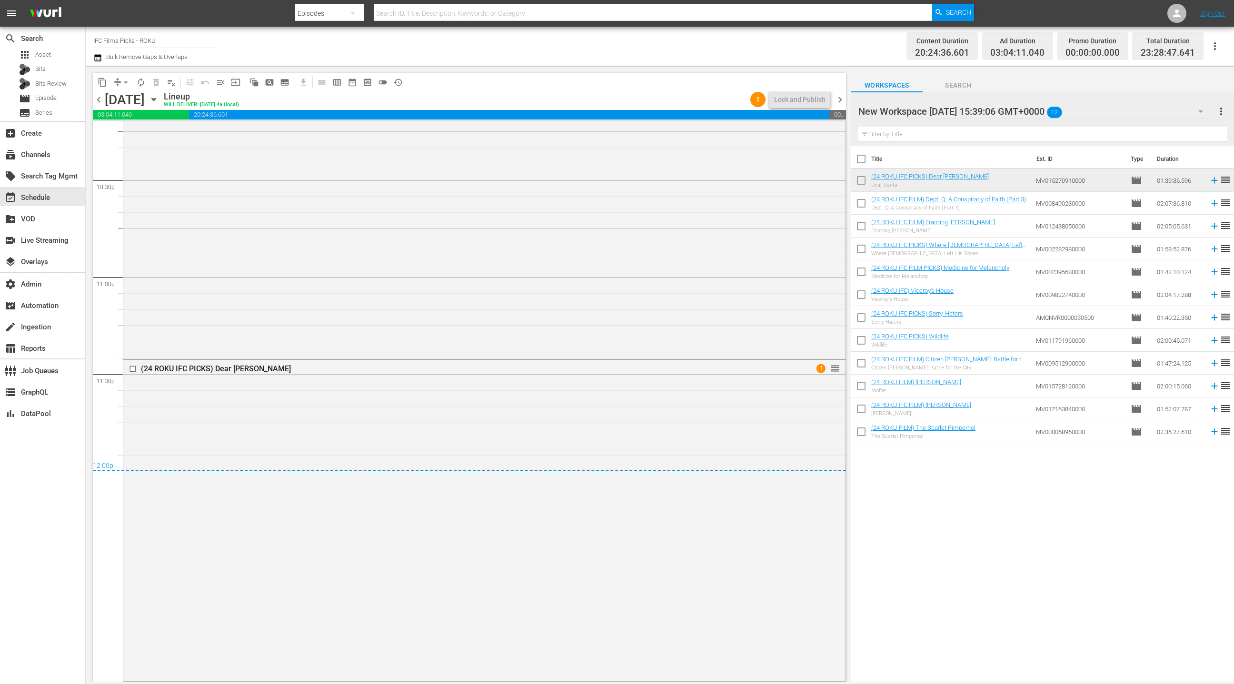
click at [837, 100] on span "chevron_right" at bounding box center [840, 100] width 12 height 12
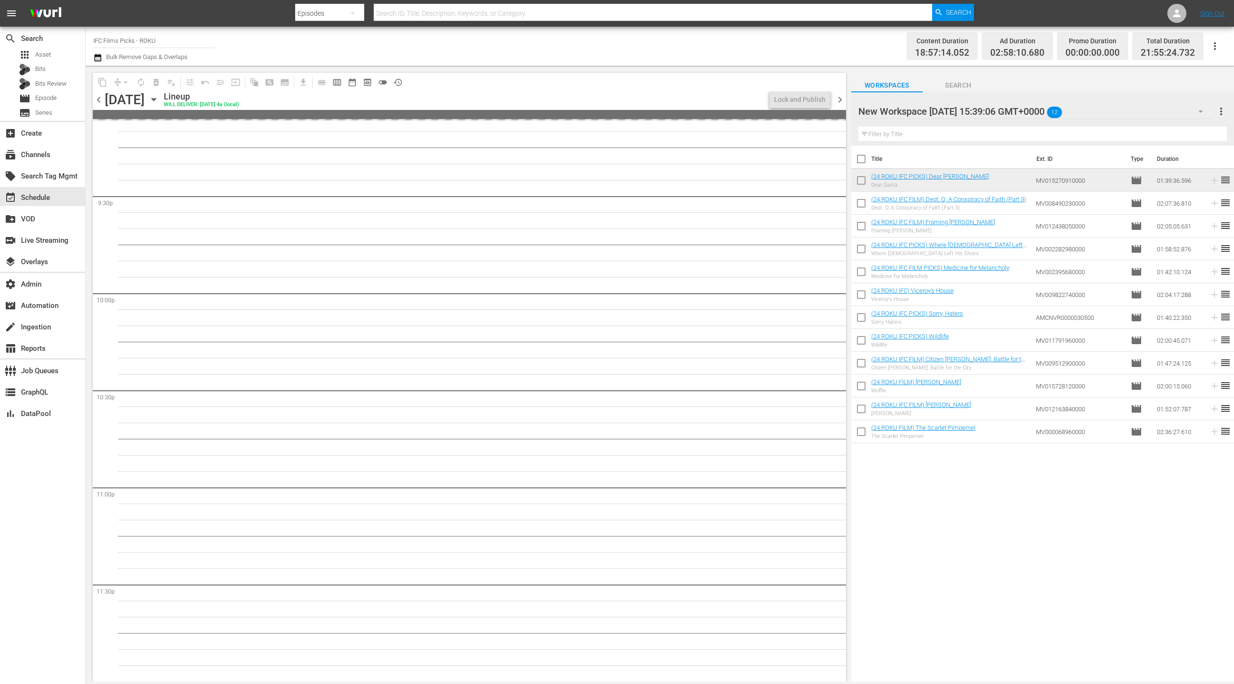
scroll to position [4102, 0]
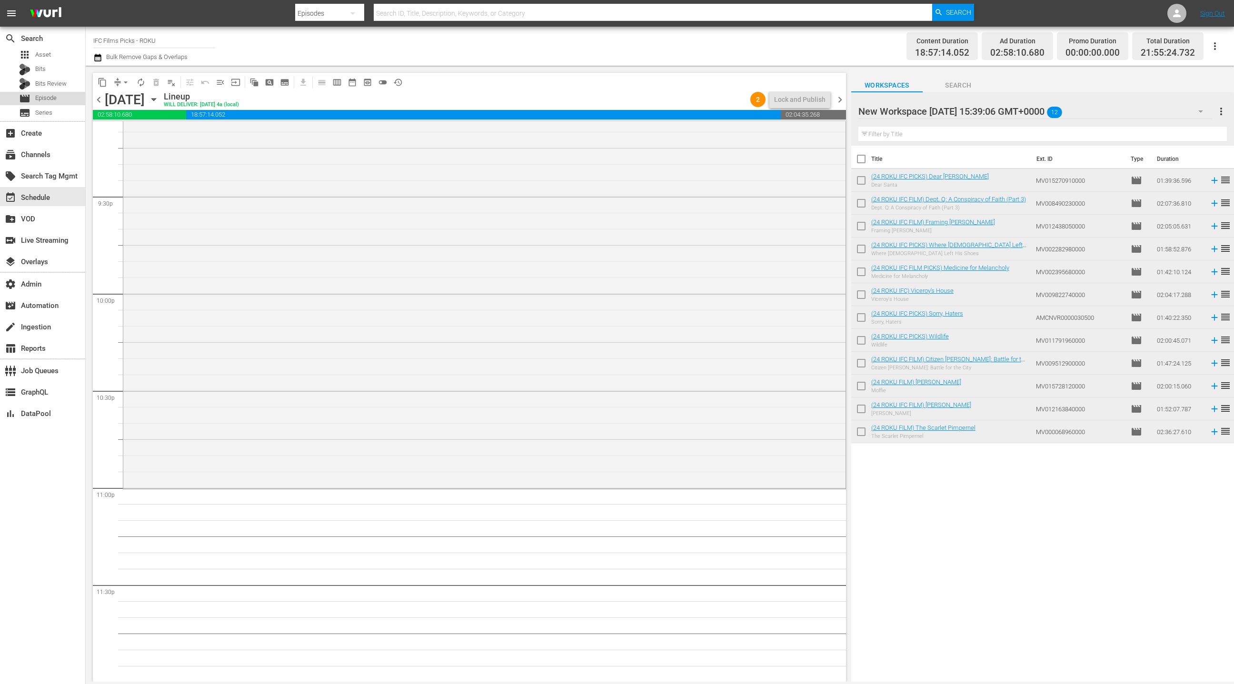
click at [58, 100] on div "movie Episode" at bounding box center [42, 98] width 85 height 13
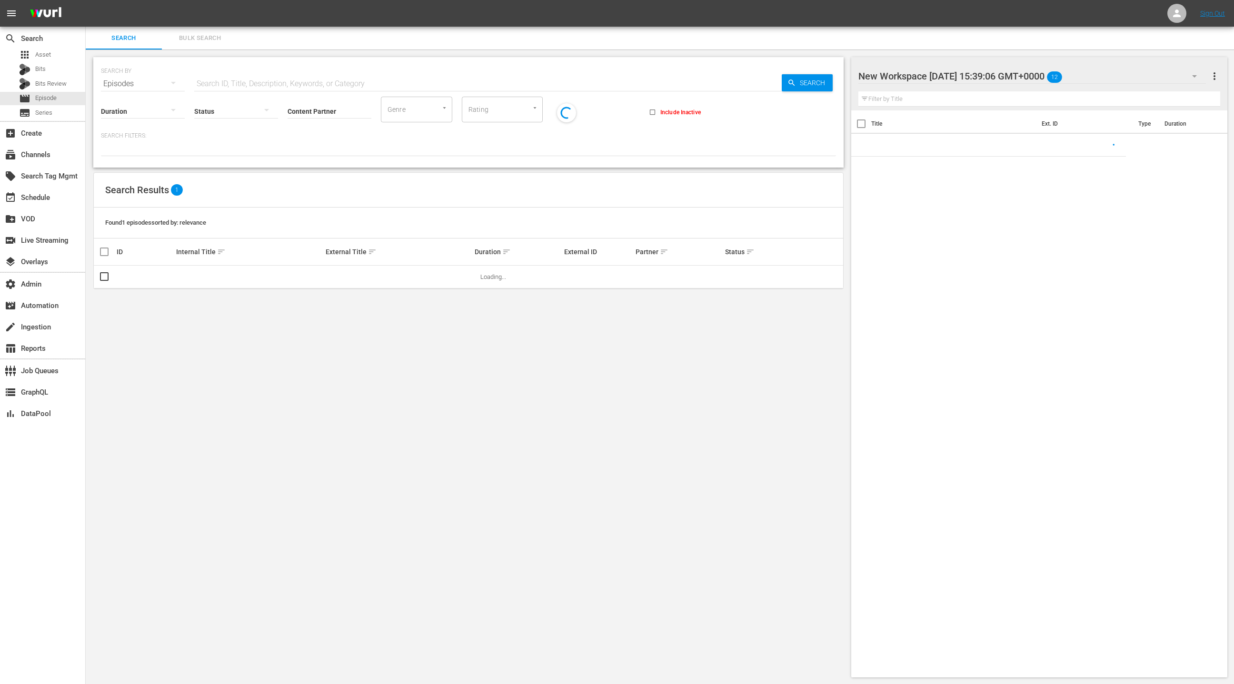
click at [198, 38] on span "Bulk Search" at bounding box center [200, 38] width 65 height 11
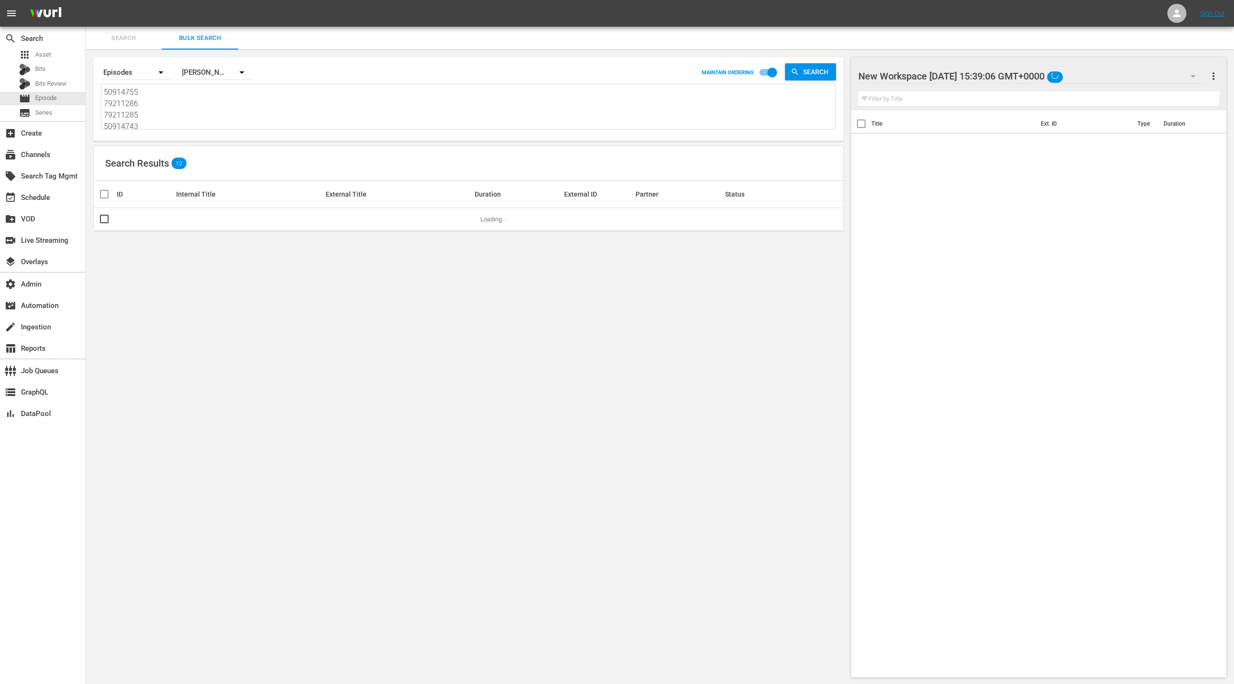
click at [188, 108] on textarea "50914755 79211286 79211285 50914743 74905284 49995253 27270630 38794331 7627370…" at bounding box center [470, 108] width 732 height 43
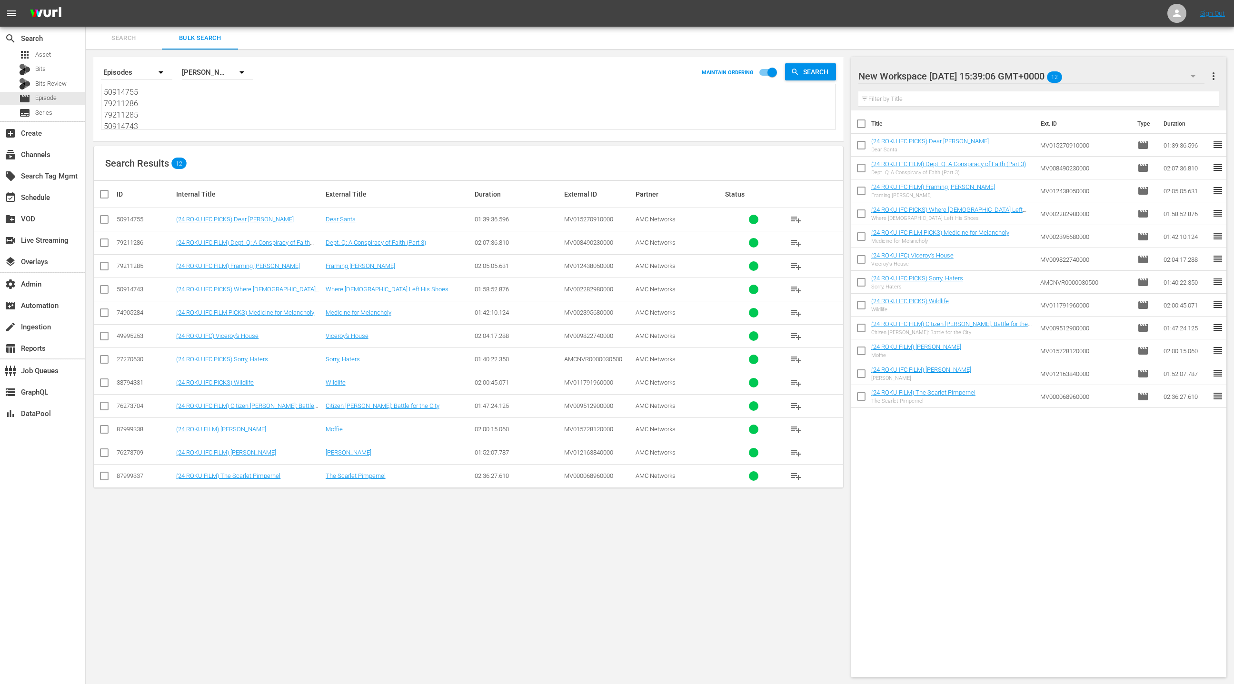
paste textarea "74905280 46419489 78400066 76273710 50914742 50914751 50914760 58656025 7921128…"
type textarea "74905280 46419489 78400066 76273710 50914742 50914751 50914760 58656025 7921128…"
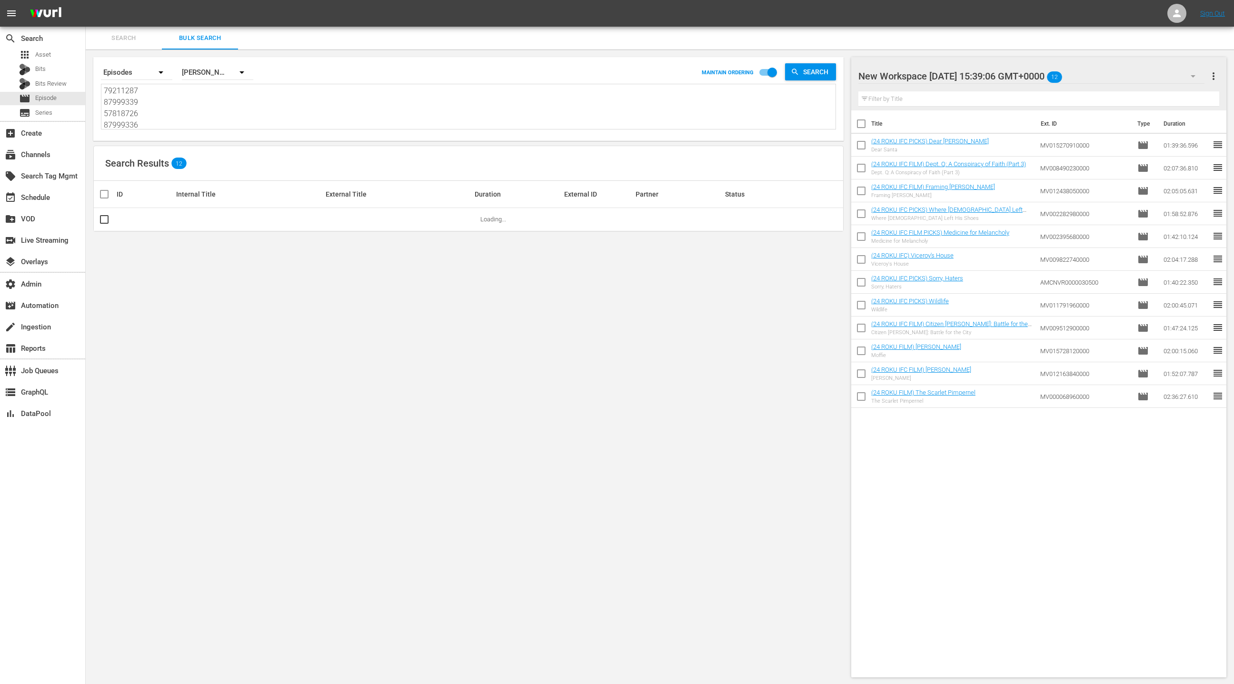
type textarea "74905280 46419489 78400066 76273710 50914742 50914751 50914760 58656025 7921128…"
drag, startPoint x: 1219, startPoint y: 73, endPoint x: 1187, endPoint y: 74, distance: 31.9
click at [1219, 73] on span "more_vert" at bounding box center [1213, 75] width 11 height 11
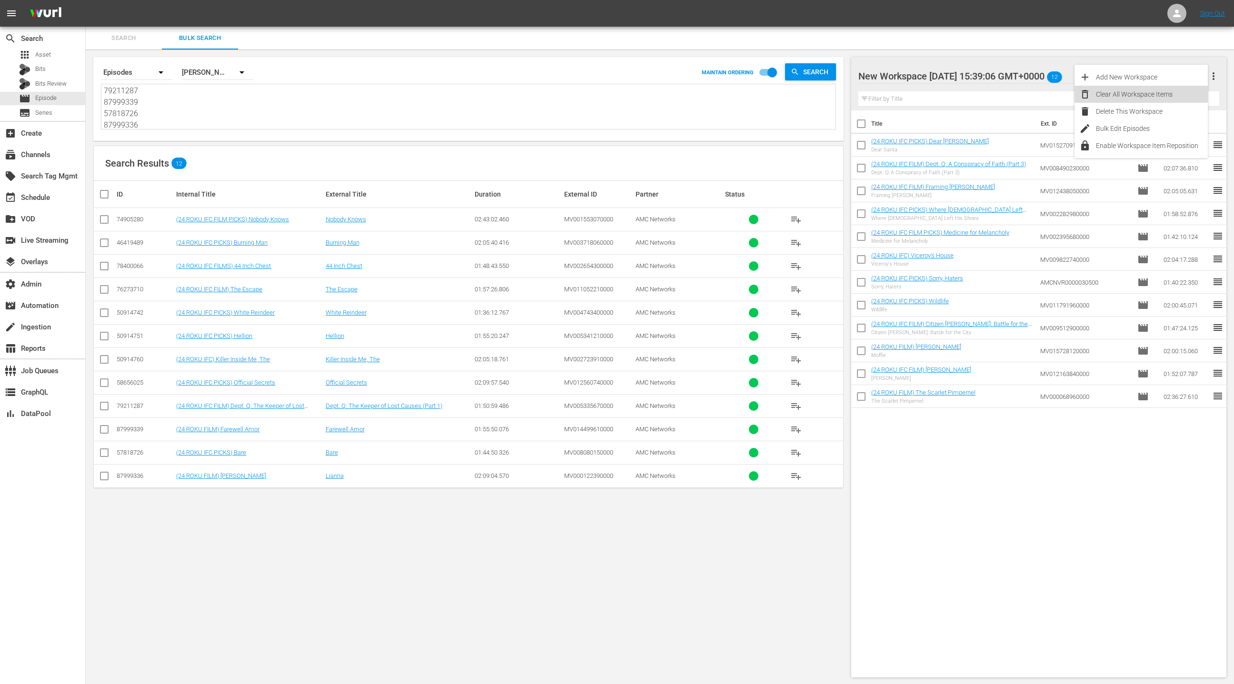
click at [1149, 93] on div "Clear All Workspace Items" at bounding box center [1152, 94] width 112 height 17
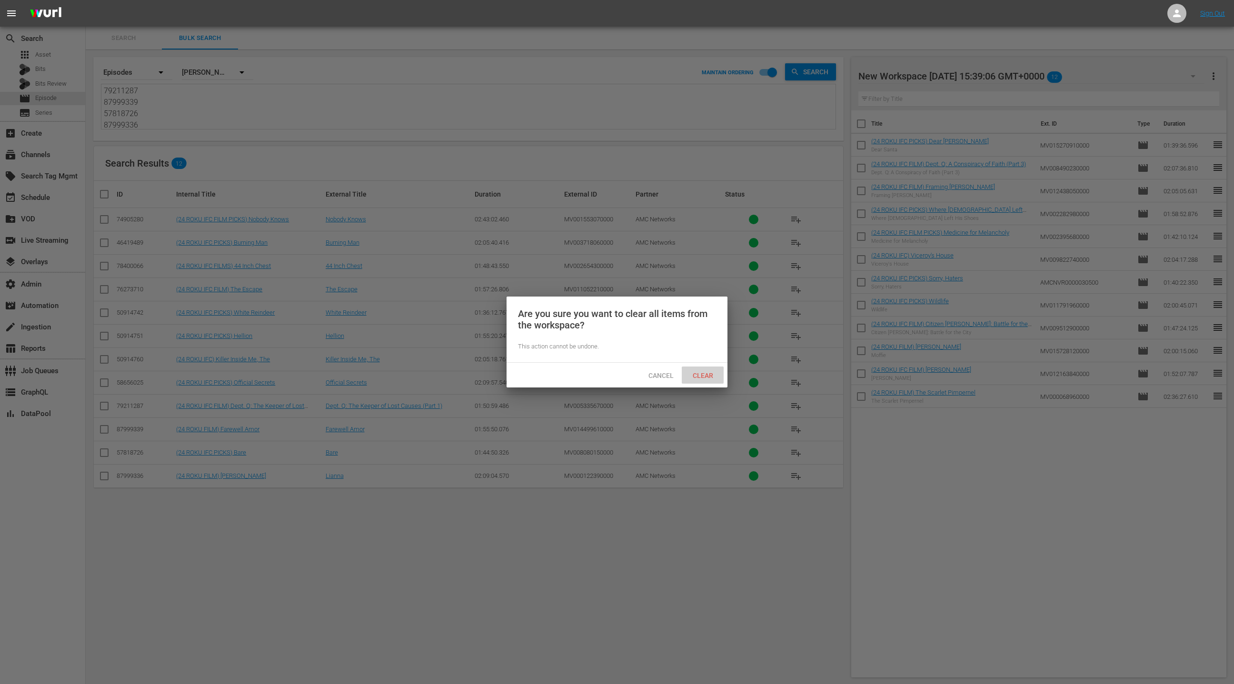
drag, startPoint x: 712, startPoint y: 377, endPoint x: 717, endPoint y: 375, distance: 5.6
click at [712, 376] on span "Clear" at bounding box center [703, 376] width 36 height 8
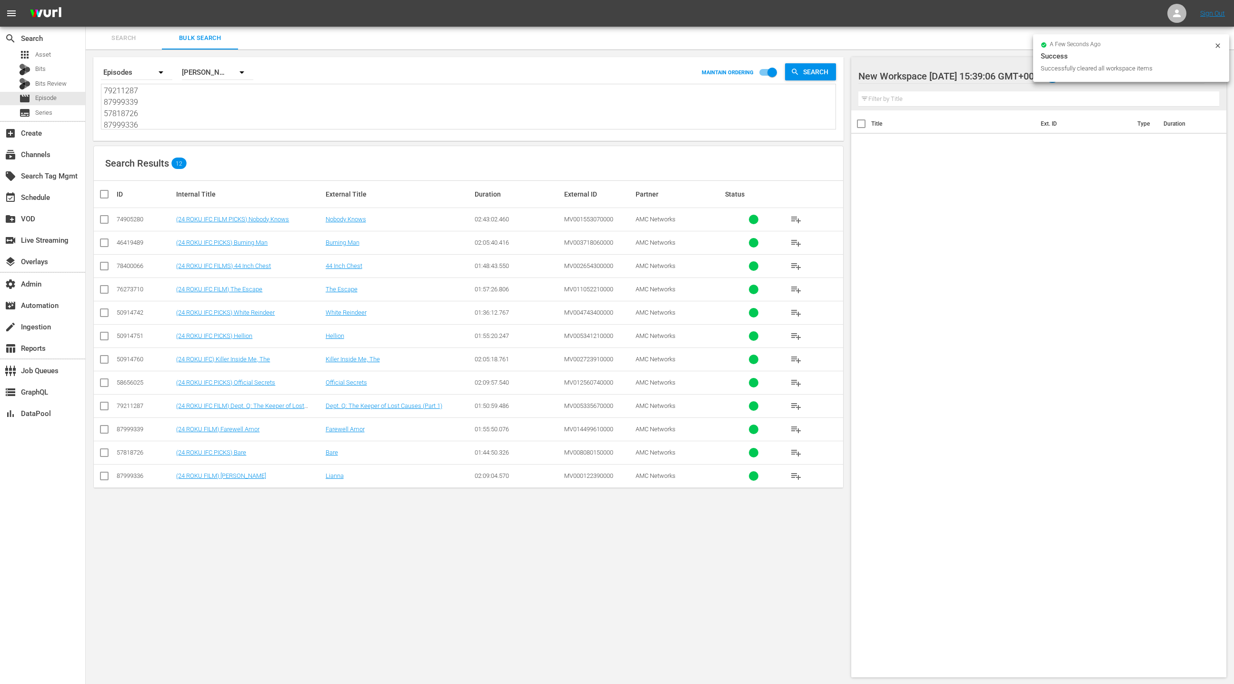
click at [105, 198] on input "checkbox" at bounding box center [108, 194] width 19 height 11
checkbox input "true"
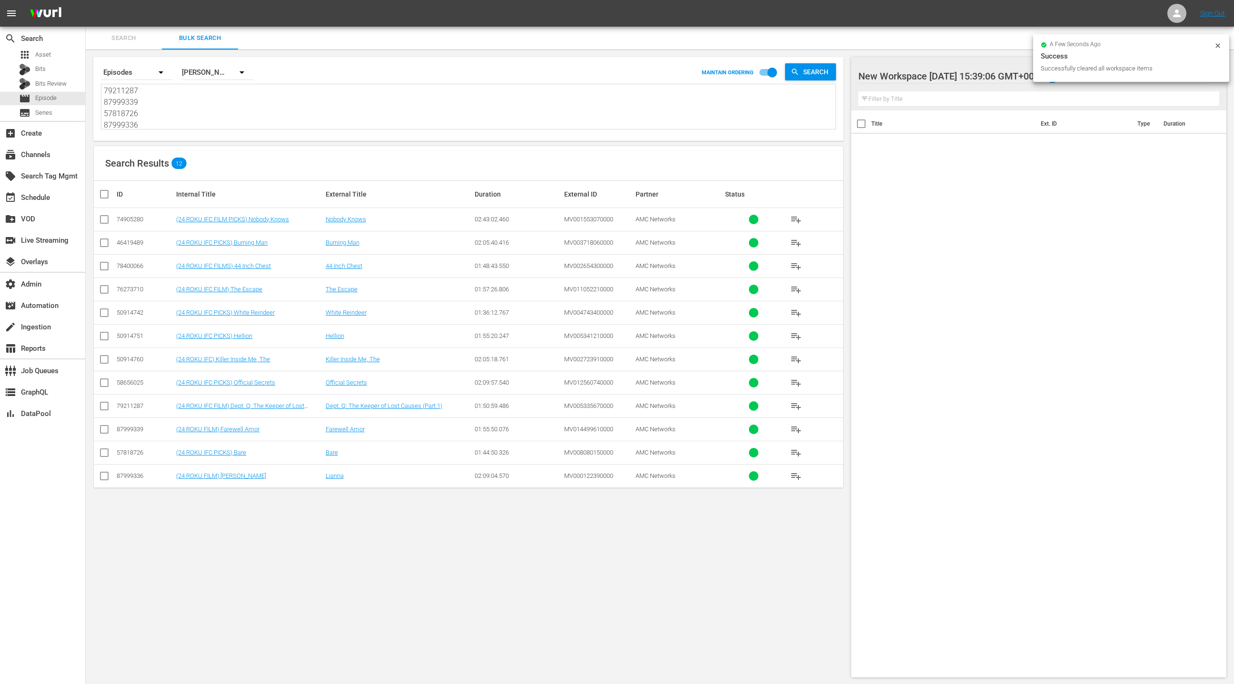
checkbox input "true"
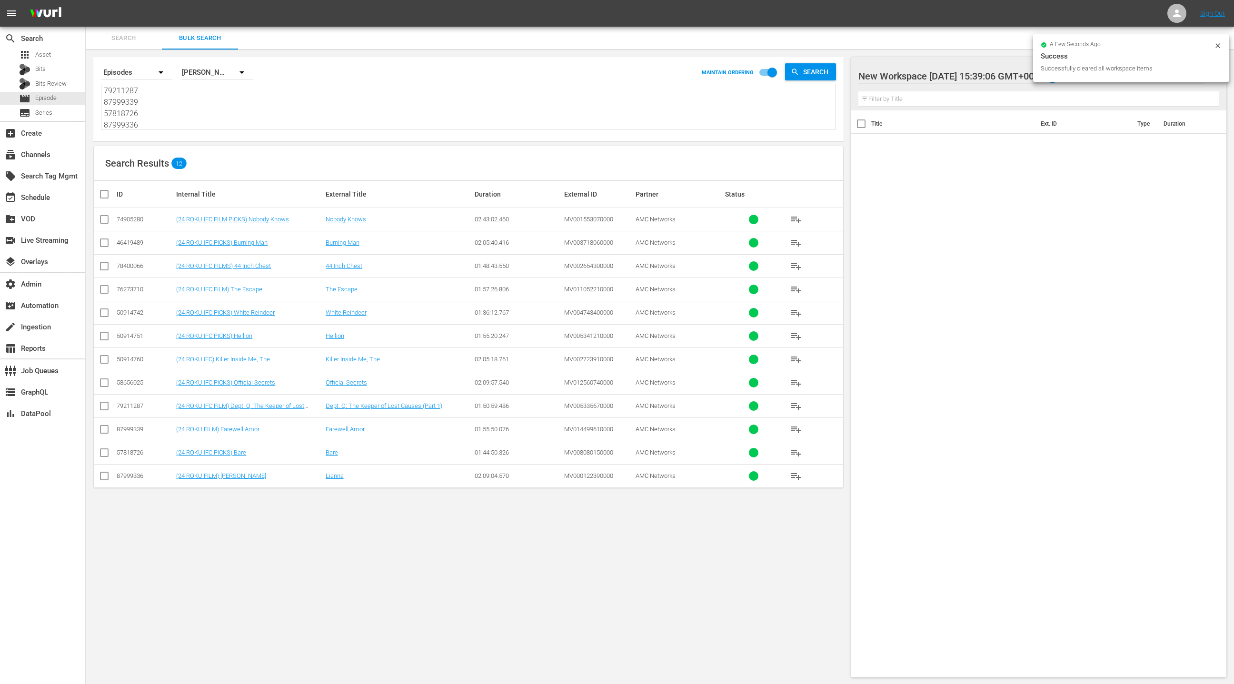
checkbox input "true"
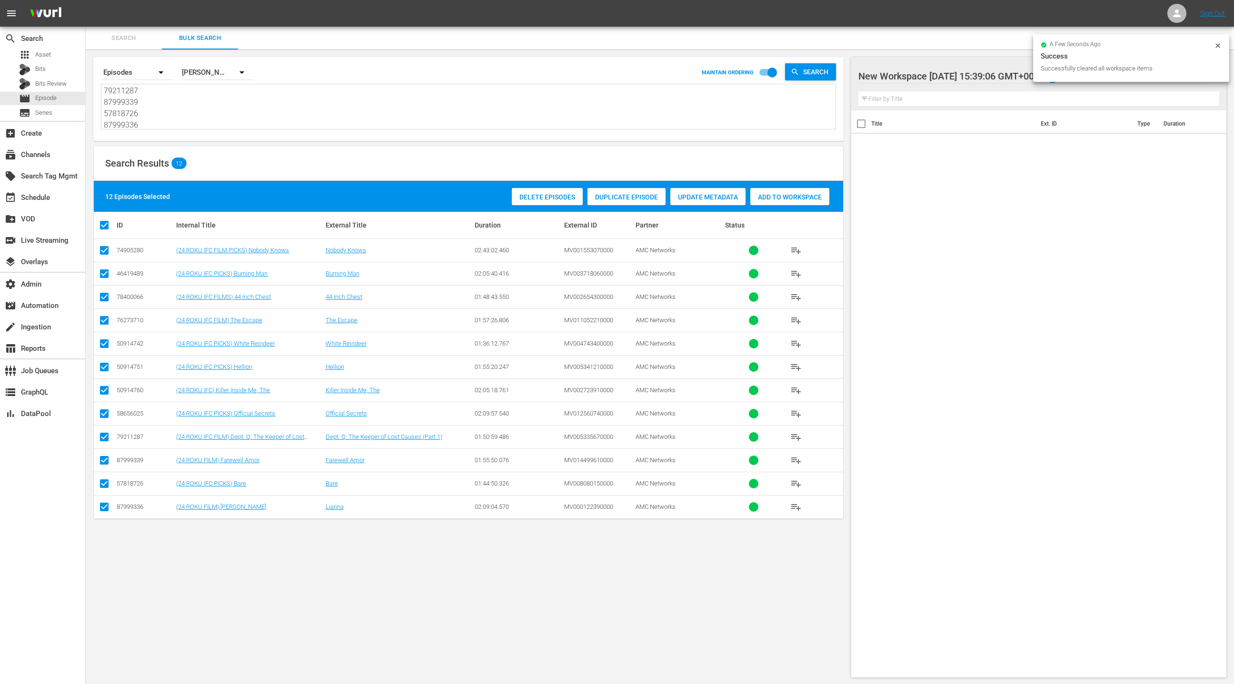
click at [779, 198] on span "Add to Workspace" at bounding box center [790, 197] width 79 height 8
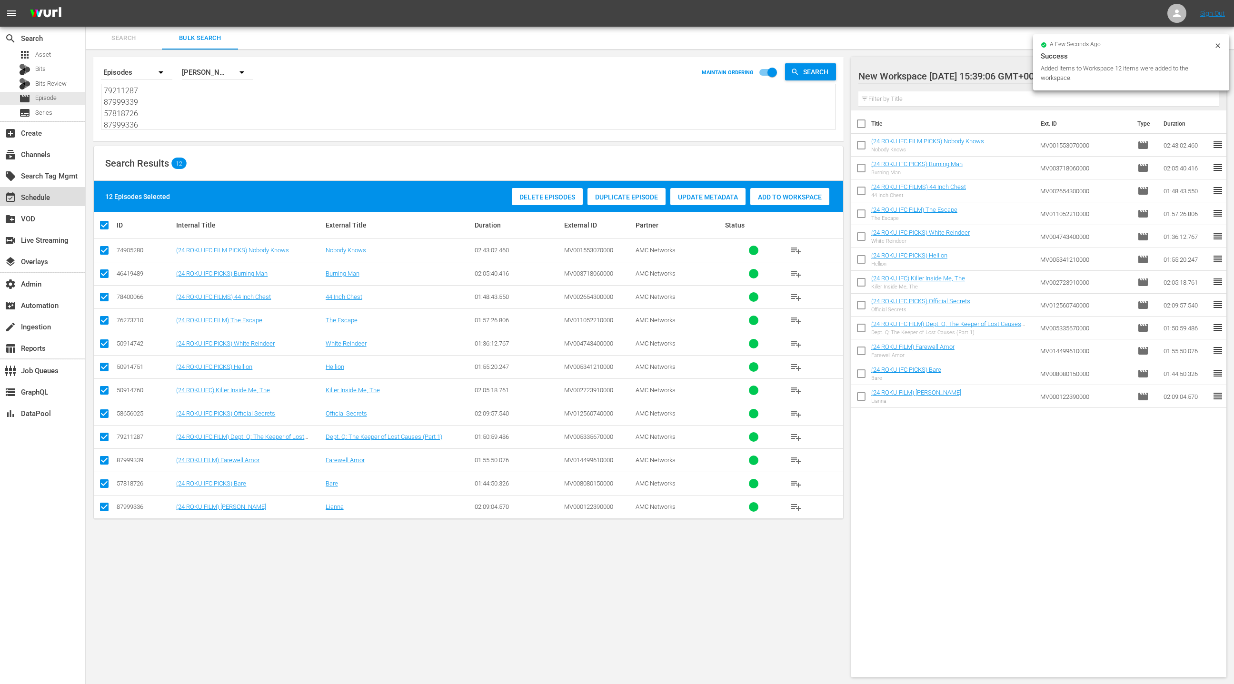
click at [50, 198] on div "event_available Schedule" at bounding box center [26, 196] width 53 height 9
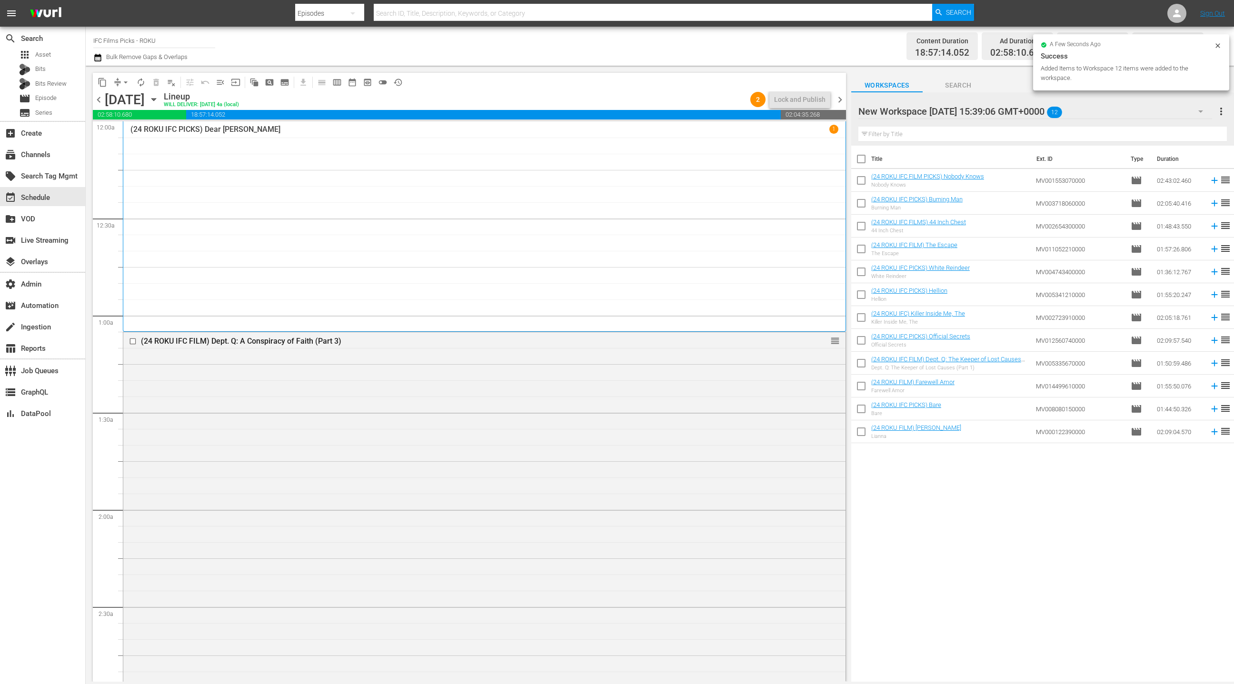
click at [841, 98] on span "chevron_right" at bounding box center [840, 100] width 12 height 12
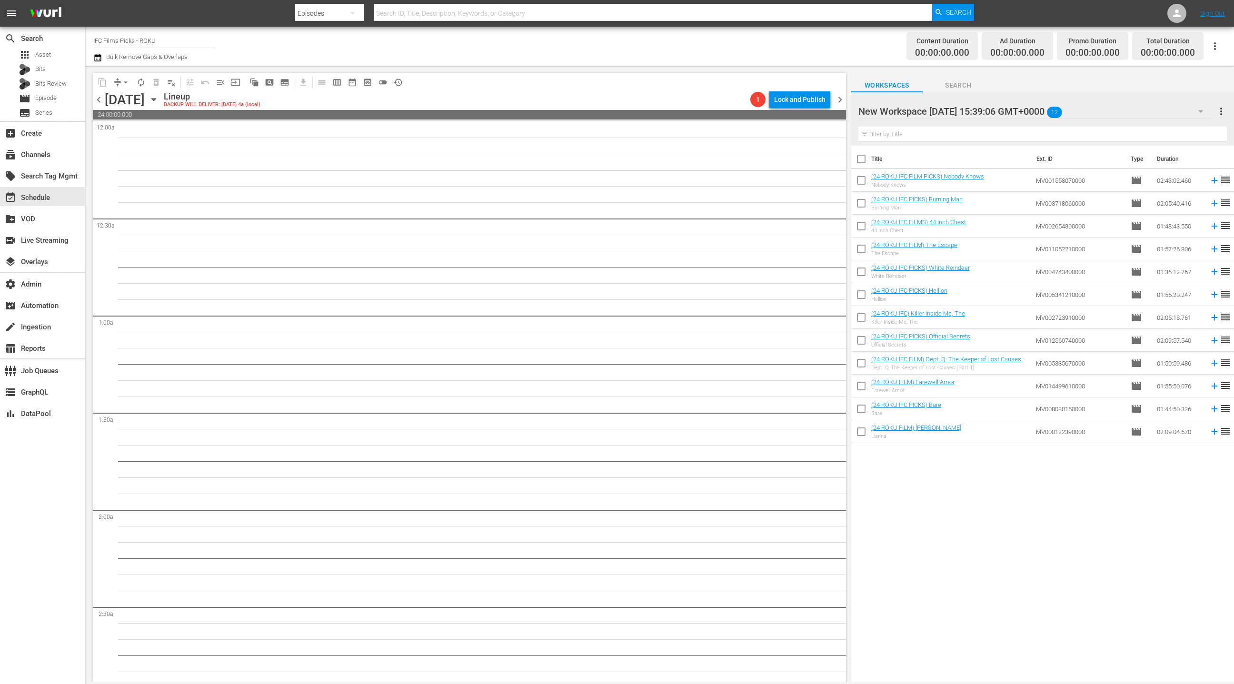
click at [864, 162] on input "checkbox" at bounding box center [861, 161] width 20 height 20
checkbox input "true"
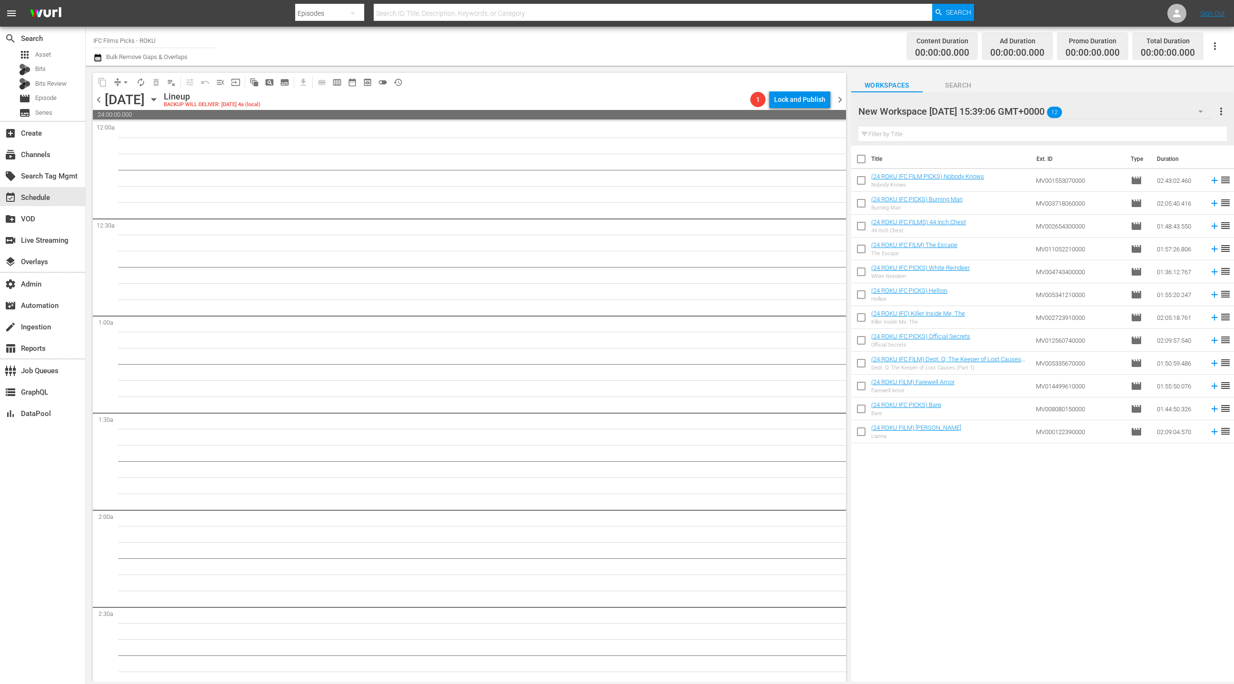
checkbox input "true"
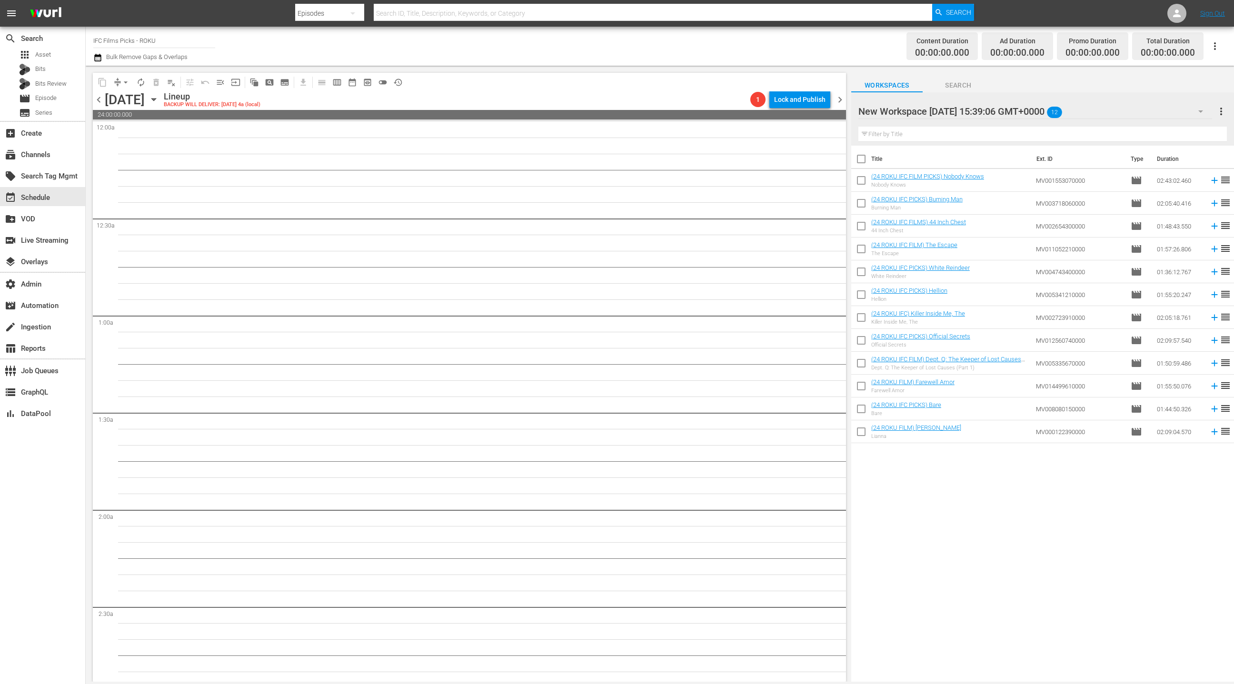
checkbox input "true"
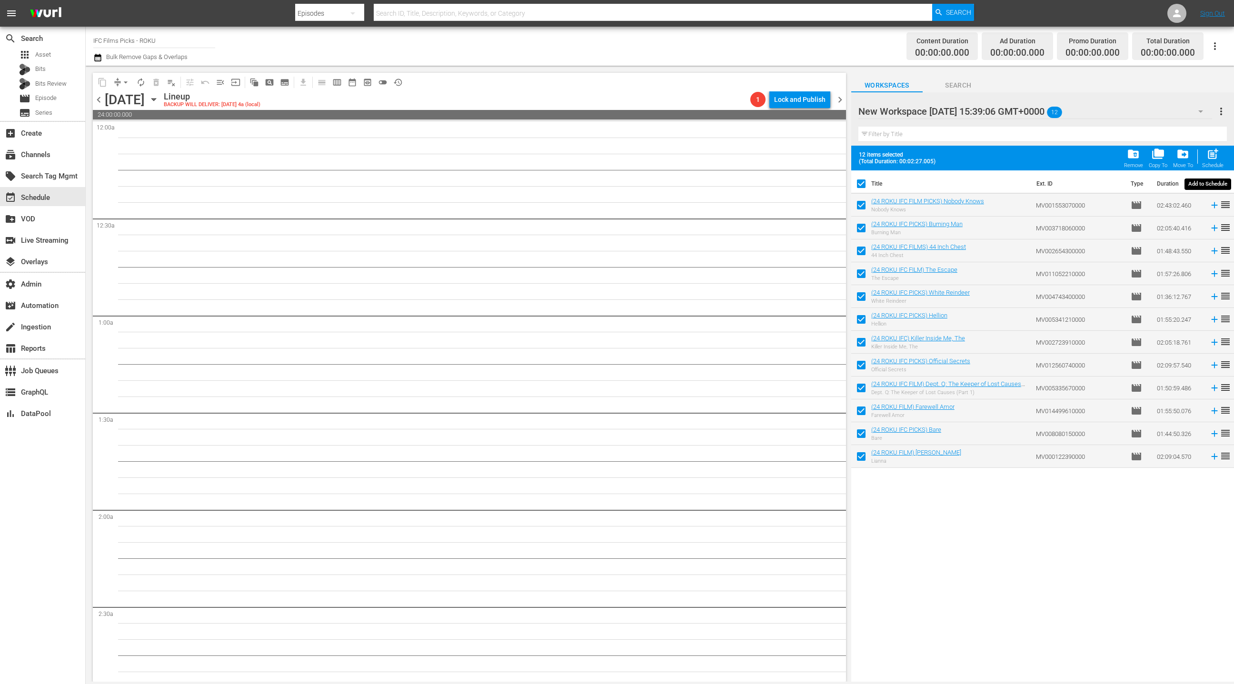
click at [1219, 157] on span "post_add" at bounding box center [1213, 154] width 13 height 13
checkbox input "false"
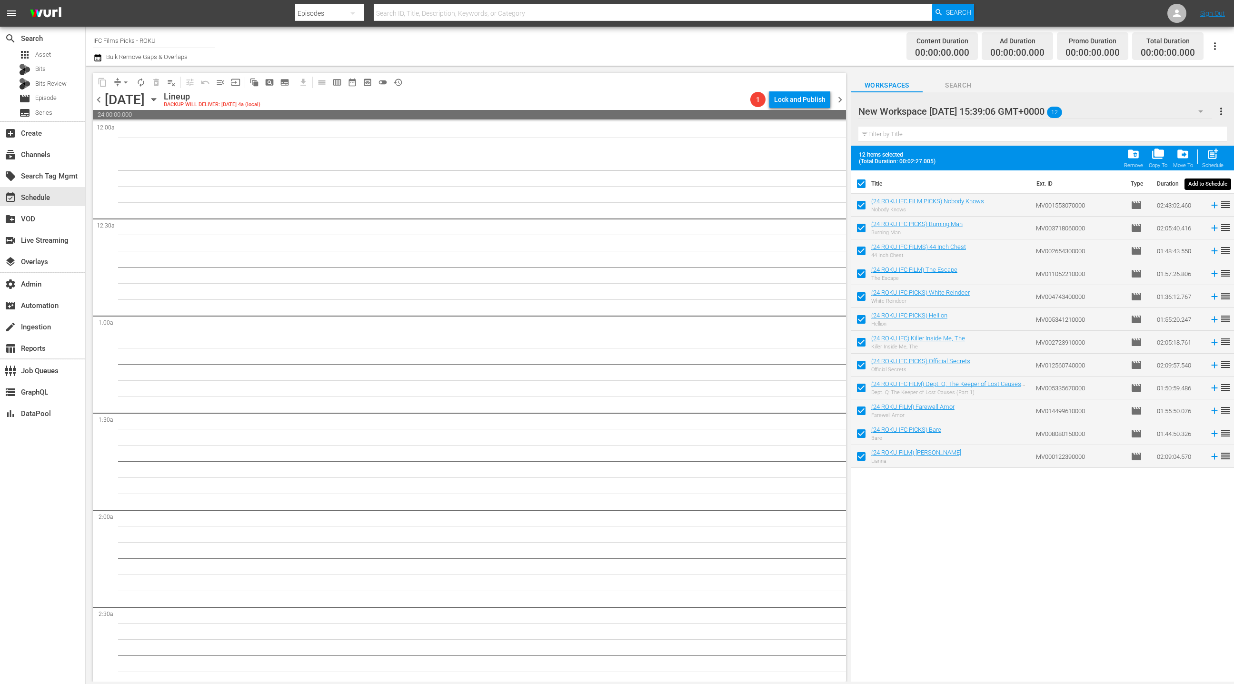
checkbox input "false"
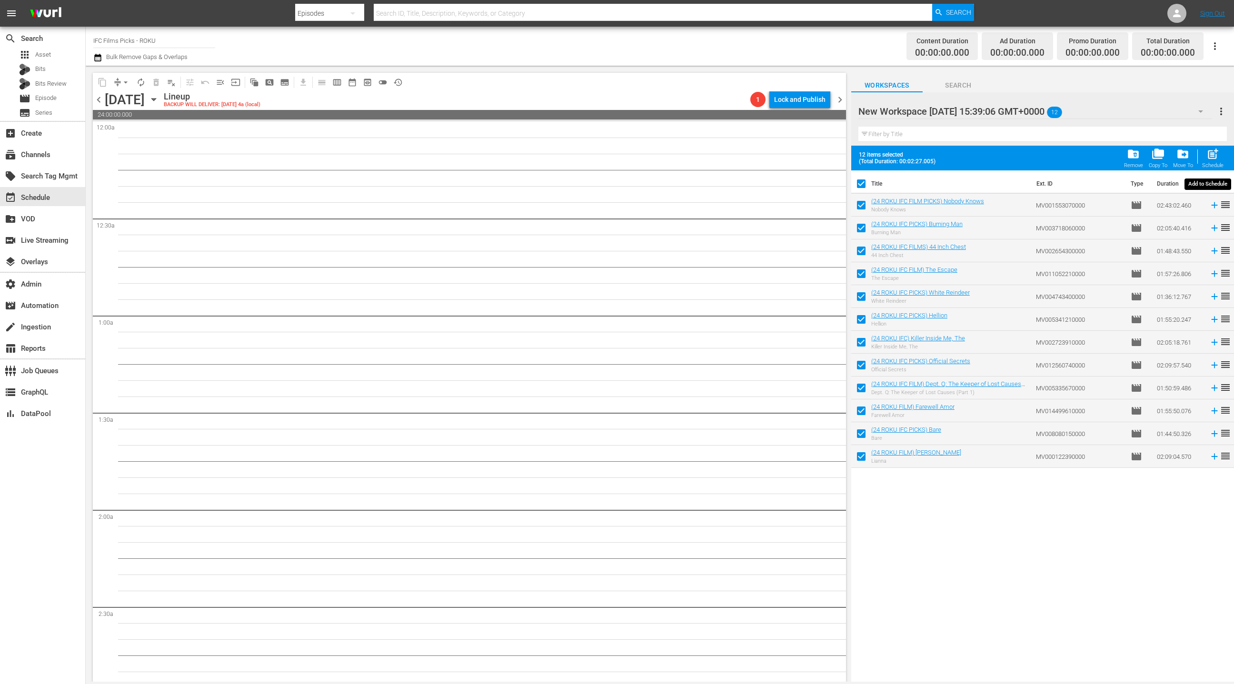
checkbox input "false"
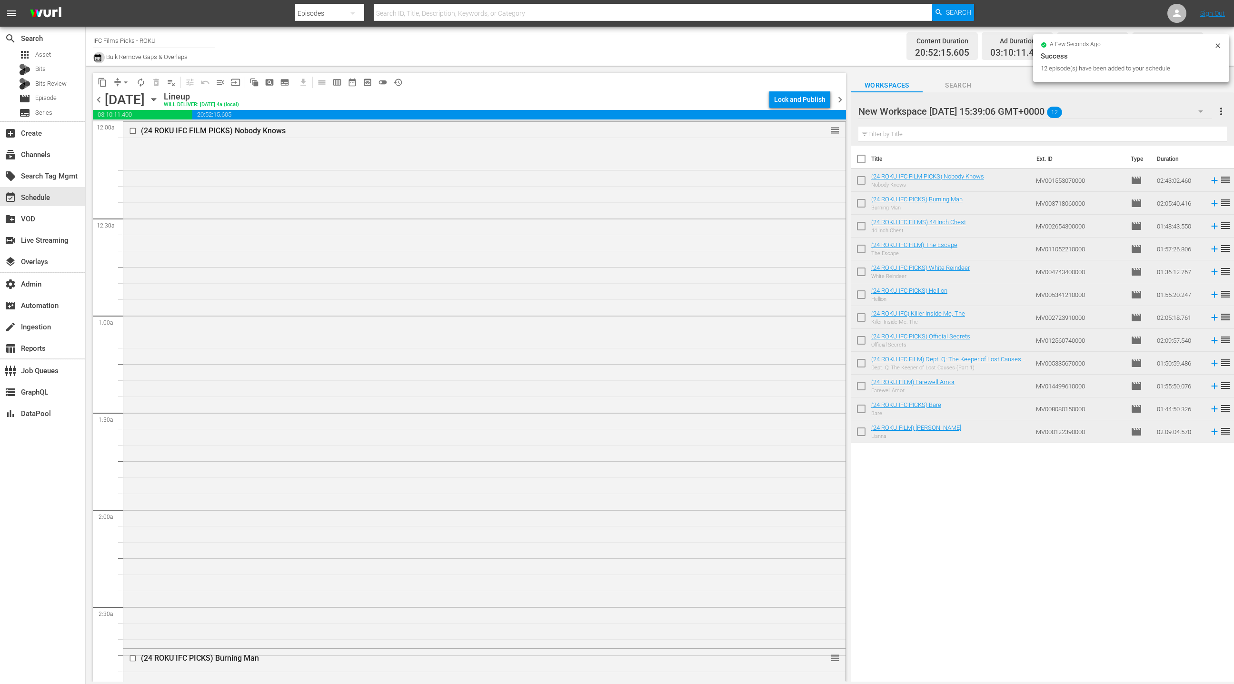
click at [97, 56] on icon "button" at bounding box center [97, 58] width 7 height 8
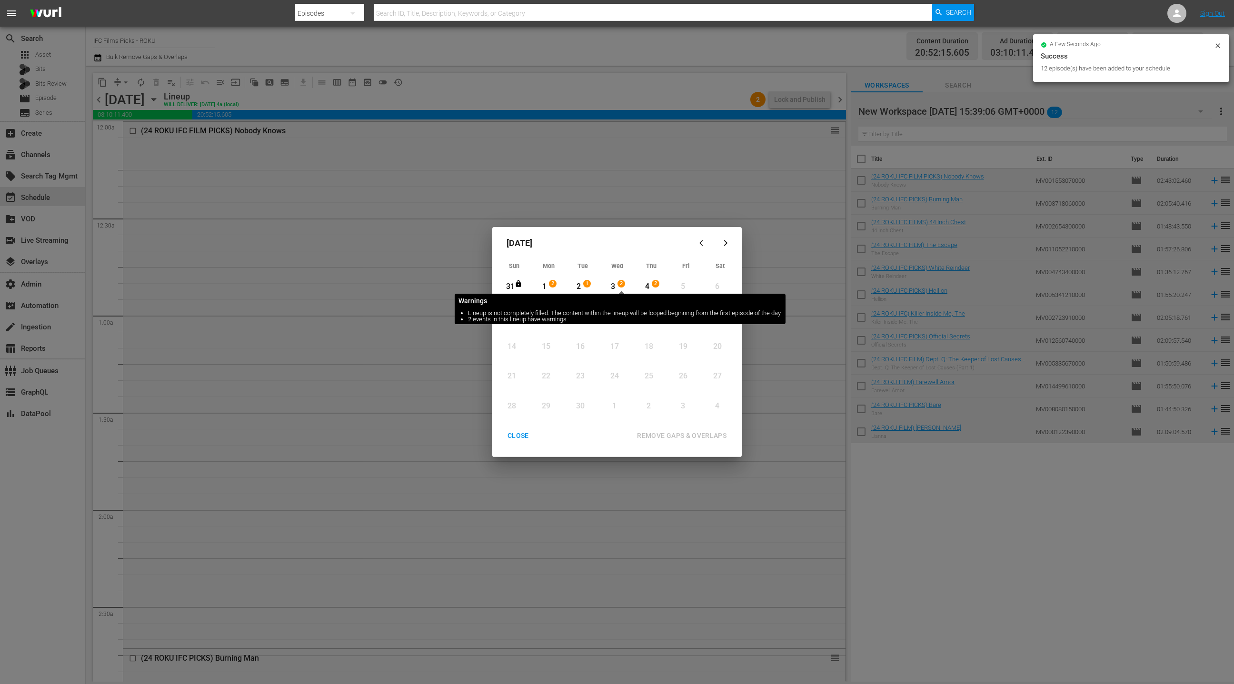
click at [619, 286] on span "2" at bounding box center [621, 284] width 7 height 8
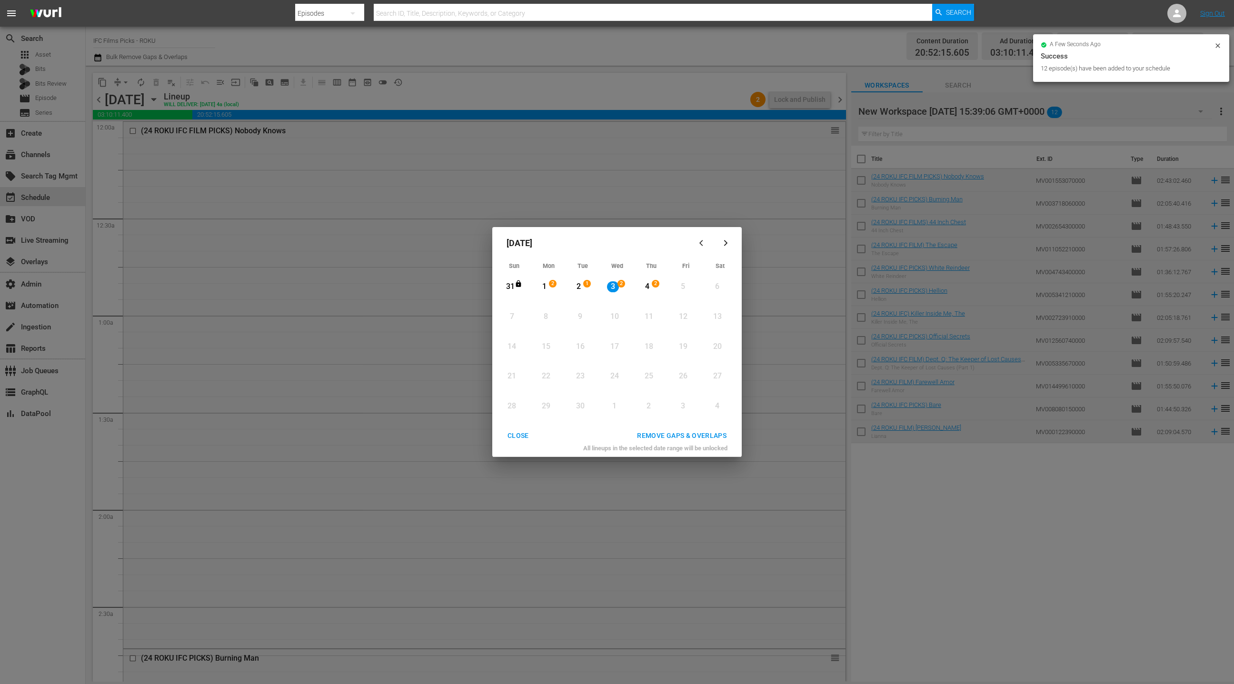
click at [645, 288] on div "4" at bounding box center [647, 286] width 12 height 11
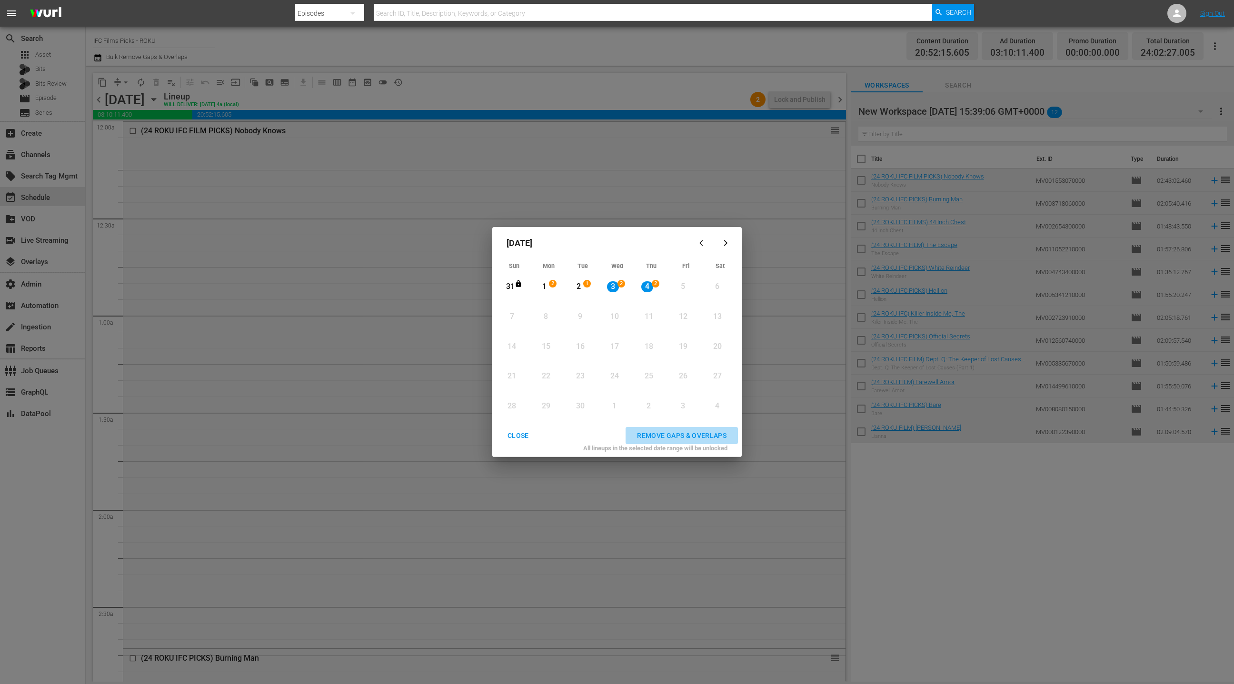
click at [681, 437] on div "REMOVE GAPS & OVERLAPS" at bounding box center [682, 436] width 105 height 12
